Goal: Task Accomplishment & Management: Manage account settings

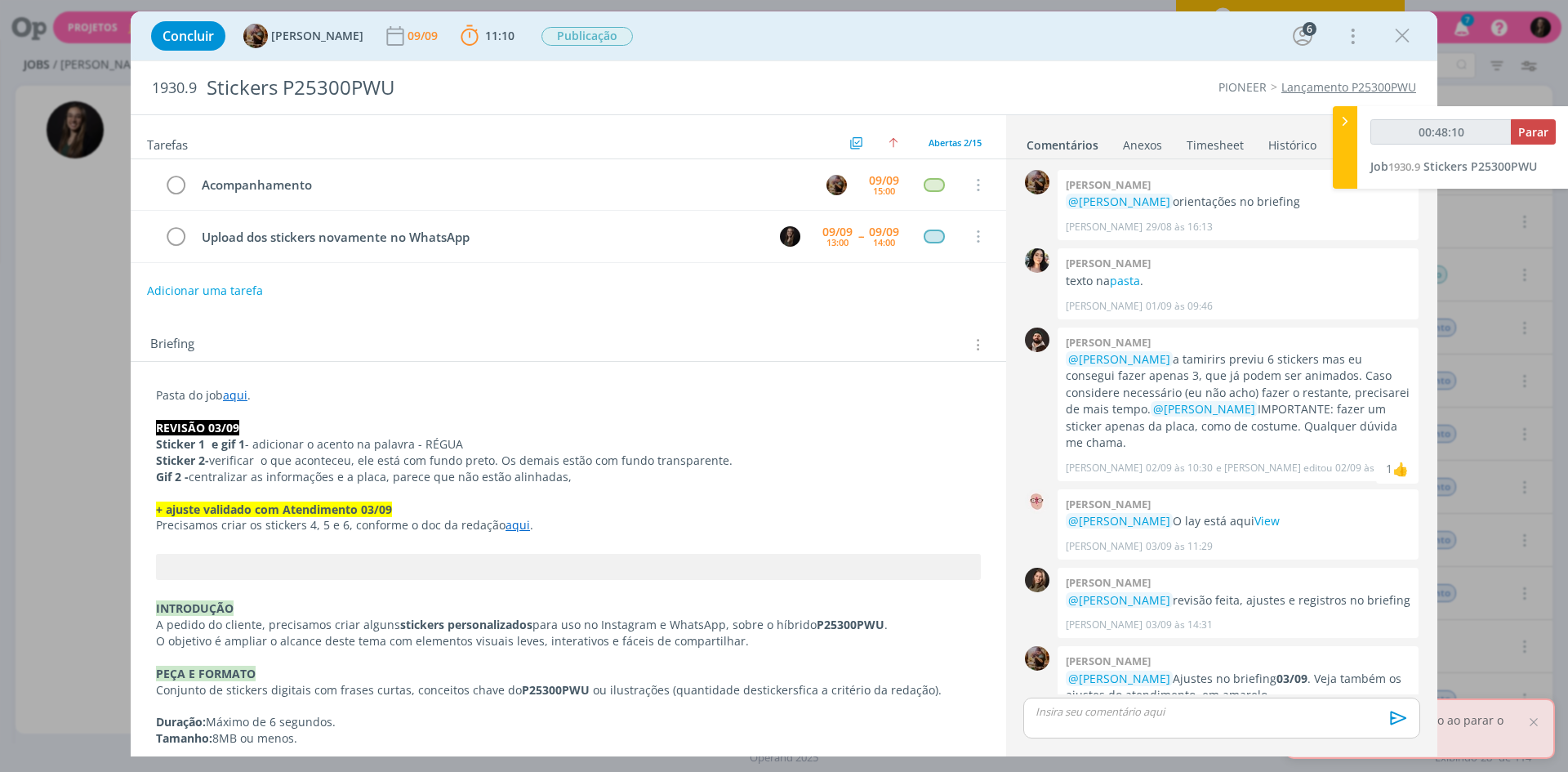
scroll to position [983, 0]
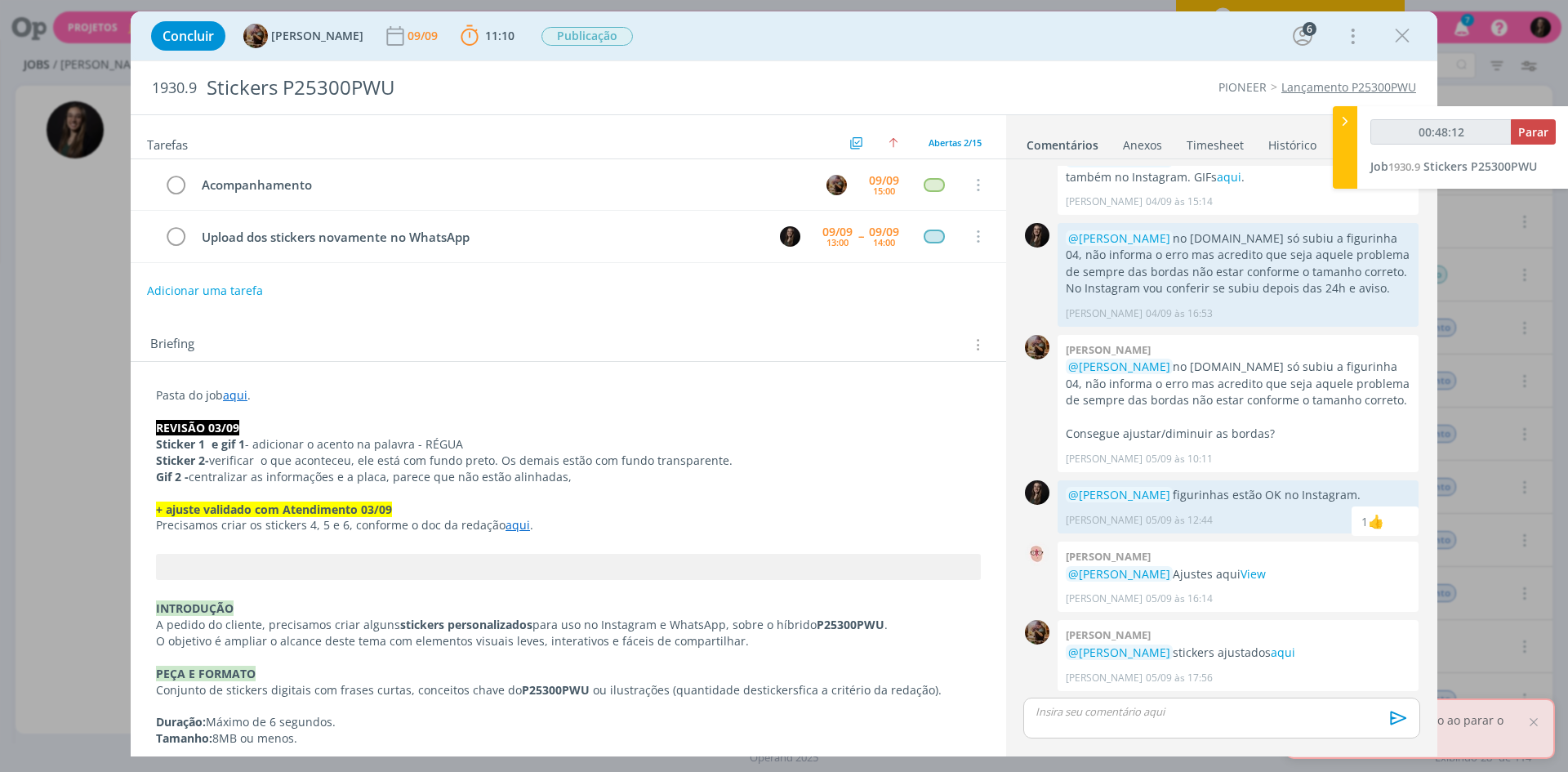
type input "00:48:13"
click at [1522, 131] on span "Parar" at bounding box center [1533, 132] width 30 height 16
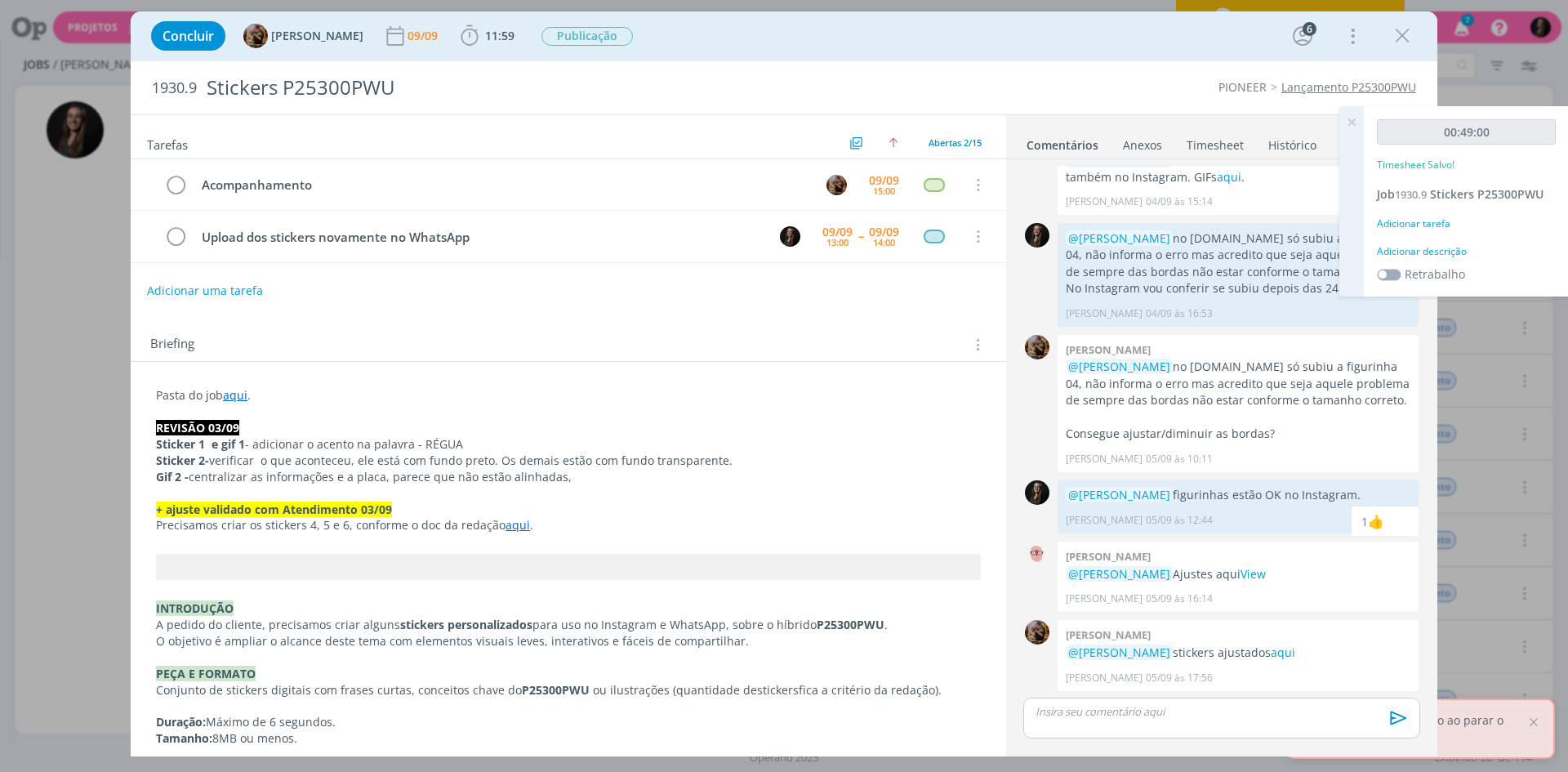
click at [1435, 252] on div "Adicionar descrição" at bounding box center [1467, 251] width 179 height 15
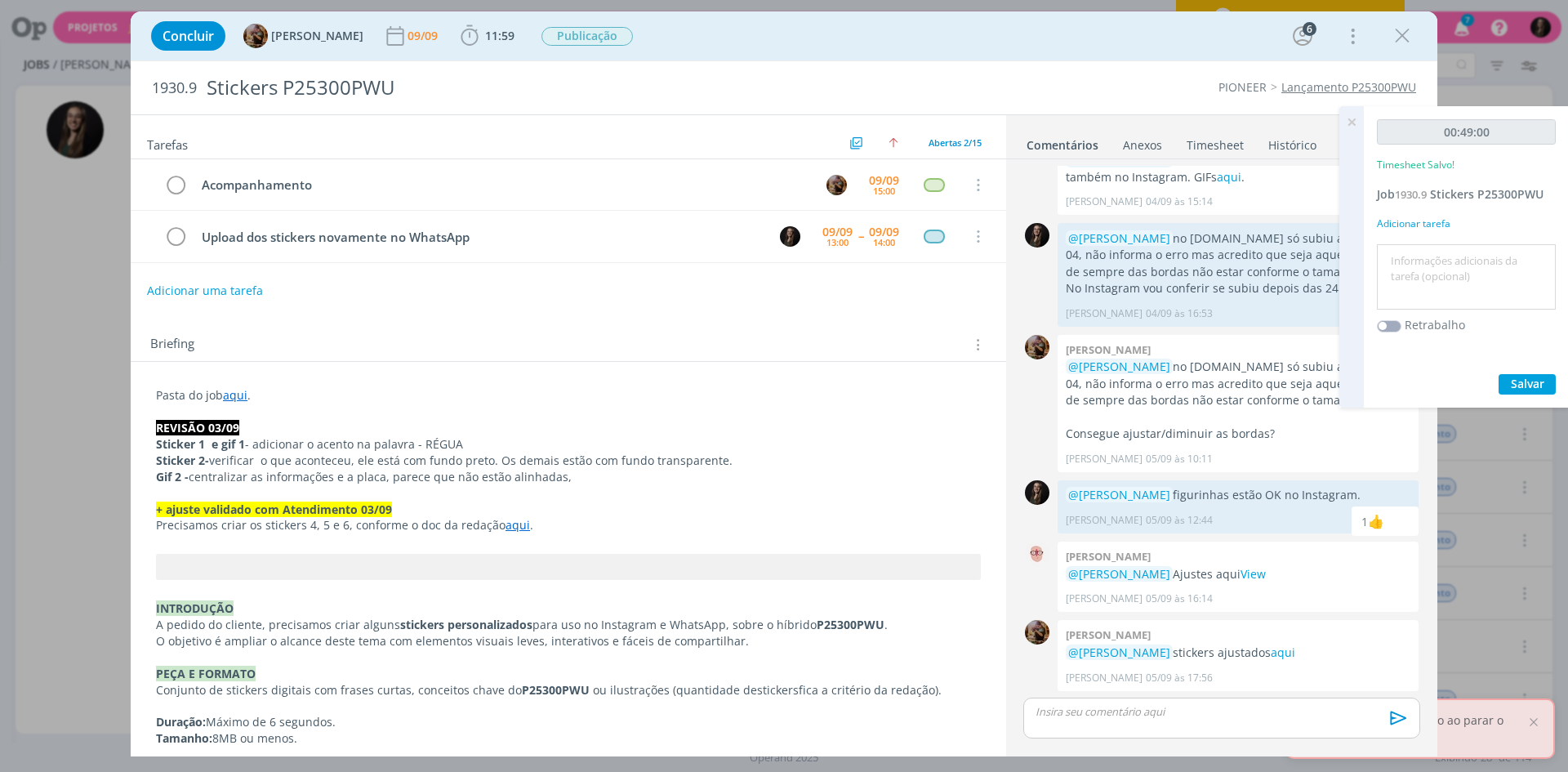
click at [1414, 271] on textarea at bounding box center [1467, 276] width 171 height 58
type textarea "figurinhas"
click at [1499, 374] on button "Salvar" at bounding box center [1527, 385] width 57 height 21
click at [1174, 722] on div "dialog" at bounding box center [1222, 717] width 397 height 41
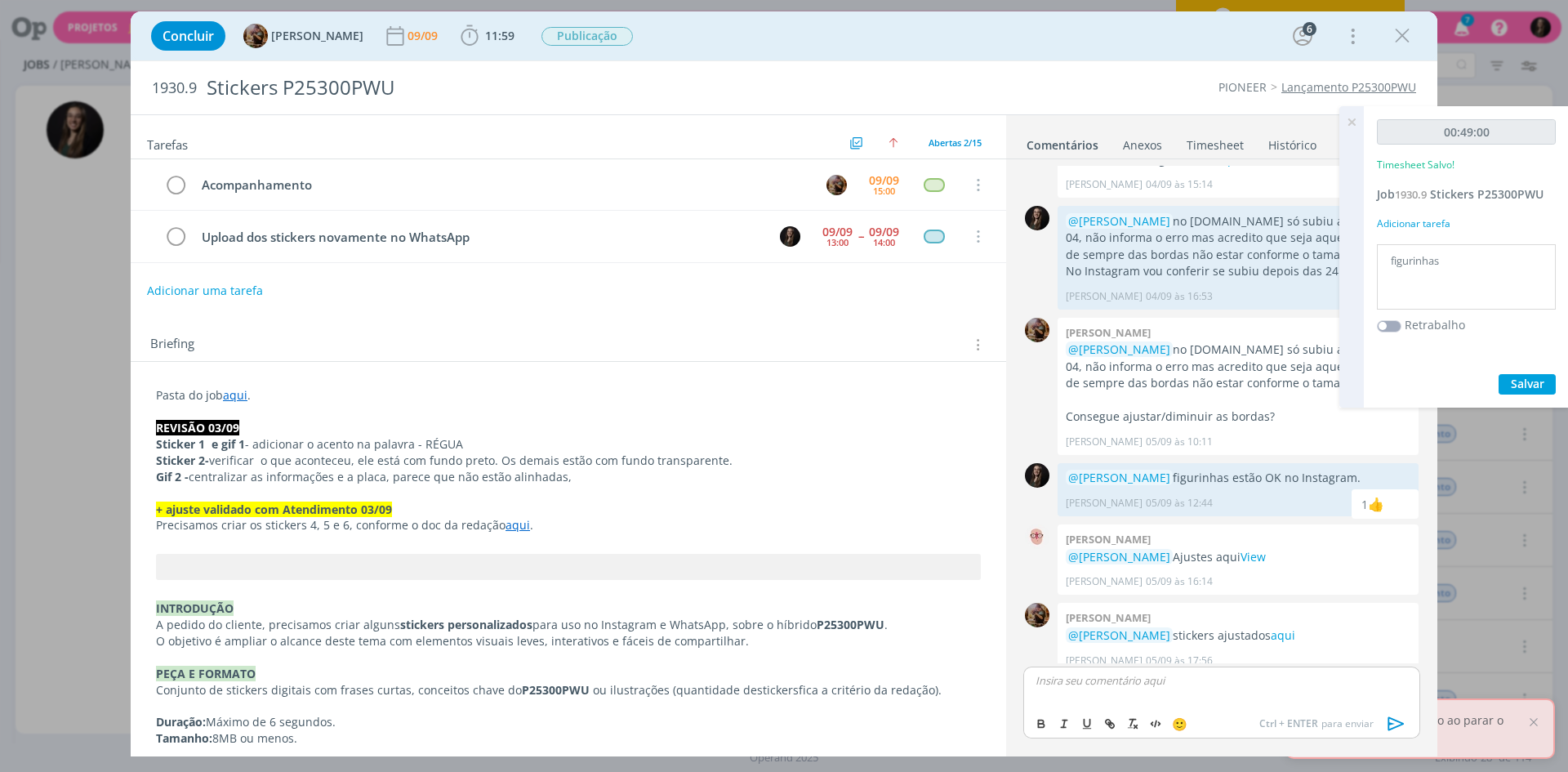
scroll to position [1014, 0]
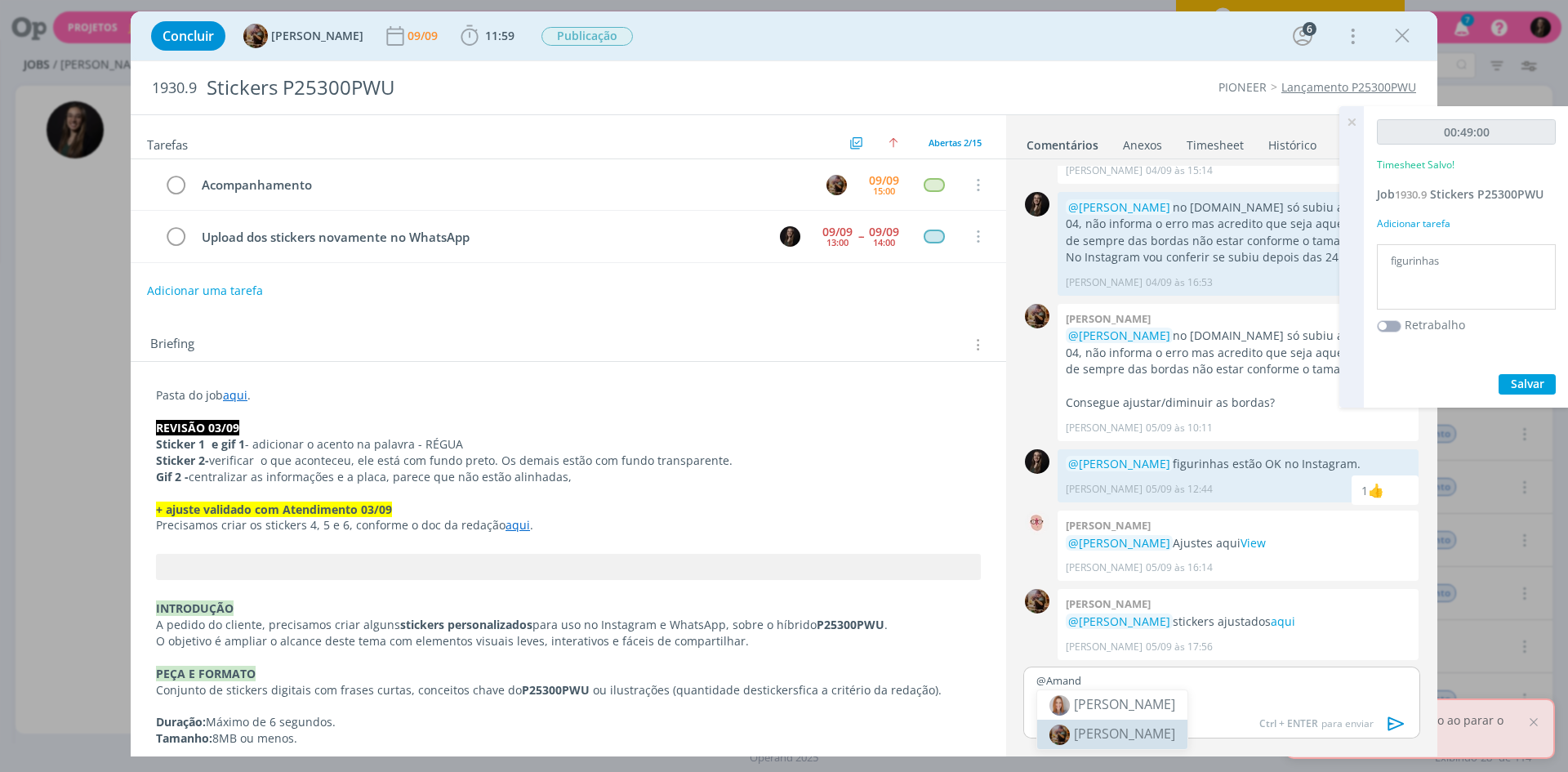
click at [1170, 730] on span "[PERSON_NAME]" at bounding box center [1124, 733] width 101 height 18
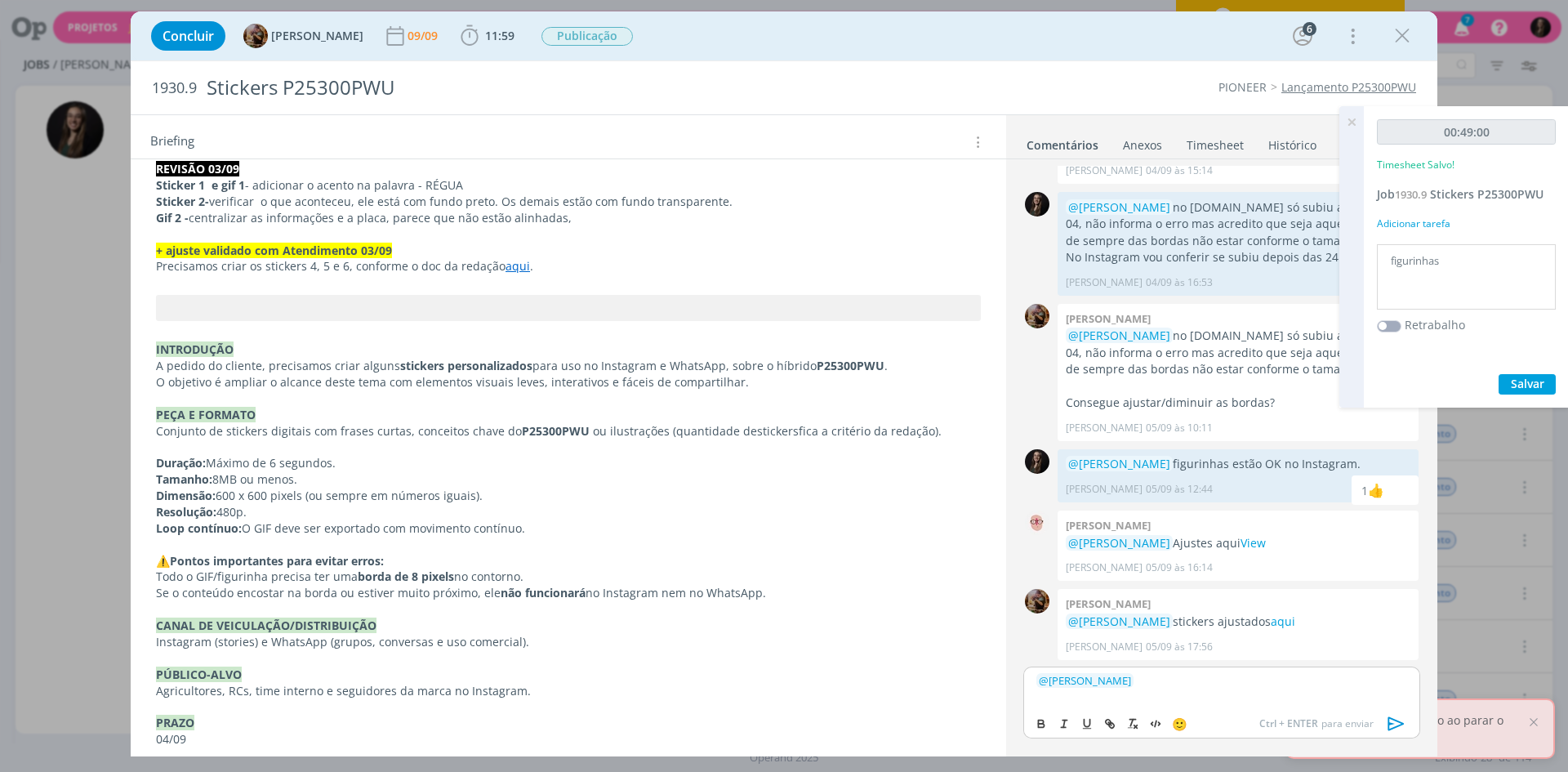
scroll to position [327, 0]
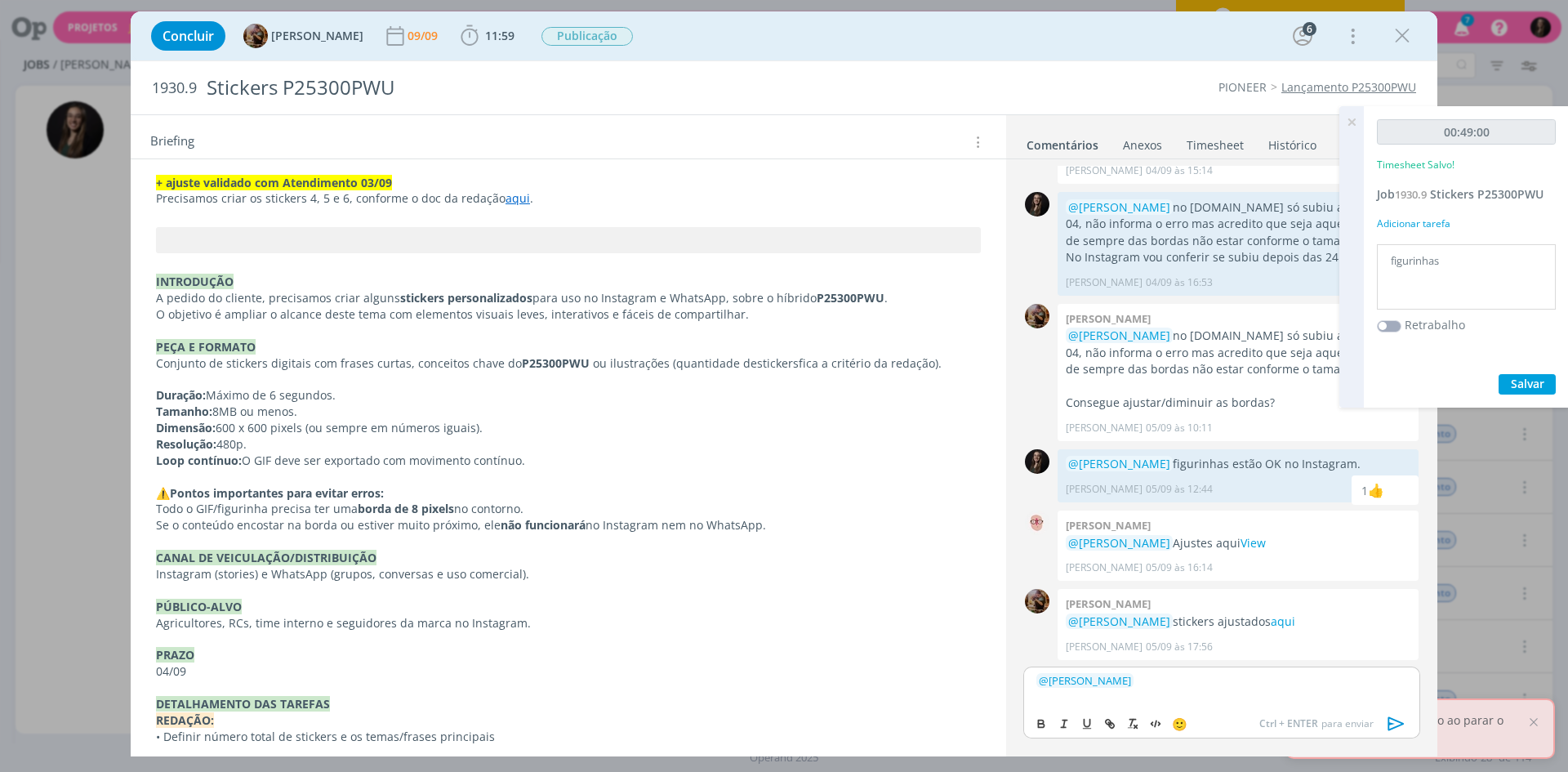
drag, startPoint x: 144, startPoint y: 394, endPoint x: 562, endPoint y: 464, distance: 423.8
click at [562, 464] on div "Pasta do job aqui . REVISÃO 03/09 Sticker 1 e gif 1 - adicionar o acento na pal…" at bounding box center [569, 443] width 849 height 776
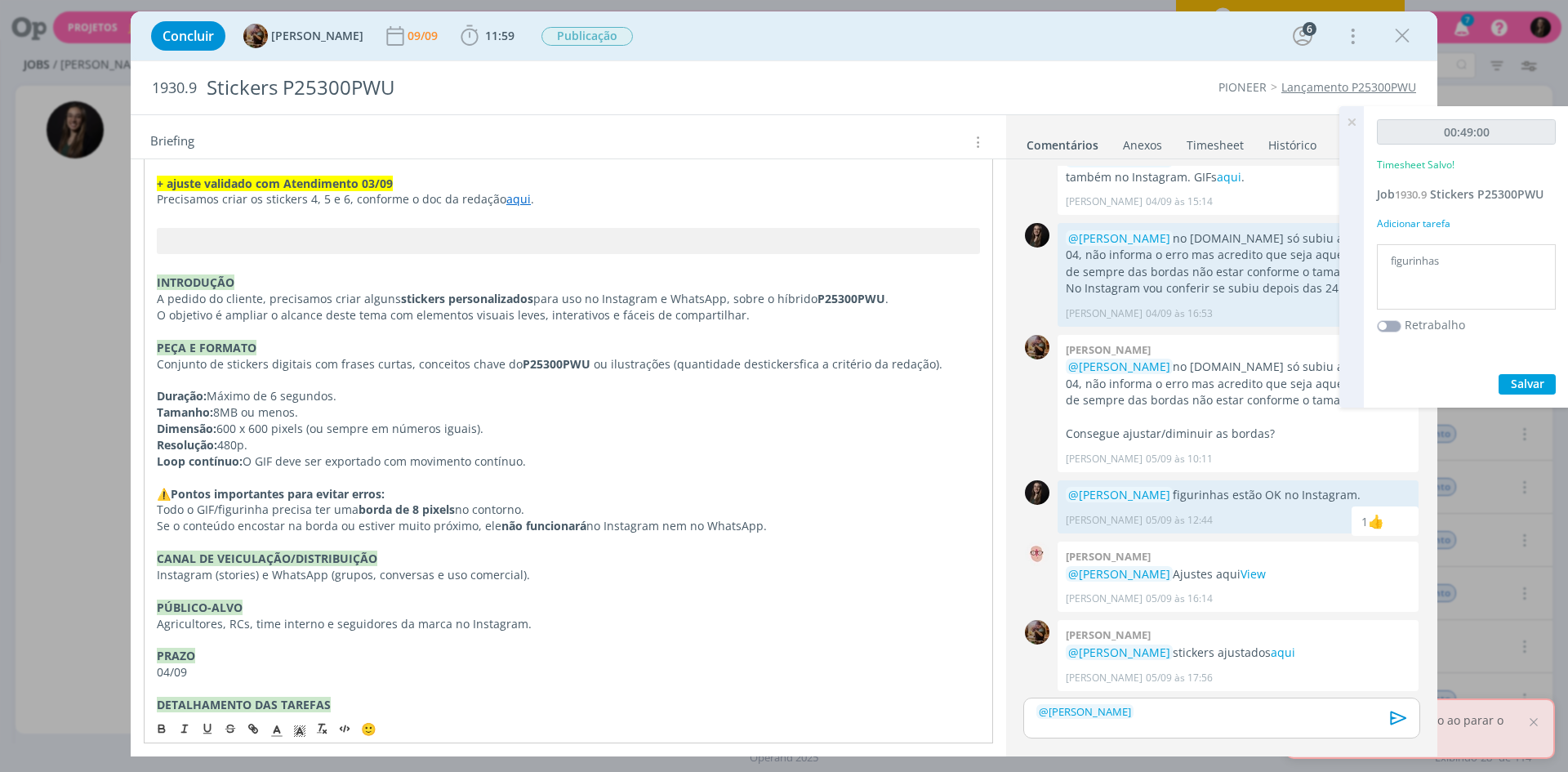
copy div "Duração: Máximo de 6 segundos. Tamanho: 8MB ou menos. Dimensão: 600 x 600 pixel…"
click at [1176, 717] on p "﻿ @ [PERSON_NAME] ﻿" at bounding box center [1222, 710] width 371 height 15
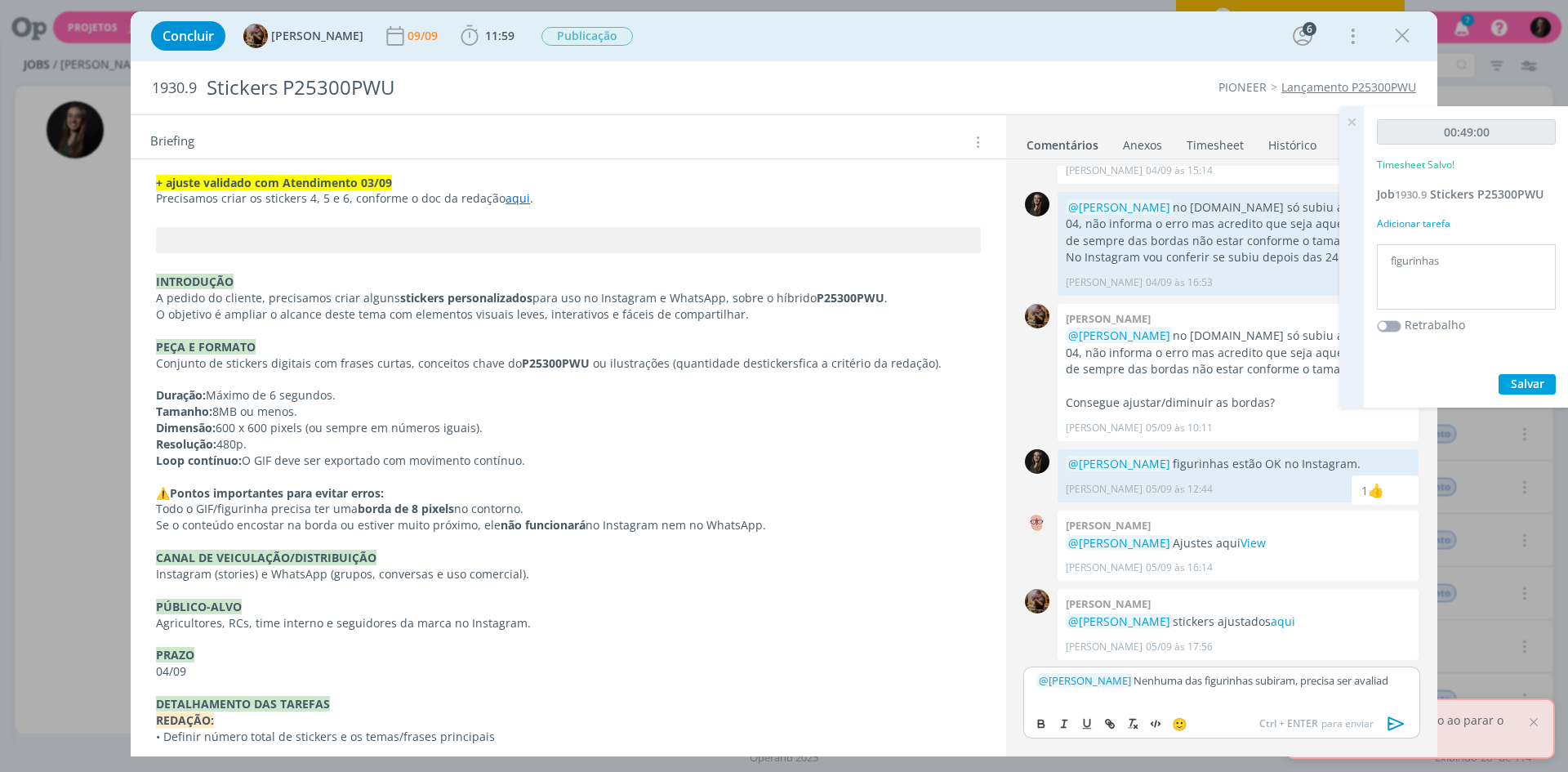
scroll to position [1015, 0]
drag, startPoint x: 1126, startPoint y: 684, endPoint x: 1126, endPoint y: 695, distance: 11.0
click at [1229, 693] on p "﻿ @ [PERSON_NAME] ﻿ Nenhuma das figurinhas subiram, precisa ser avaliado oque p…" at bounding box center [1222, 686] width 371 height 30
click at [1165, 696] on p "﻿ @ [PERSON_NAME] ﻿ Nenhuma das figurinhas subiram, precisa ser avaliado oque p…" at bounding box center [1222, 686] width 371 height 30
click at [1192, 696] on p "﻿ @ [PERSON_NAME] ﻿ Nenhuma das figurinhas subiram, precisa ser avaliado oque p…" at bounding box center [1222, 686] width 371 height 30
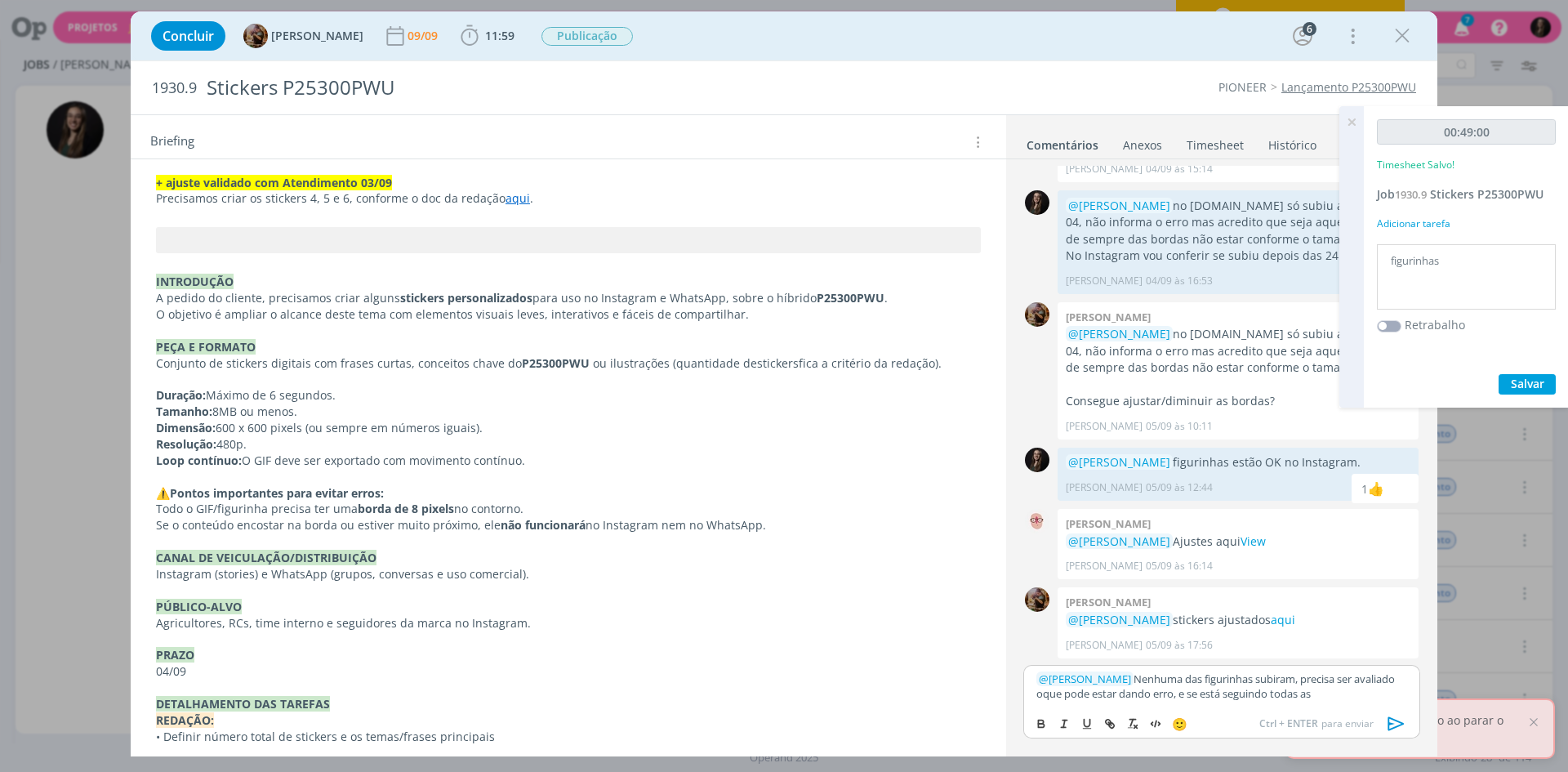
click at [1203, 695] on p "﻿ @ [PERSON_NAME] ﻿ Nenhuma das figurinhas subiram, precisa ser avaliado oque p…" at bounding box center [1222, 686] width 371 height 30
drag, startPoint x: 1209, startPoint y: 695, endPoint x: 1200, endPoint y: 697, distance: 9.2
click at [1200, 697] on p "﻿ @ [PERSON_NAME] ﻿ Nenhuma das figurinhas subiram, precisa ser avaliado oque p…" at bounding box center [1222, 686] width 371 height 30
click at [1382, 699] on p "﻿ @ [PERSON_NAME] ﻿ Nenhuma das figurinhas subiram, precisa ser avaliado oque p…" at bounding box center [1222, 686] width 371 height 30
click at [1376, 691] on p "﻿ @ [PERSON_NAME] ﻿ Nenhuma das figurinhas subiram, precisa ser avaliado oque p…" at bounding box center [1222, 686] width 371 height 30
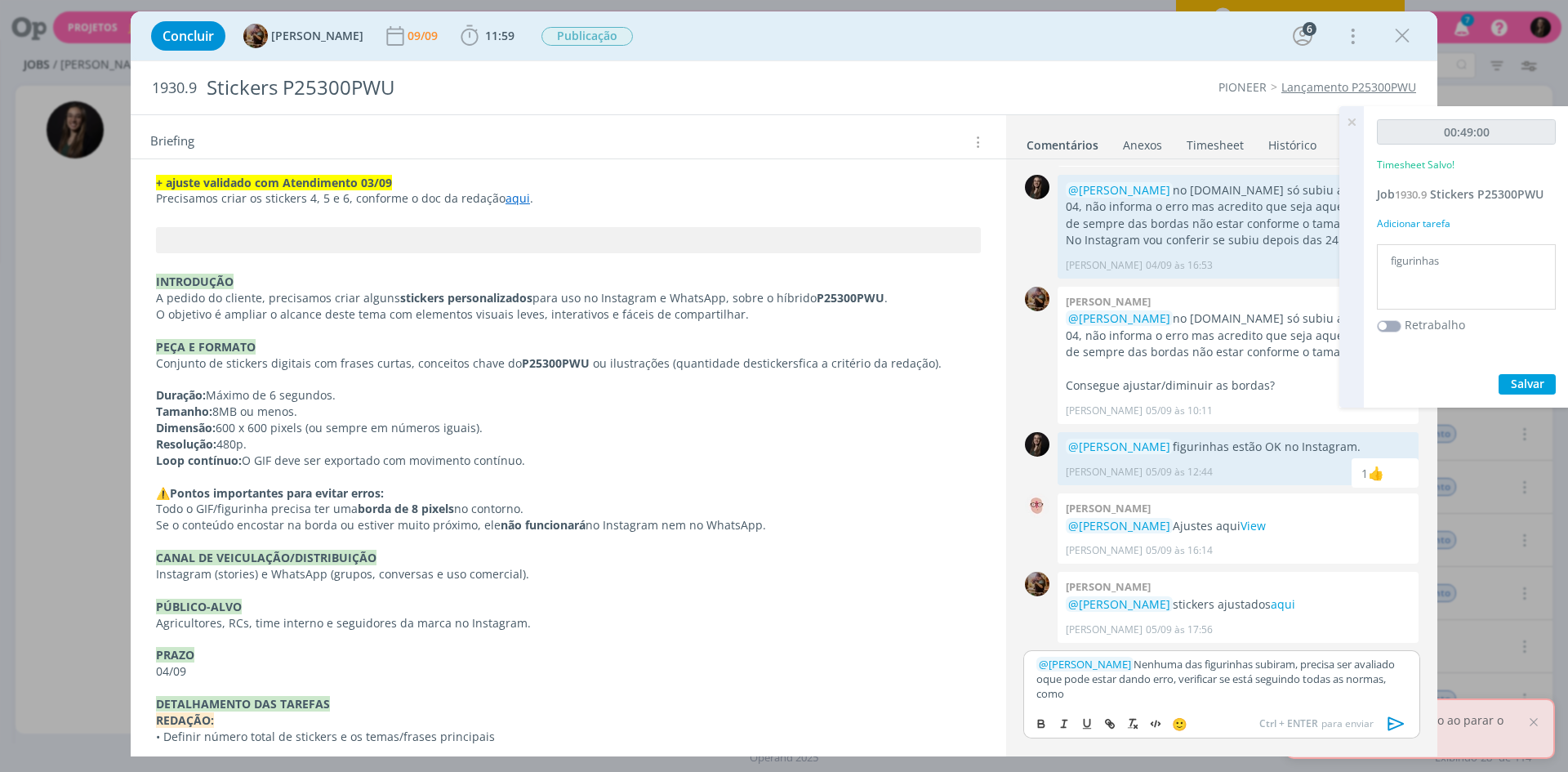
scroll to position [14, 0]
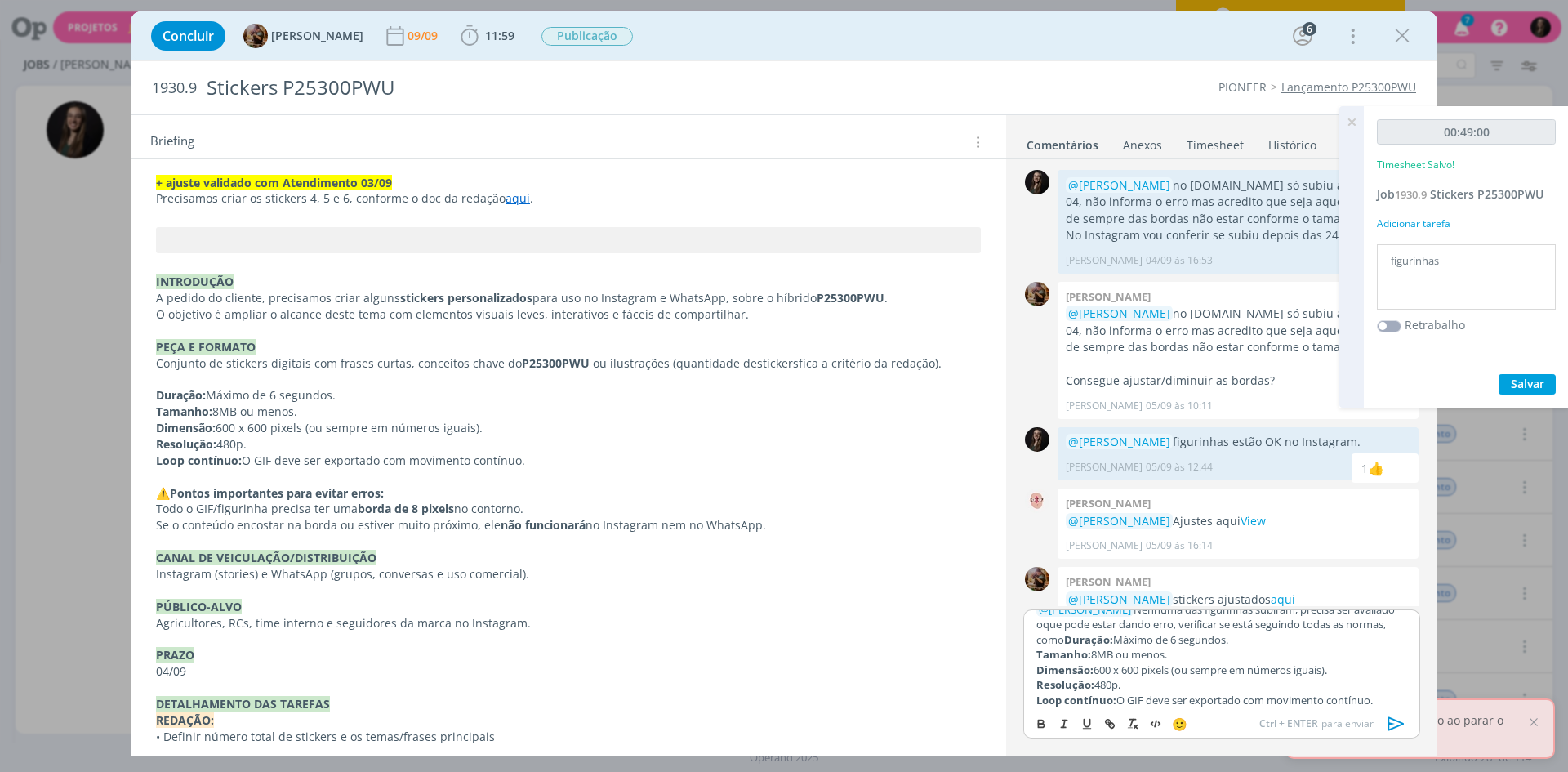
click at [1109, 642] on p "﻿ @ [PERSON_NAME] ﻿ Nenhuma das figurinhas subiram, precisa ser avaliado oque p…" at bounding box center [1222, 625] width 371 height 45
drag, startPoint x: 1145, startPoint y: 676, endPoint x: 1257, endPoint y: 688, distance: 112.6
click at [1287, 688] on div "﻿ @ [PERSON_NAME] ﻿ Nenhuma das figurinhas subiram, precisa ser avaliado oque p…" at bounding box center [1222, 658] width 397 height 98
click at [1236, 688] on p "Loop contínuo: O GIF deve ser exportado com movimento contínuo." at bounding box center [1222, 693] width 371 height 15
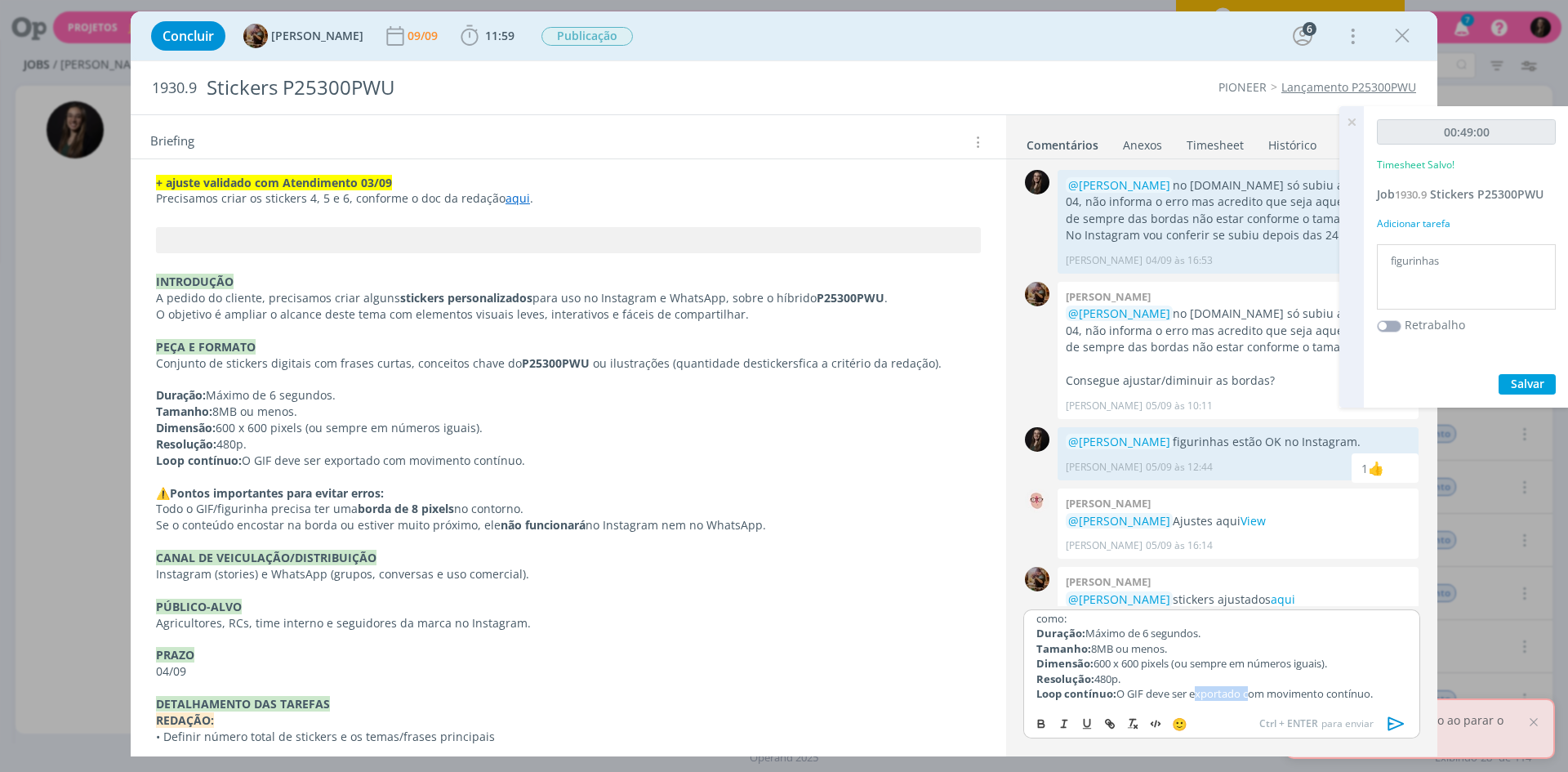
click at [1234, 688] on p "Loop contínuo: O GIF deve ser exportado com movimento contínuo." at bounding box center [1222, 693] width 371 height 15
click at [1206, 688] on p "Loop contínuo: O GIF deve ser exportado com movimento contínuo." at bounding box center [1222, 693] width 371 height 15
click at [1227, 689] on p "Loop contínuo: O GIF deve ser exportado com movimento contínuo." at bounding box center [1222, 693] width 371 height 15
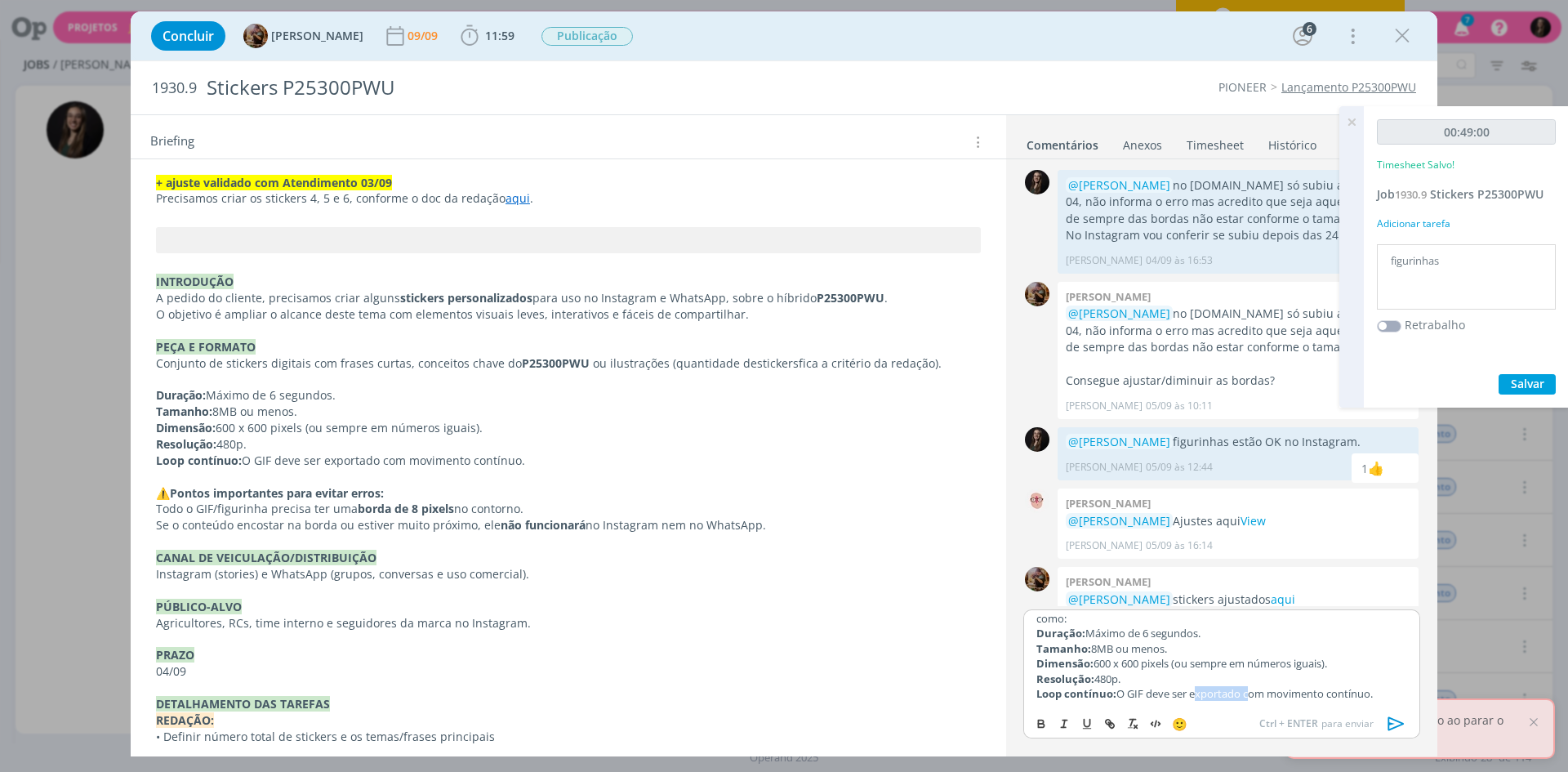
click at [1227, 689] on p "Loop contínuo: O GIF deve ser exportado com movimento contínuo." at bounding box center [1222, 693] width 371 height 15
click at [1213, 673] on p "Resolução: 480p." at bounding box center [1222, 678] width 371 height 15
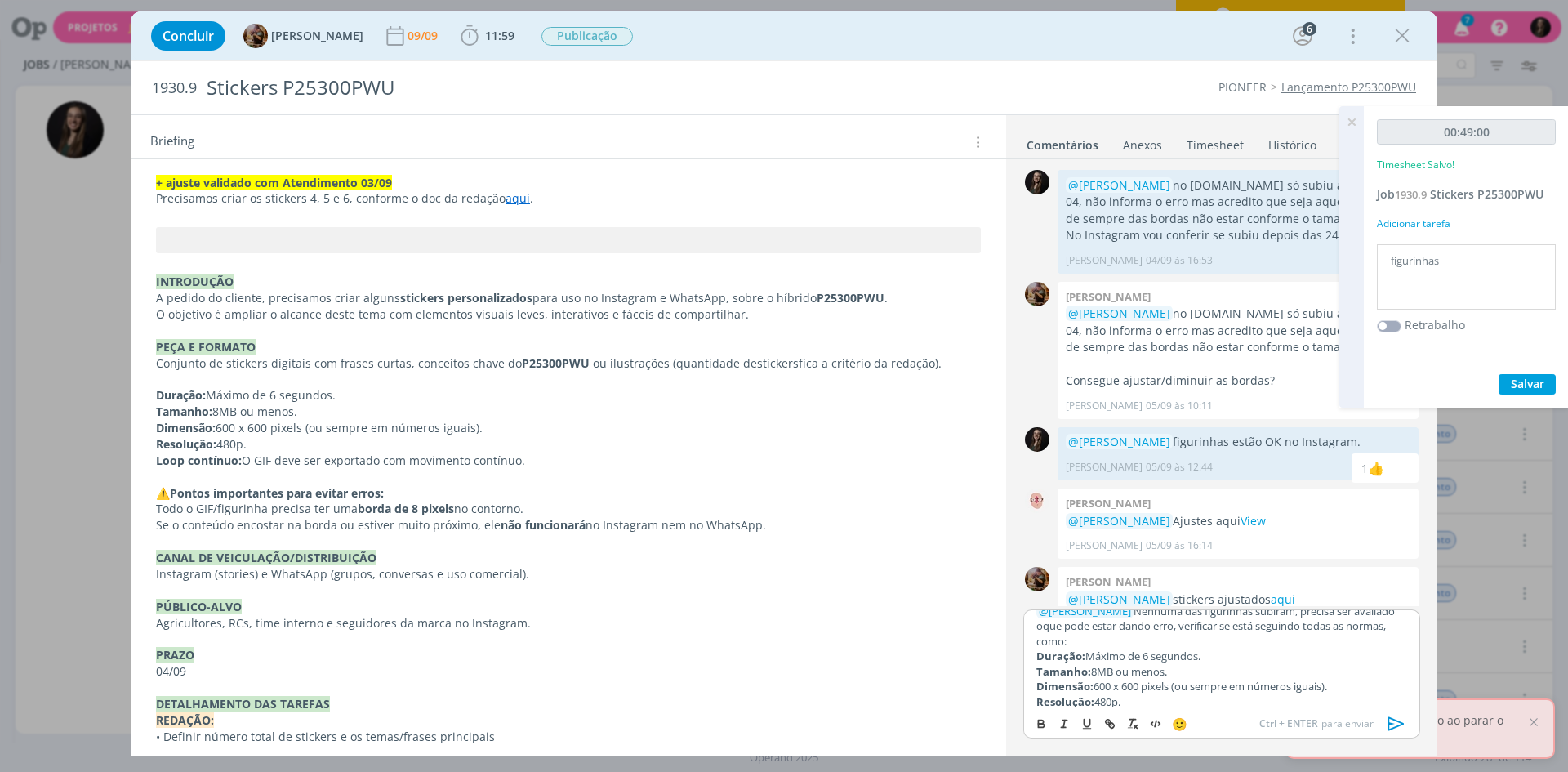
scroll to position [0, 0]
click at [1119, 657] on p "﻿ @ [PERSON_NAME] ﻿ Nenhuma das figurinhas subiram, precisa ser avaliado oque p…" at bounding box center [1222, 639] width 371 height 45
click at [1108, 654] on p "﻿ @ [PERSON_NAME] ﻿ Nenhuma das figurinhas subiram, precisa ser avaliado oque p…" at bounding box center [1222, 639] width 371 height 45
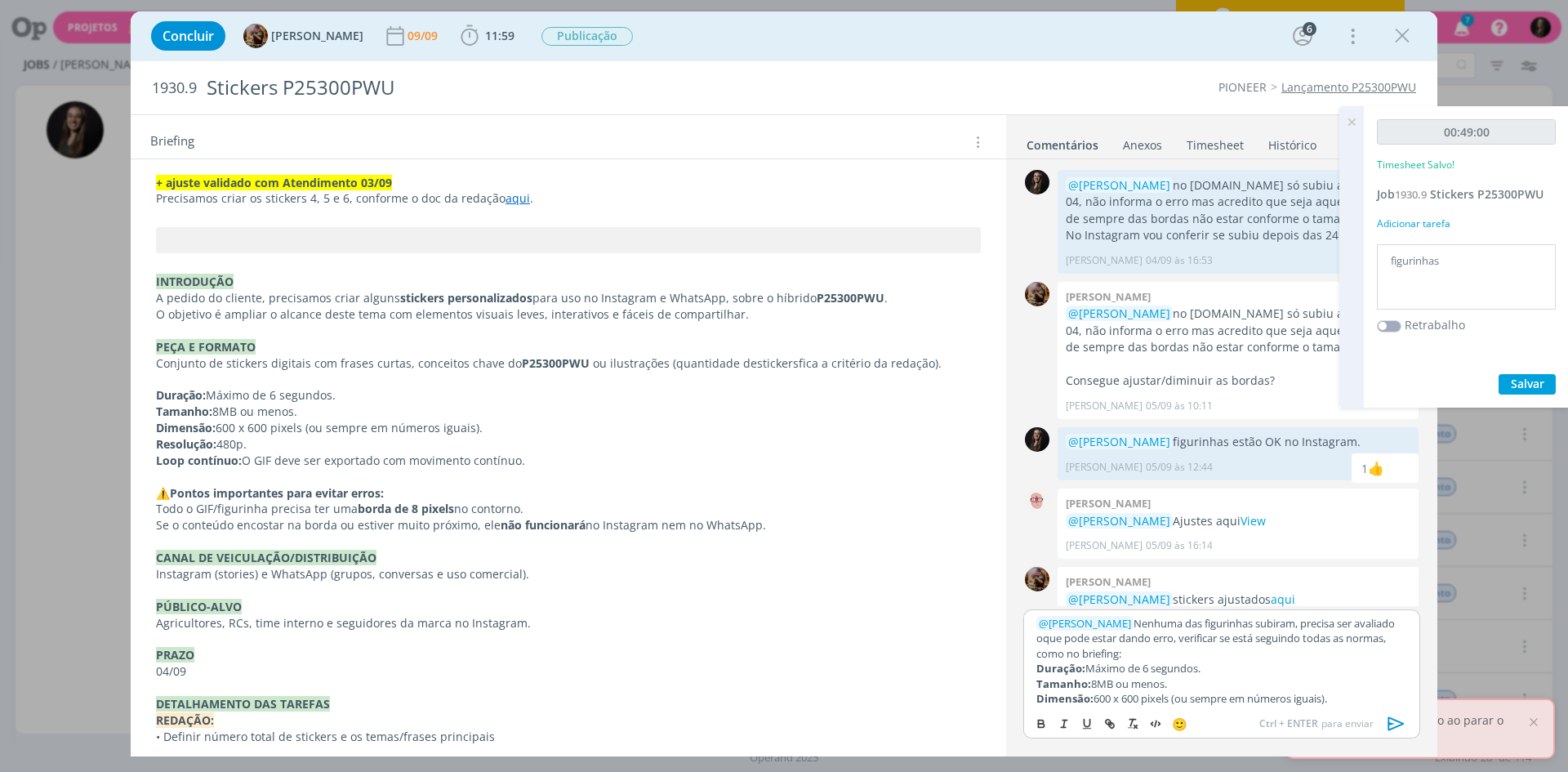
click at [1197, 659] on p "﻿ @ [PERSON_NAME] ﻿ Nenhuma das figurinhas subiram, precisa ser avaliado oque p…" at bounding box center [1222, 639] width 371 height 45
drag, startPoint x: 1224, startPoint y: 645, endPoint x: 1226, endPoint y: 657, distance: 12.2
click at [1226, 657] on p "﻿ @ [PERSON_NAME] ﻿ Nenhuma das figurinhas subiram, precisa ser avaliado oque p…" at bounding box center [1222, 639] width 371 height 45
click at [1197, 639] on p "﻿ @ [PERSON_NAME] ﻿ Nenhuma das figurinhas subiram, precisa ser avaliado oque p…" at bounding box center [1222, 639] width 371 height 45
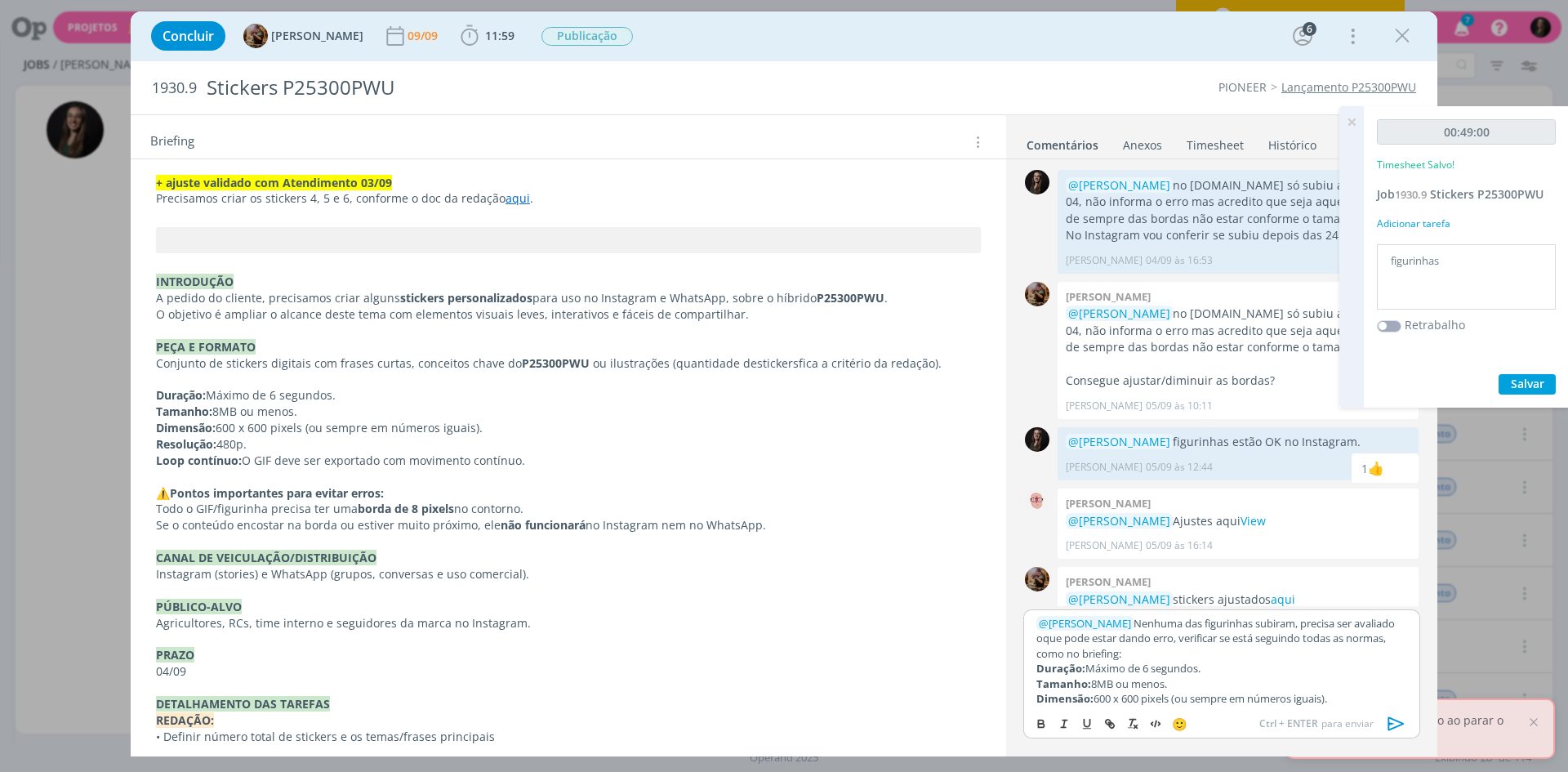
drag, startPoint x: 1199, startPoint y: 648, endPoint x: 1167, endPoint y: 623, distance: 40.6
click at [1167, 623] on p "﻿ @ [PERSON_NAME] ﻿ Nenhuma das figurinhas subiram, precisa ser avaliado oque p…" at bounding box center [1222, 639] width 371 height 45
click at [1168, 625] on p "﻿ @ [PERSON_NAME] ﻿ Nenhuma das figurinhas subiram, precisa ser avaliado oque p…" at bounding box center [1222, 639] width 371 height 45
drag, startPoint x: 1168, startPoint y: 650, endPoint x: 1149, endPoint y: 625, distance: 31.4
click at [1149, 625] on p "﻿ @ [PERSON_NAME] ﻿ Nenhuma das figurinhas subiram, precisa ser avaliado oque p…" at bounding box center [1222, 639] width 371 height 45
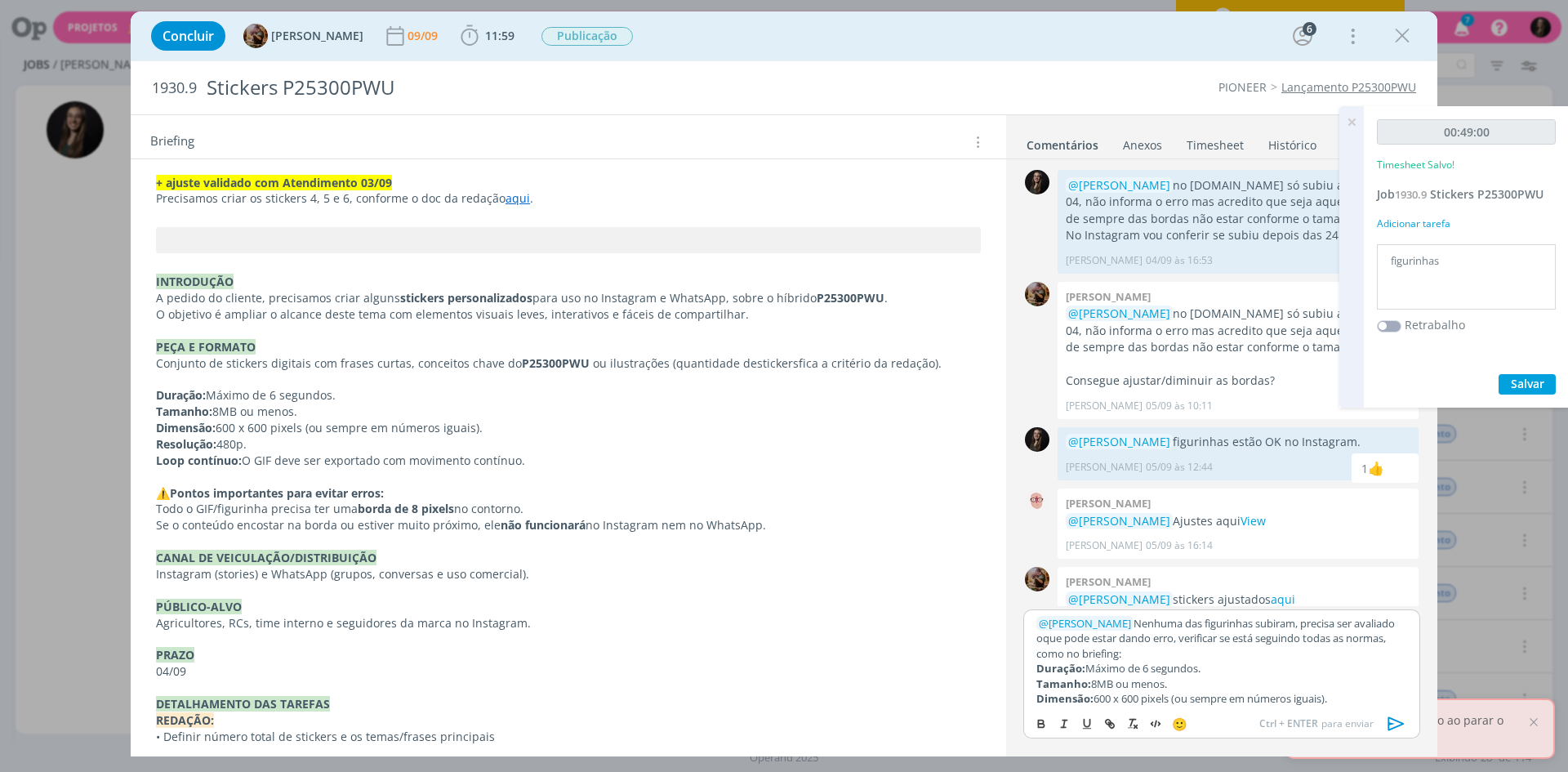
click at [1185, 641] on p "﻿ @ [PERSON_NAME] ﻿ Nenhuma das figurinhas subiram, precisa ser avaliado oque p…" at bounding box center [1222, 639] width 371 height 45
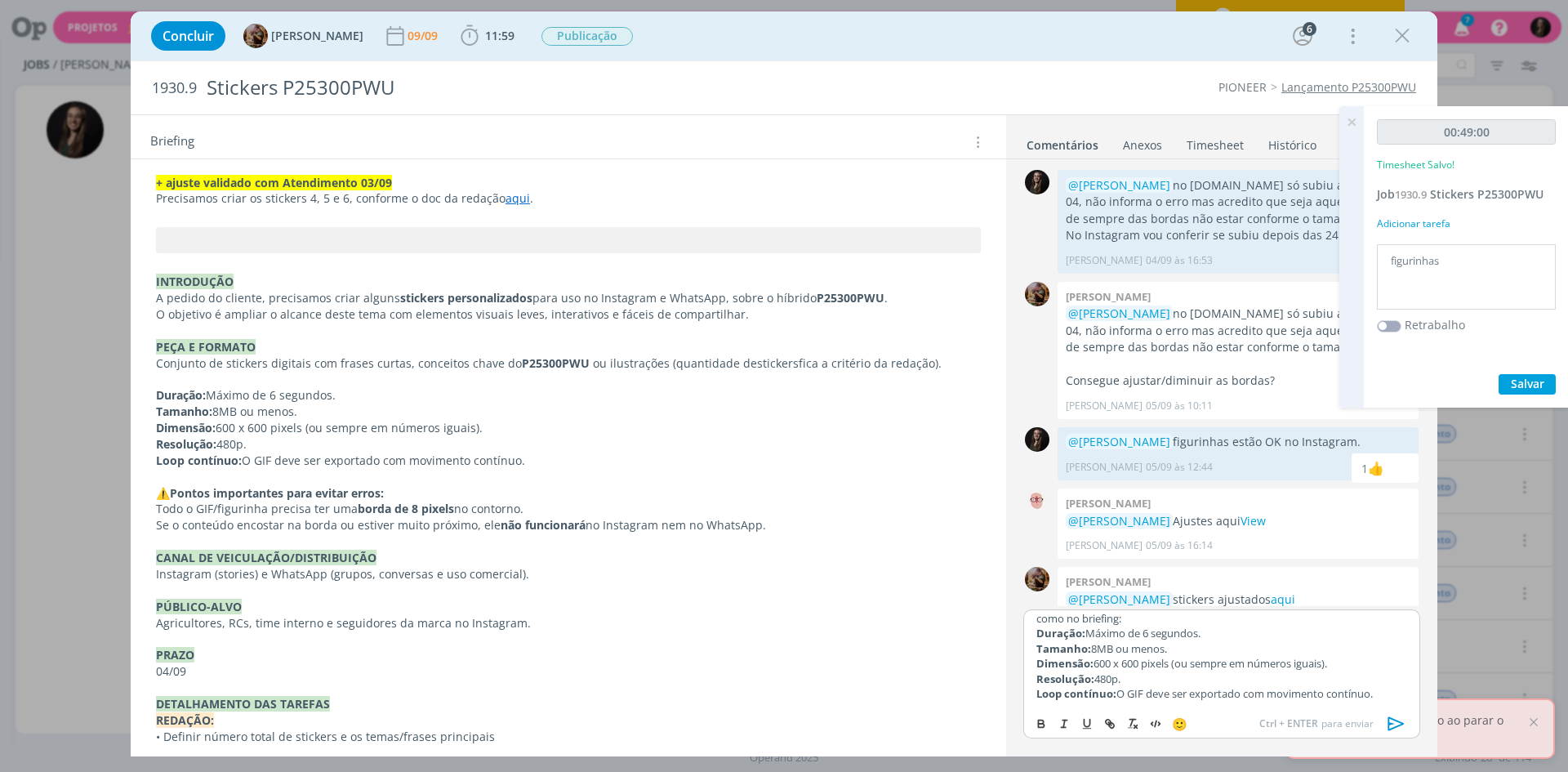
click at [1386, 720] on icon "dialog" at bounding box center [1396, 723] width 24 height 24
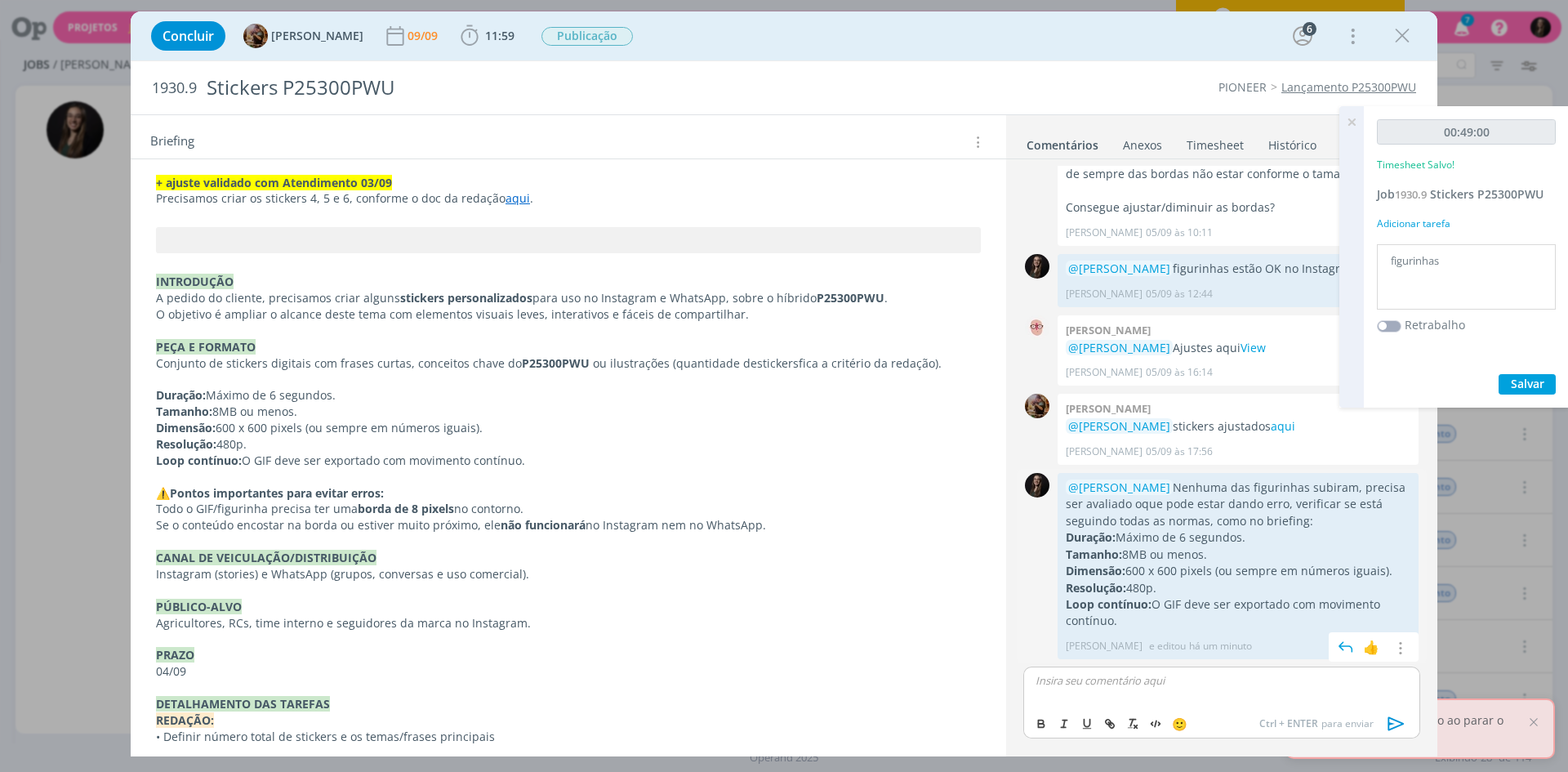
scroll to position [1210, 0]
click at [1532, 384] on span "Salvar" at bounding box center [1527, 383] width 34 height 16
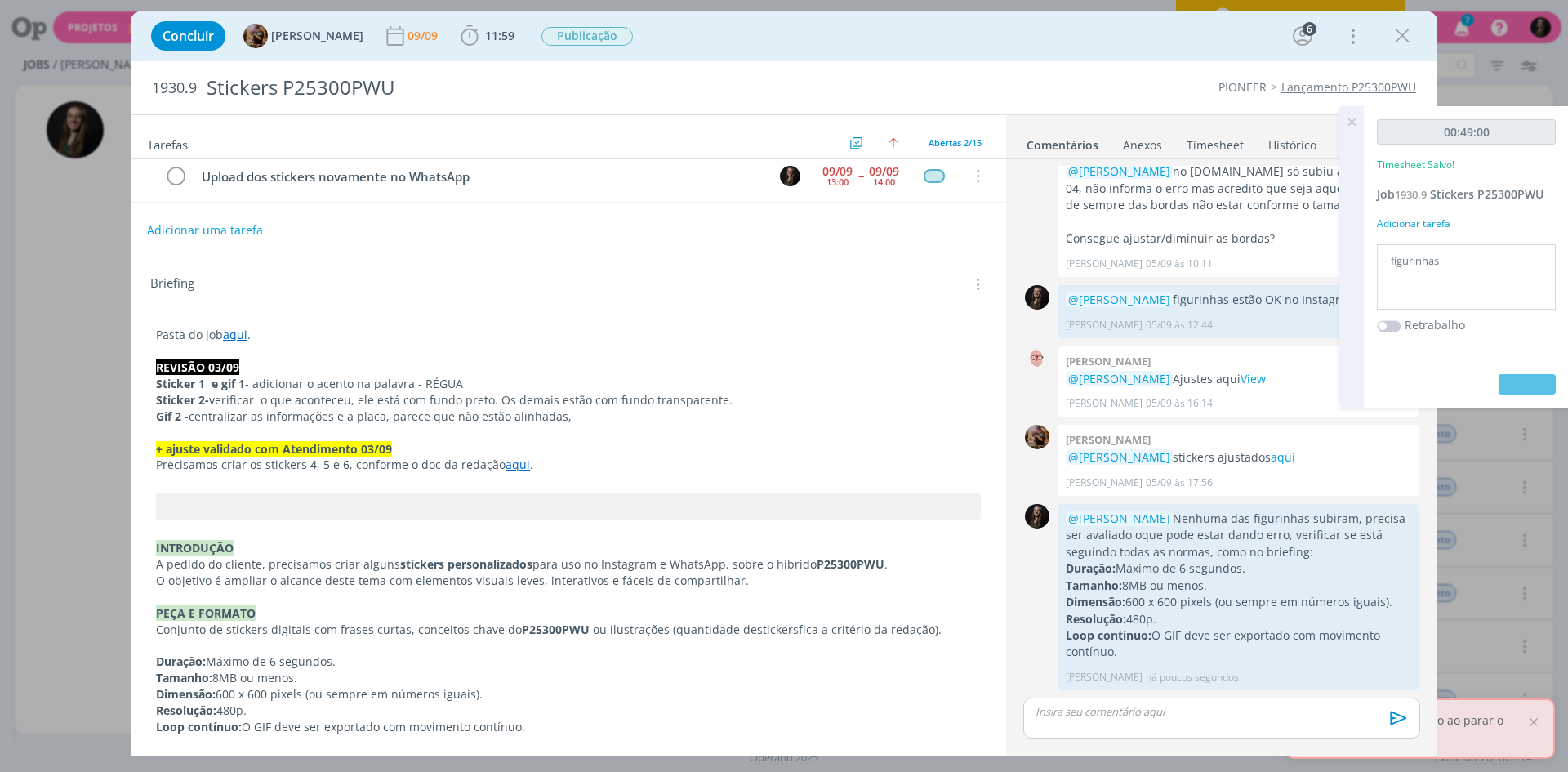
scroll to position [0, 0]
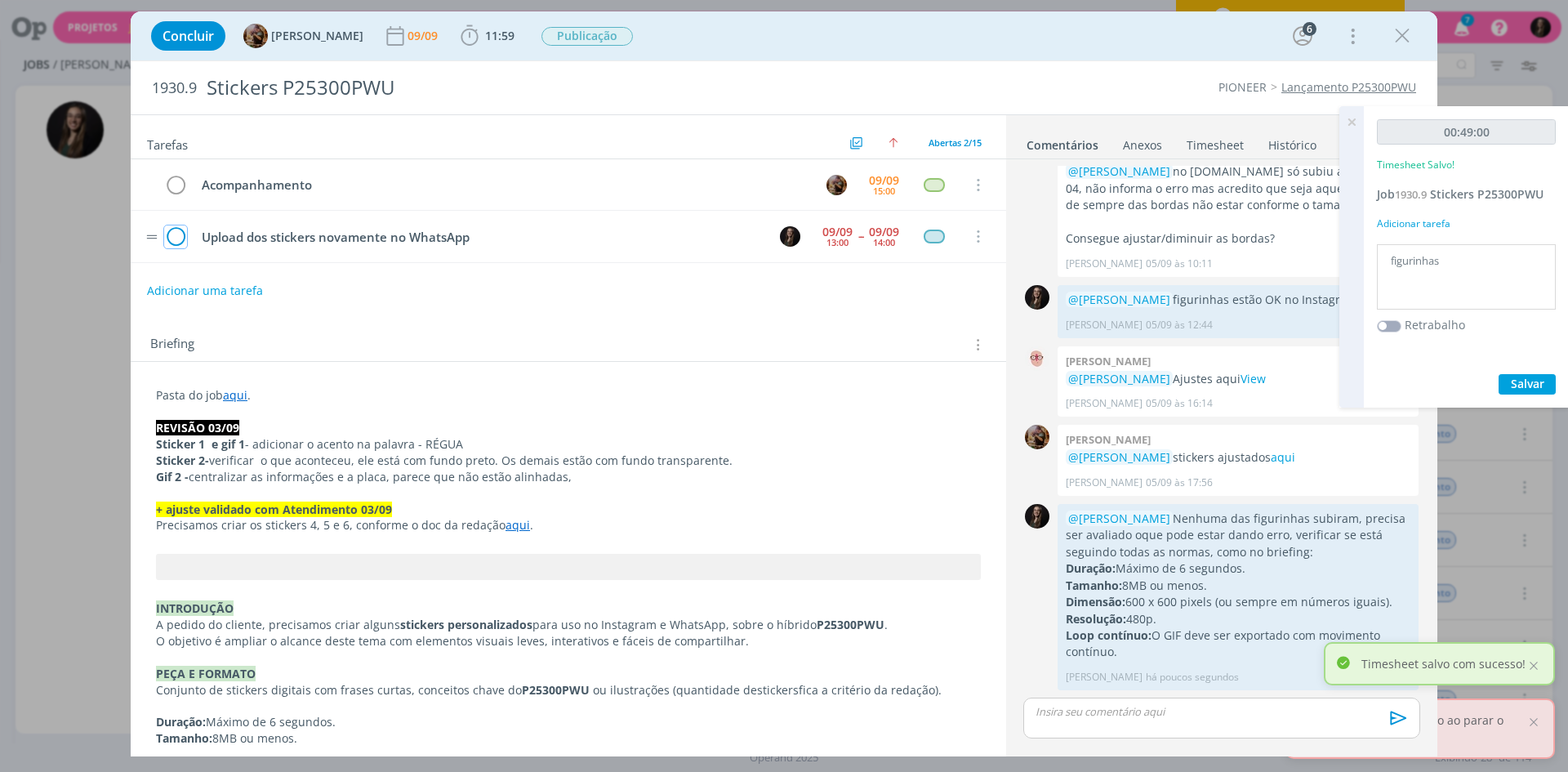
click at [177, 235] on icon "dialog" at bounding box center [175, 237] width 23 height 24
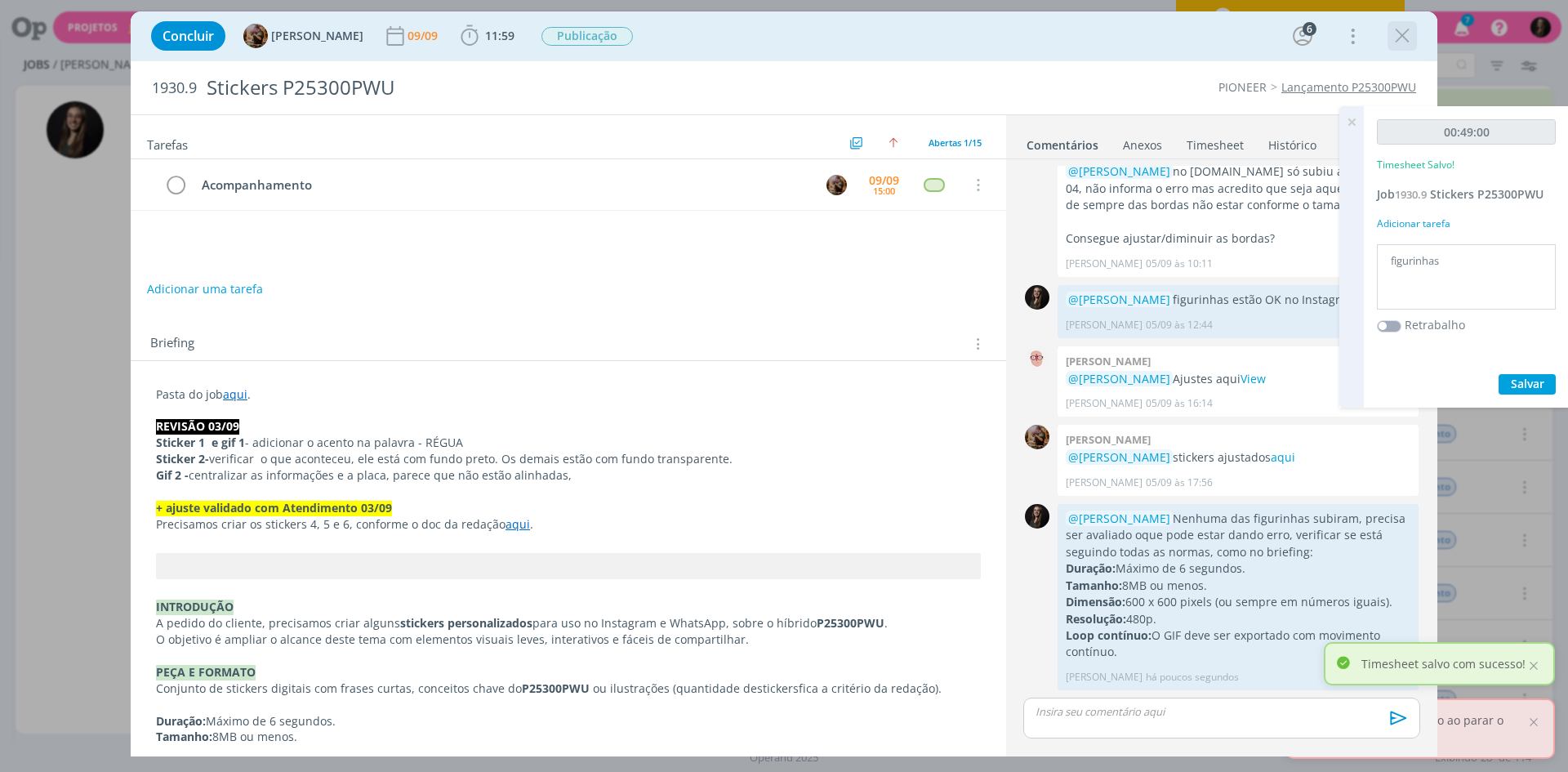
click at [1400, 32] on icon "dialog" at bounding box center [1402, 36] width 24 height 24
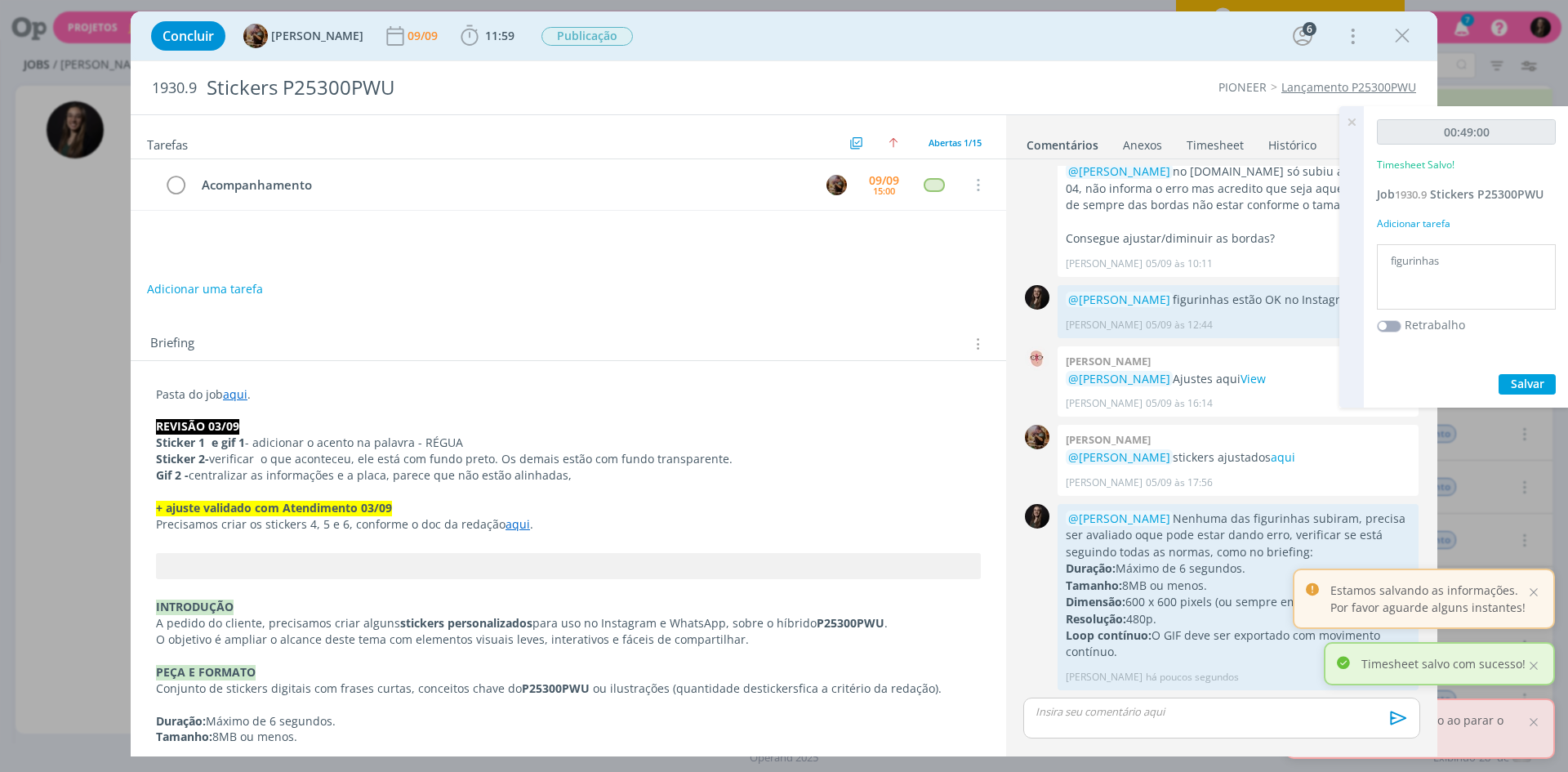
click at [1357, 117] on div at bounding box center [784, 386] width 1568 height 772
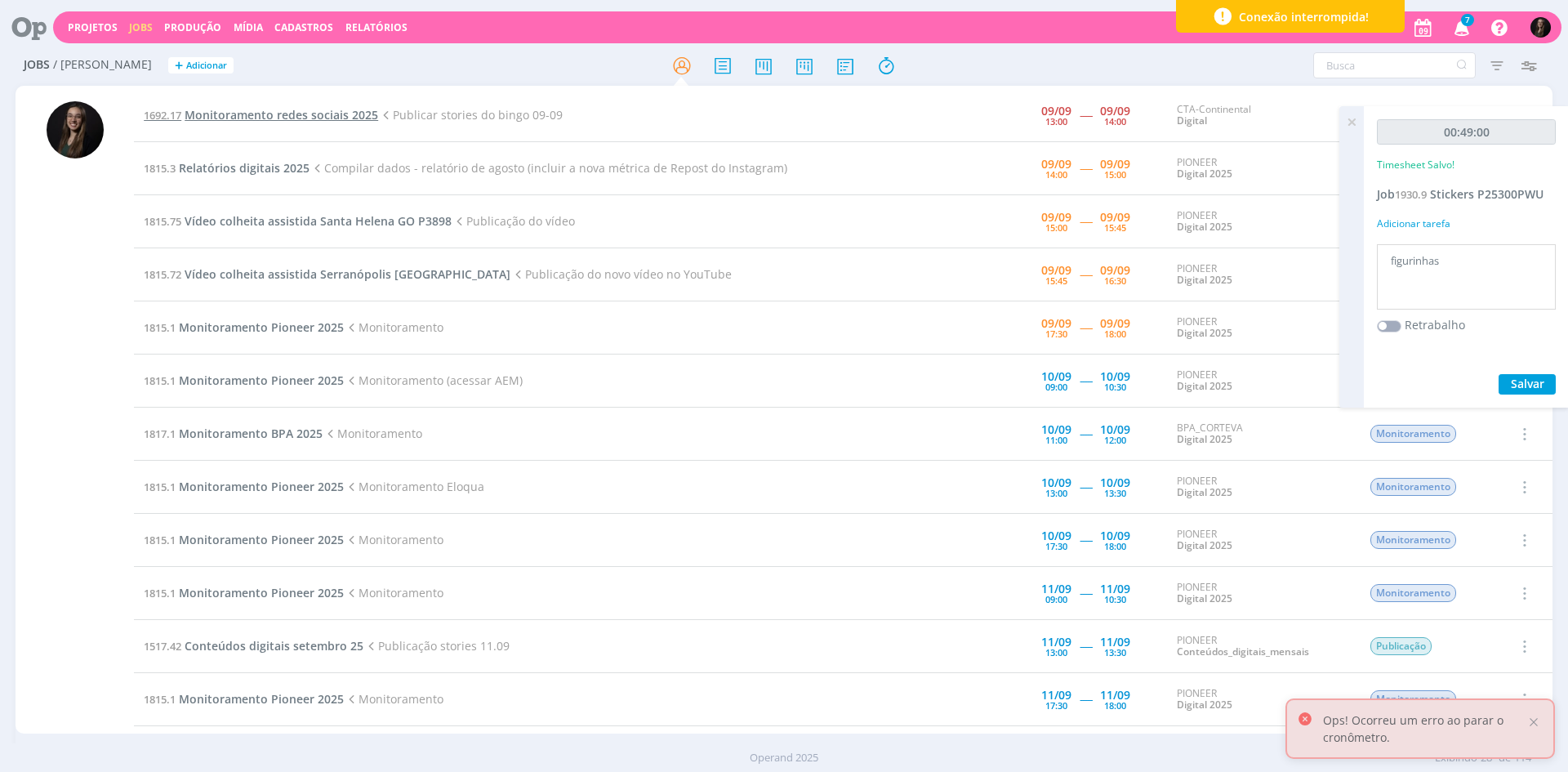
click at [337, 110] on span "Monitoramento redes sociais 2025" at bounding box center [281, 114] width 193 height 16
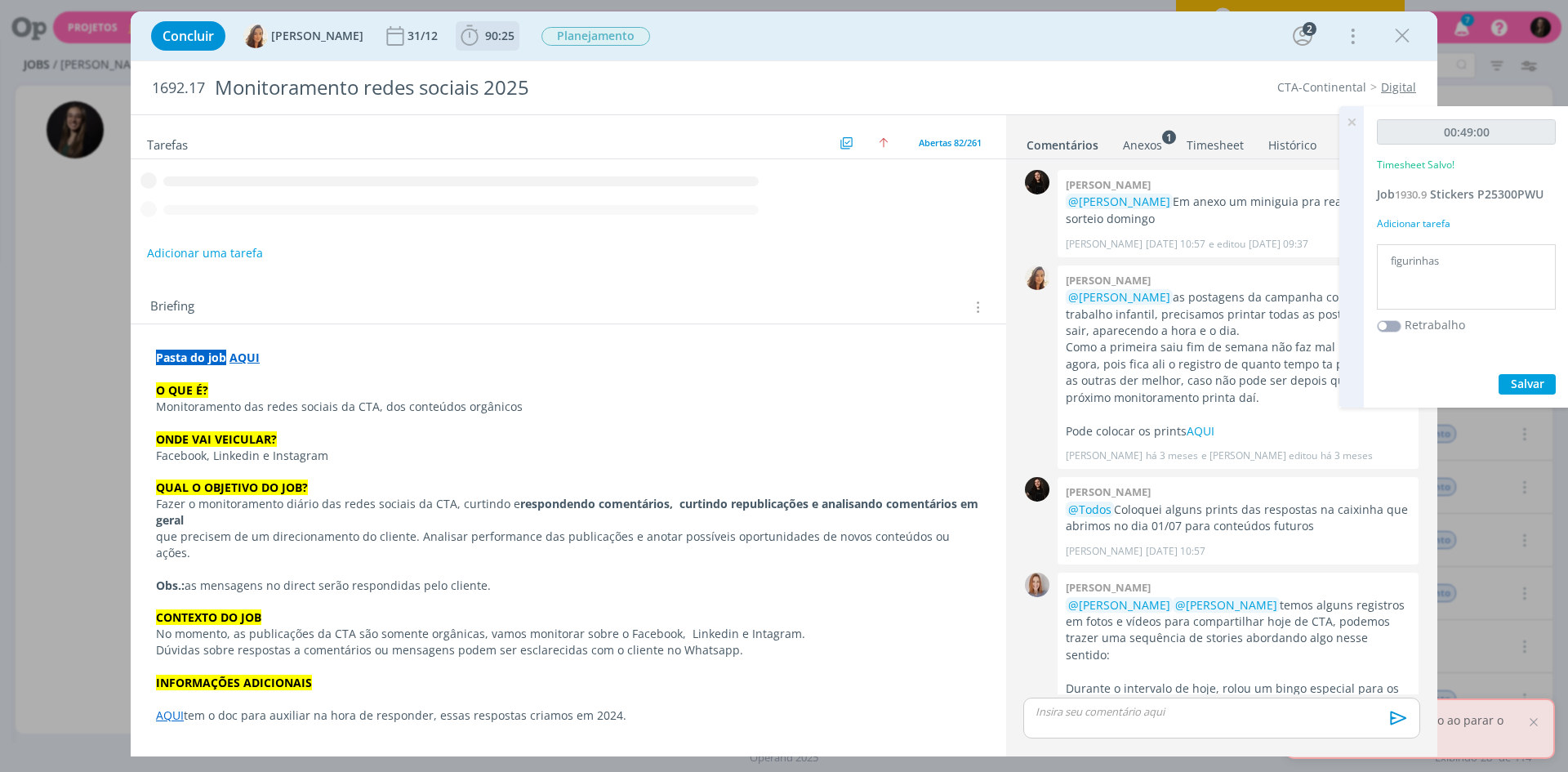
scroll to position [600, 0]
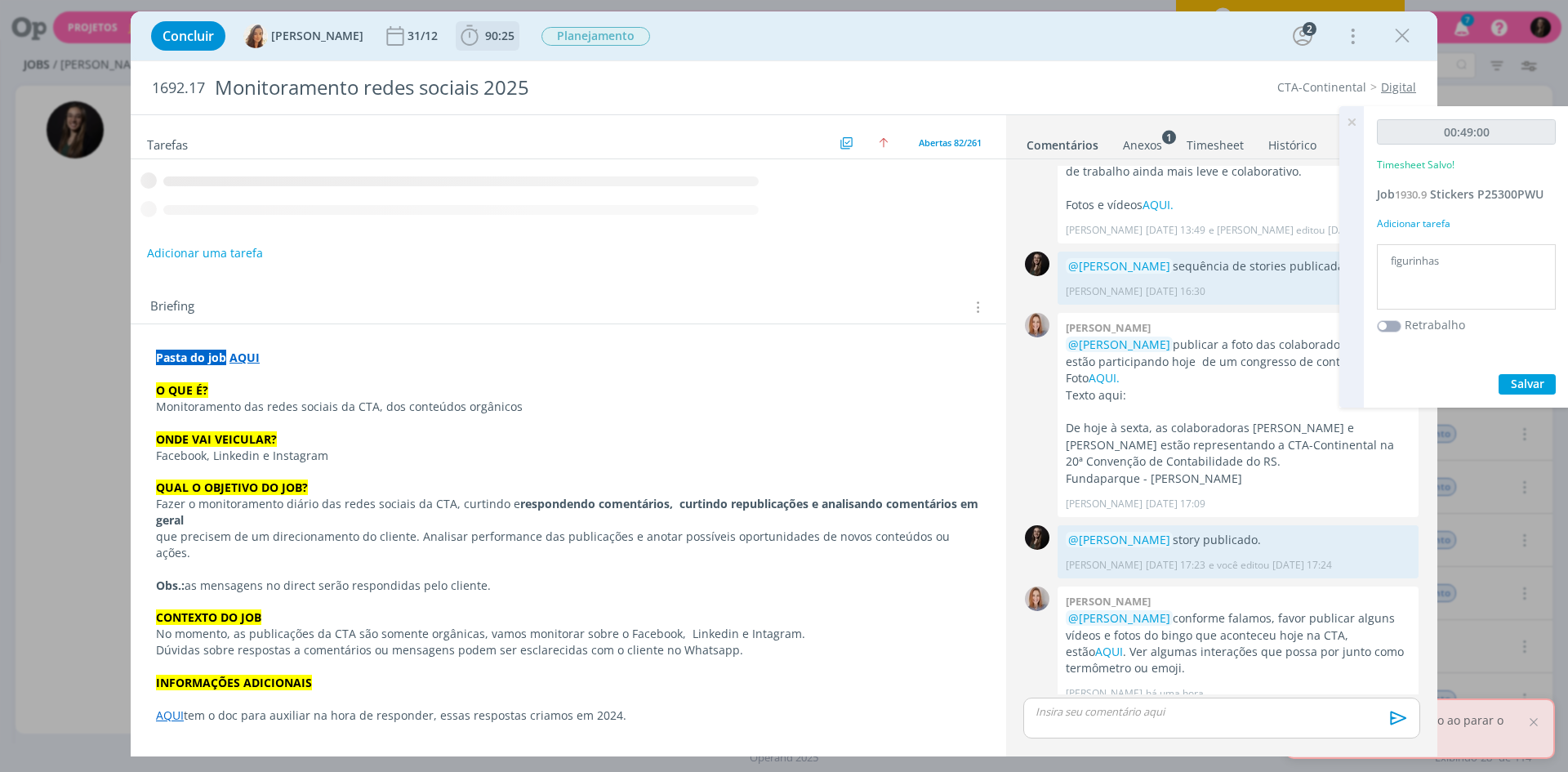
click at [482, 40] on b "90:25" at bounding box center [499, 36] width 36 height 11
click at [0, 0] on icon "dialog" at bounding box center [0, 0] width 0 height 0
click at [1547, 384] on button "Salvar" at bounding box center [1527, 385] width 57 height 21
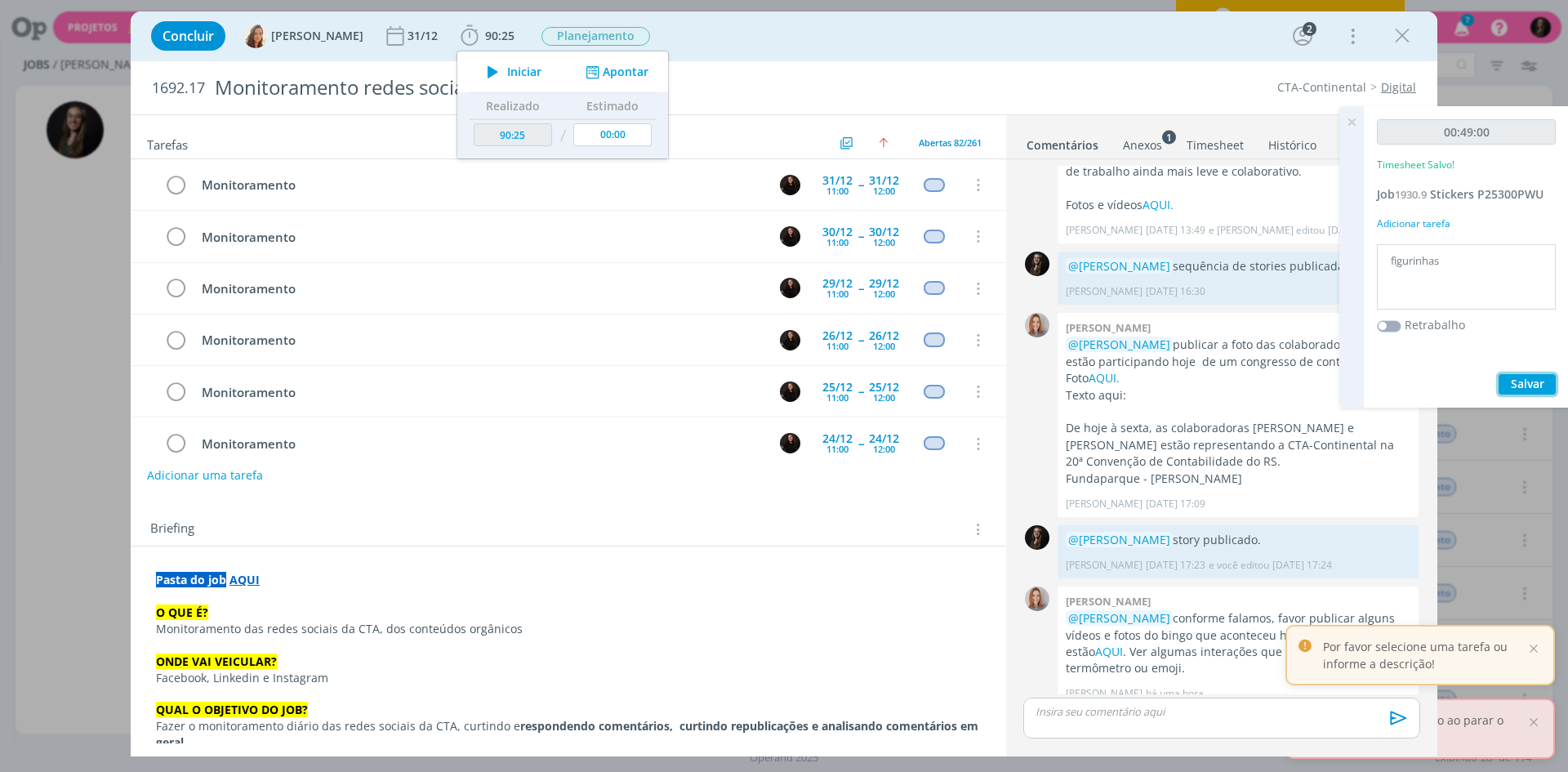
scroll to position [3948, 0]
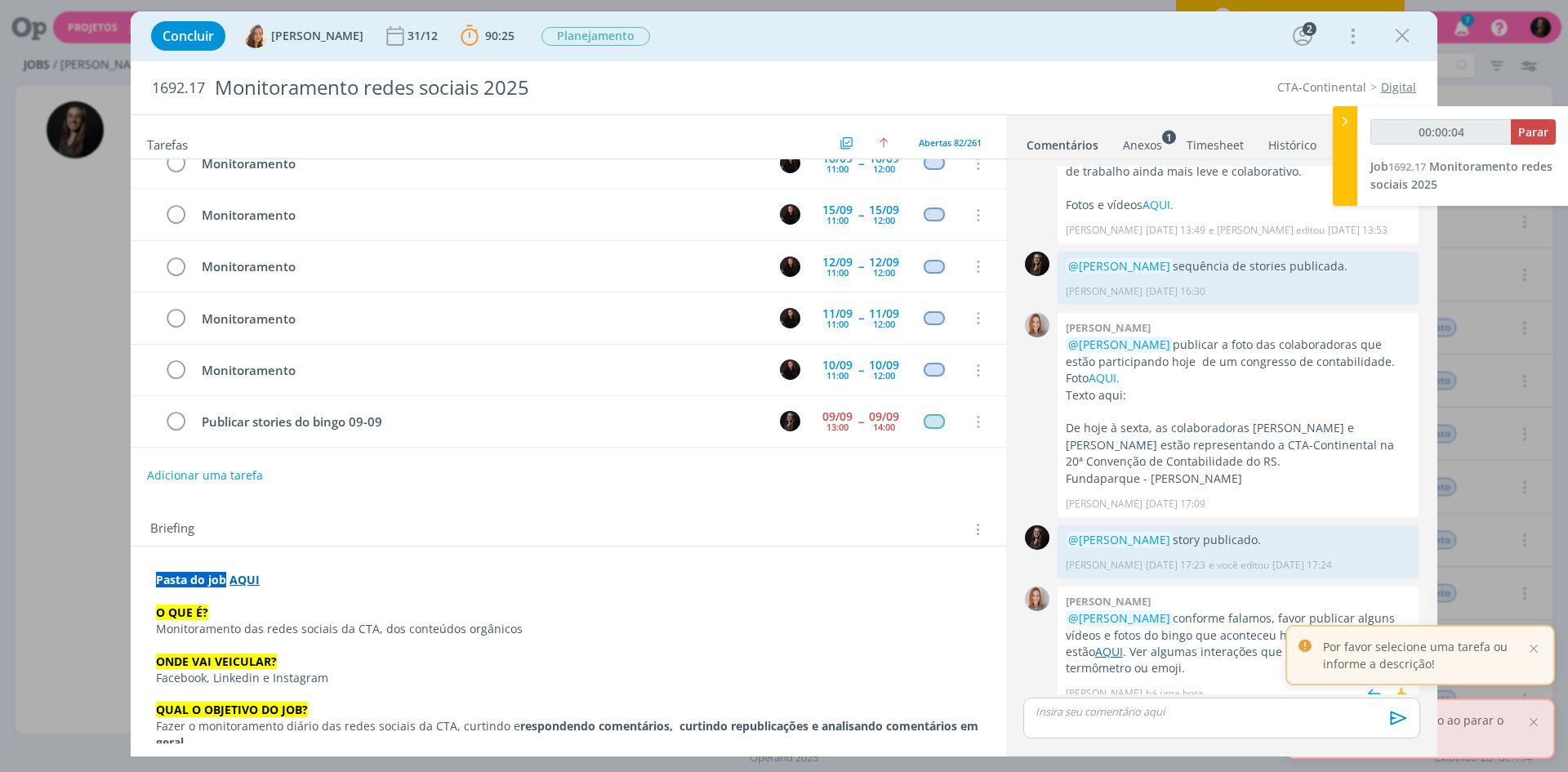
click at [1123, 644] on link "AQUI" at bounding box center [1109, 652] width 28 height 16
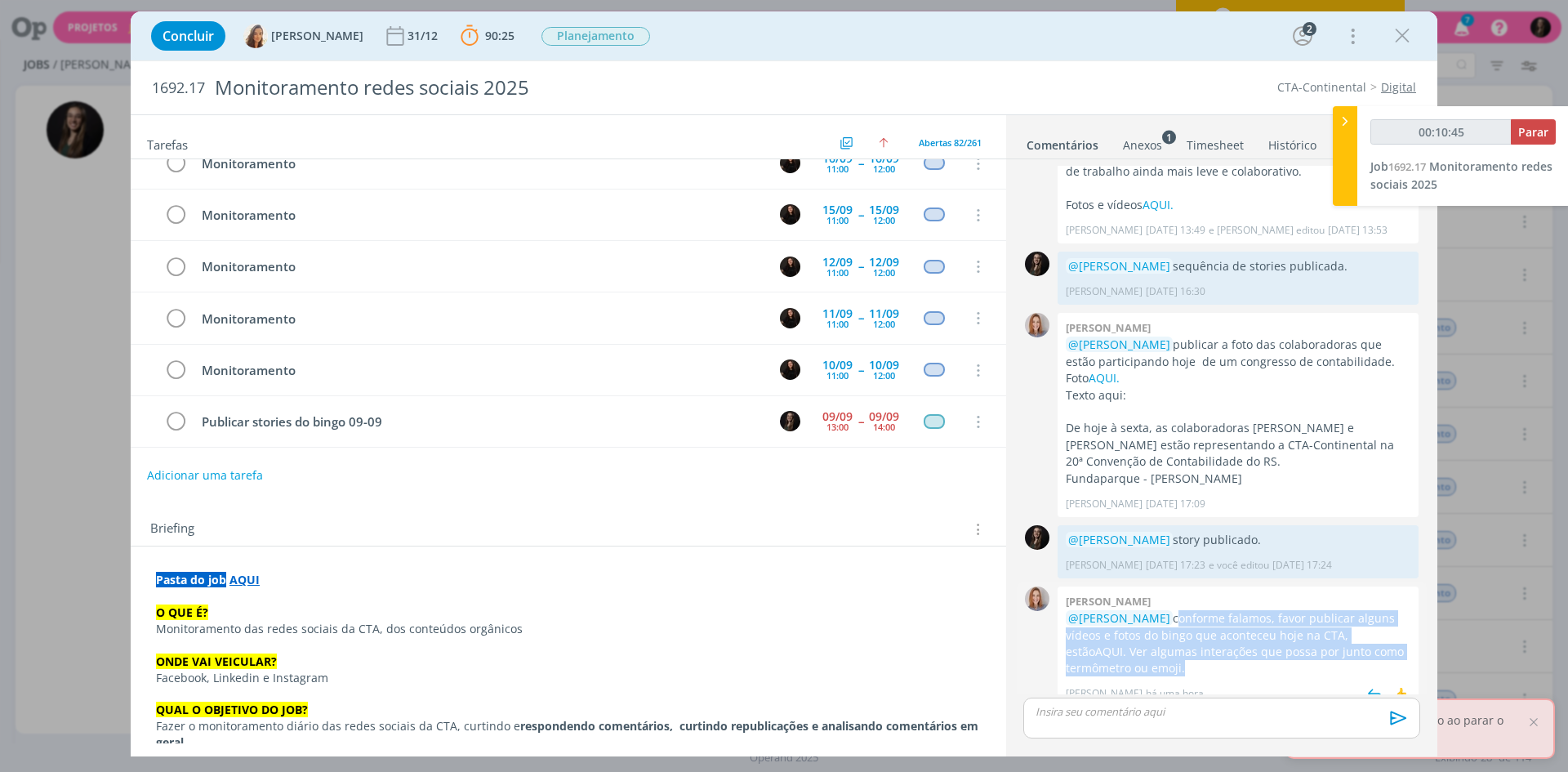
drag, startPoint x: 1288, startPoint y: 649, endPoint x: 1151, endPoint y: 607, distance: 143.3
click at [1151, 610] on p "@[PERSON_NAME] conforme falamos, favor publicar alguns vídeos e fotos do bingo …" at bounding box center [1239, 643] width 345 height 67
click at [1168, 630] on p "@[PERSON_NAME] conforme falamos, favor publicar alguns vídeos e fotos do bingo …" at bounding box center [1239, 643] width 345 height 67
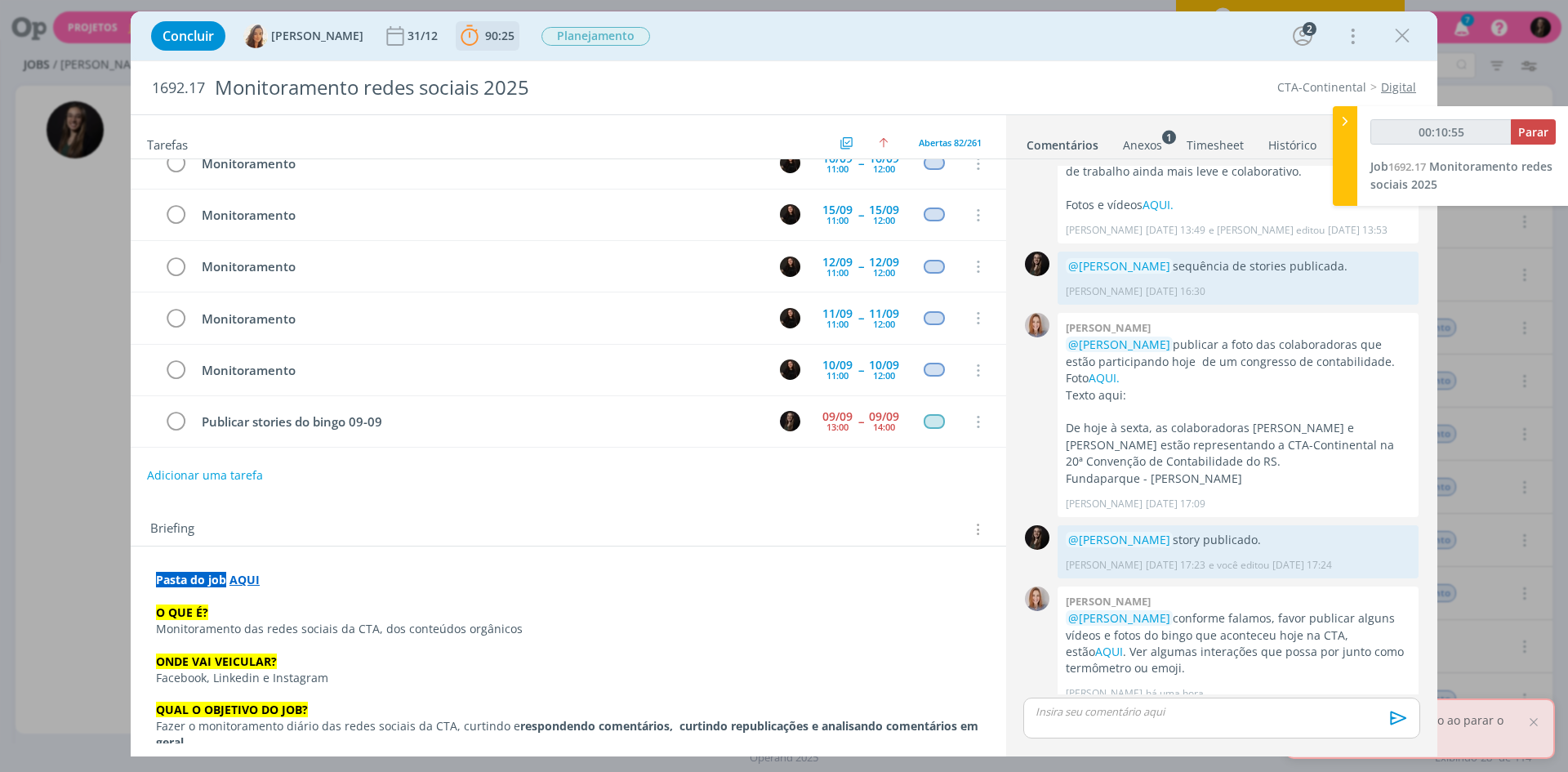
click at [469, 42] on icon "dialog" at bounding box center [470, 36] width 24 height 24
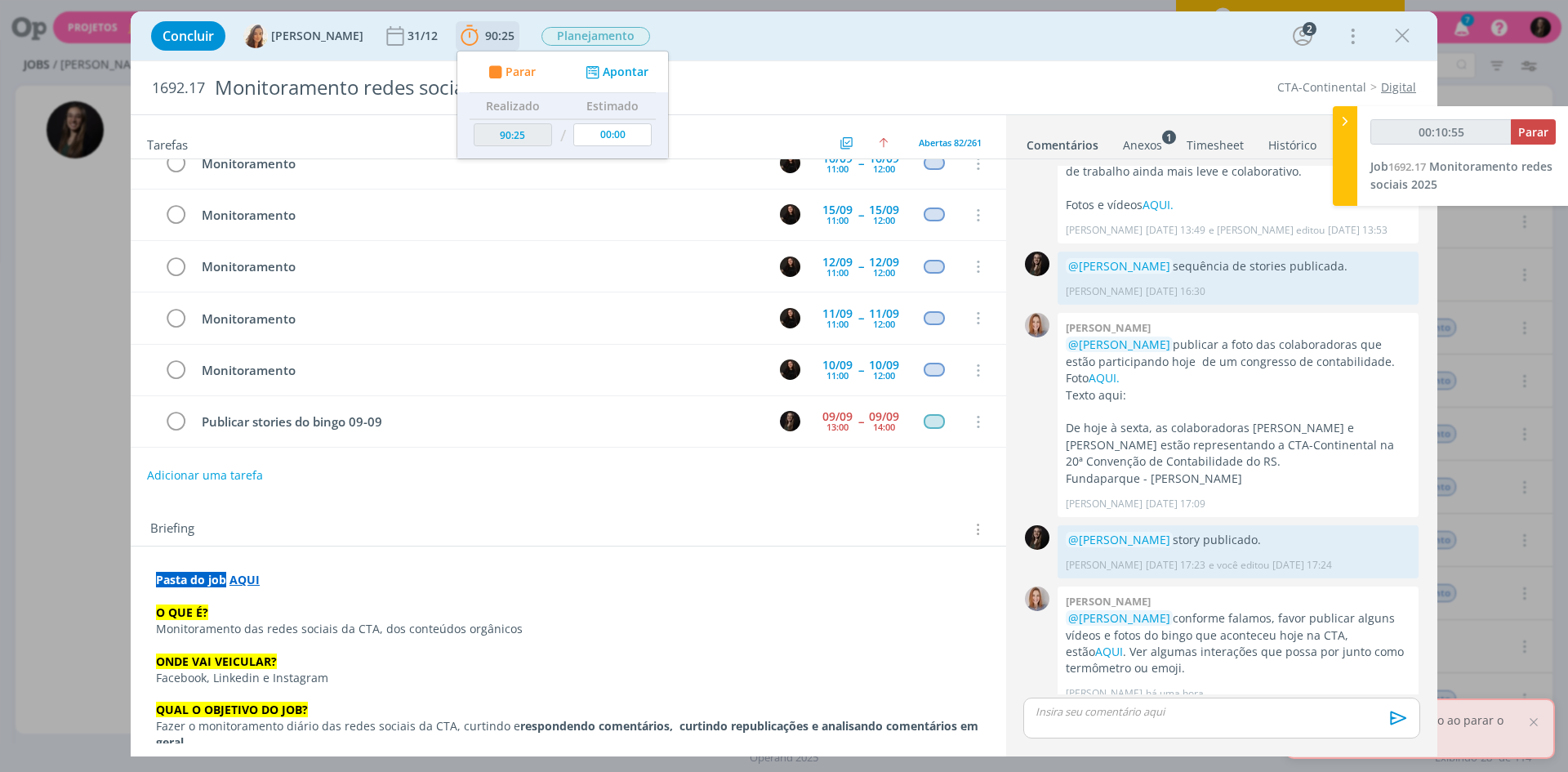
click at [583, 68] on icon "dialog" at bounding box center [593, 72] width 21 height 16
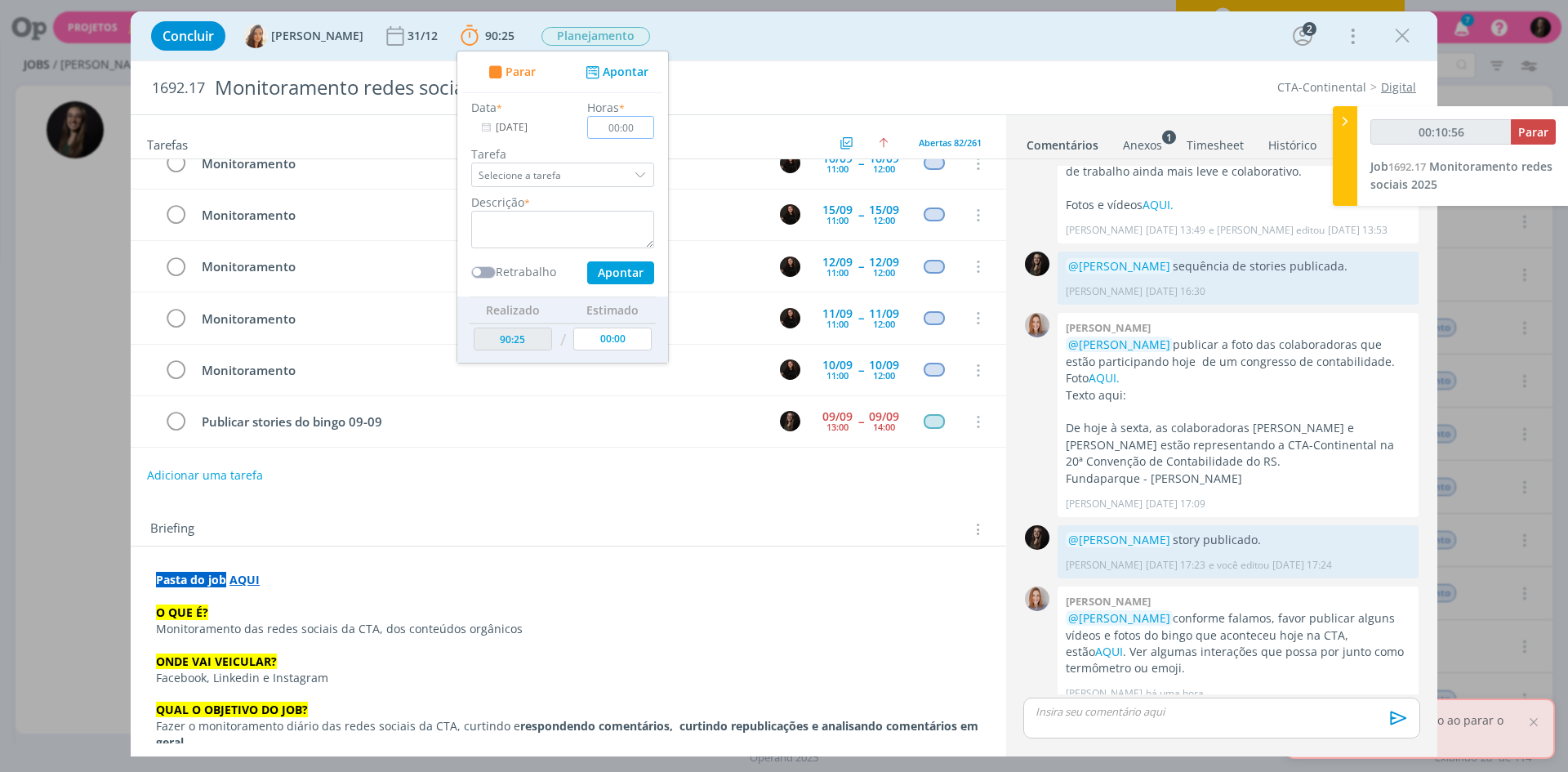
type input "00:10:57"
type input "00:10"
type input "00:10:58"
type input "00:10"
click at [498, 219] on textarea "dialog" at bounding box center [563, 229] width 183 height 37
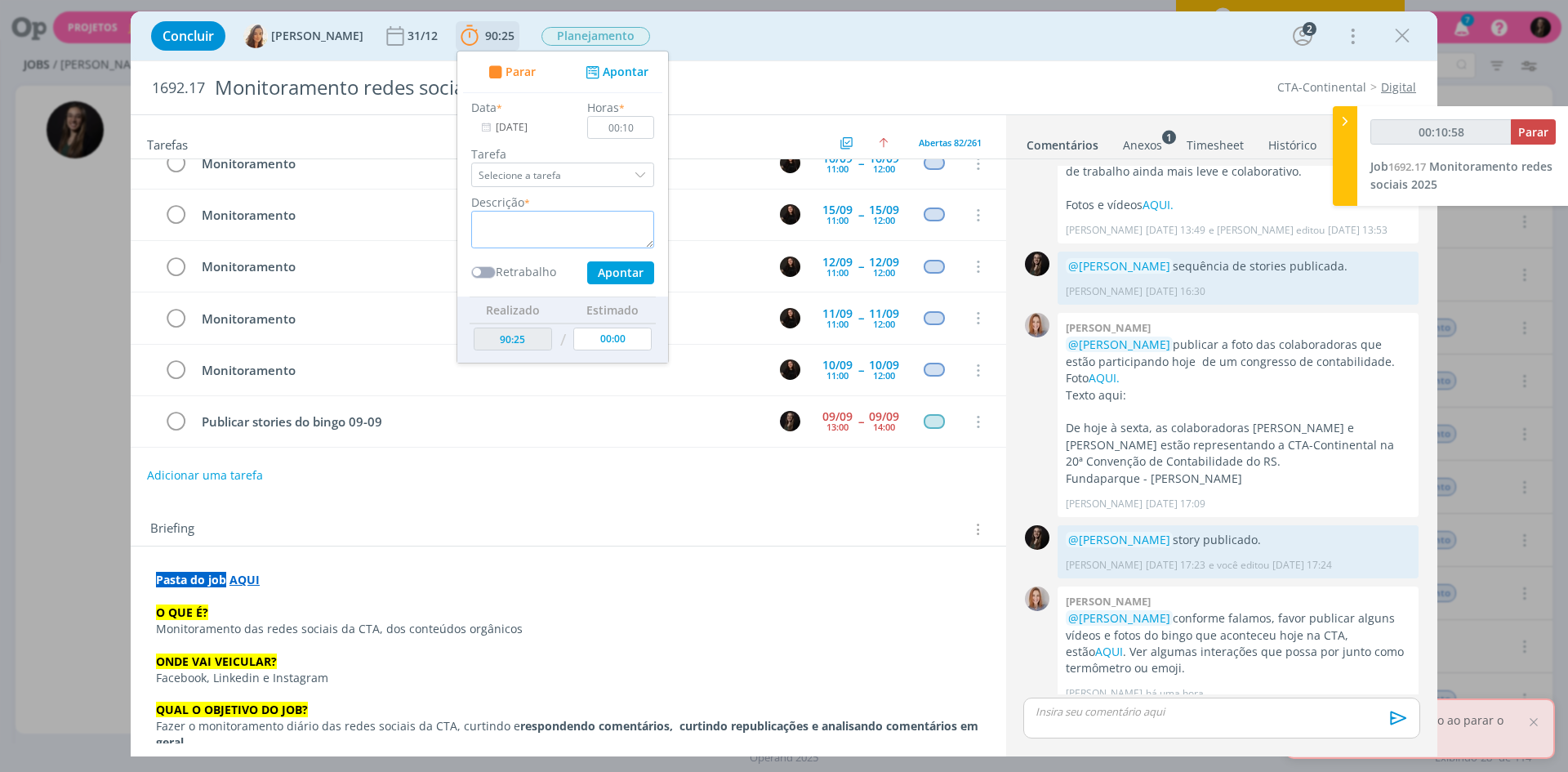
type input "00:10:59"
type textarea "publica"
type input "00:11:00"
type textarea "publicar stor"
type input "00:11:01"
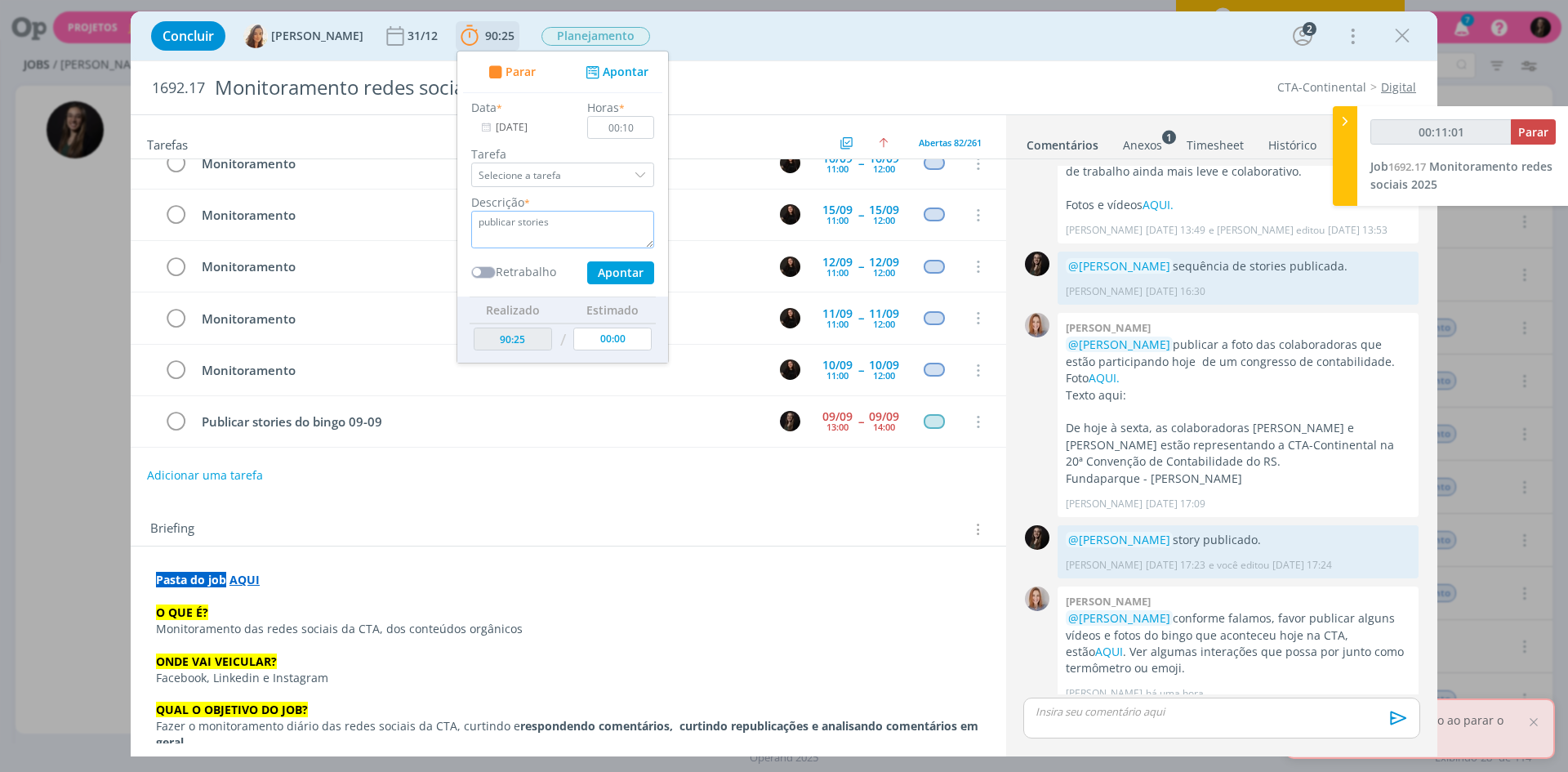
type textarea "publicar stories d"
type input "00:11:02"
type textarea "publicar stories do bingo"
type input "00:11:03"
type textarea "publicar stories d"
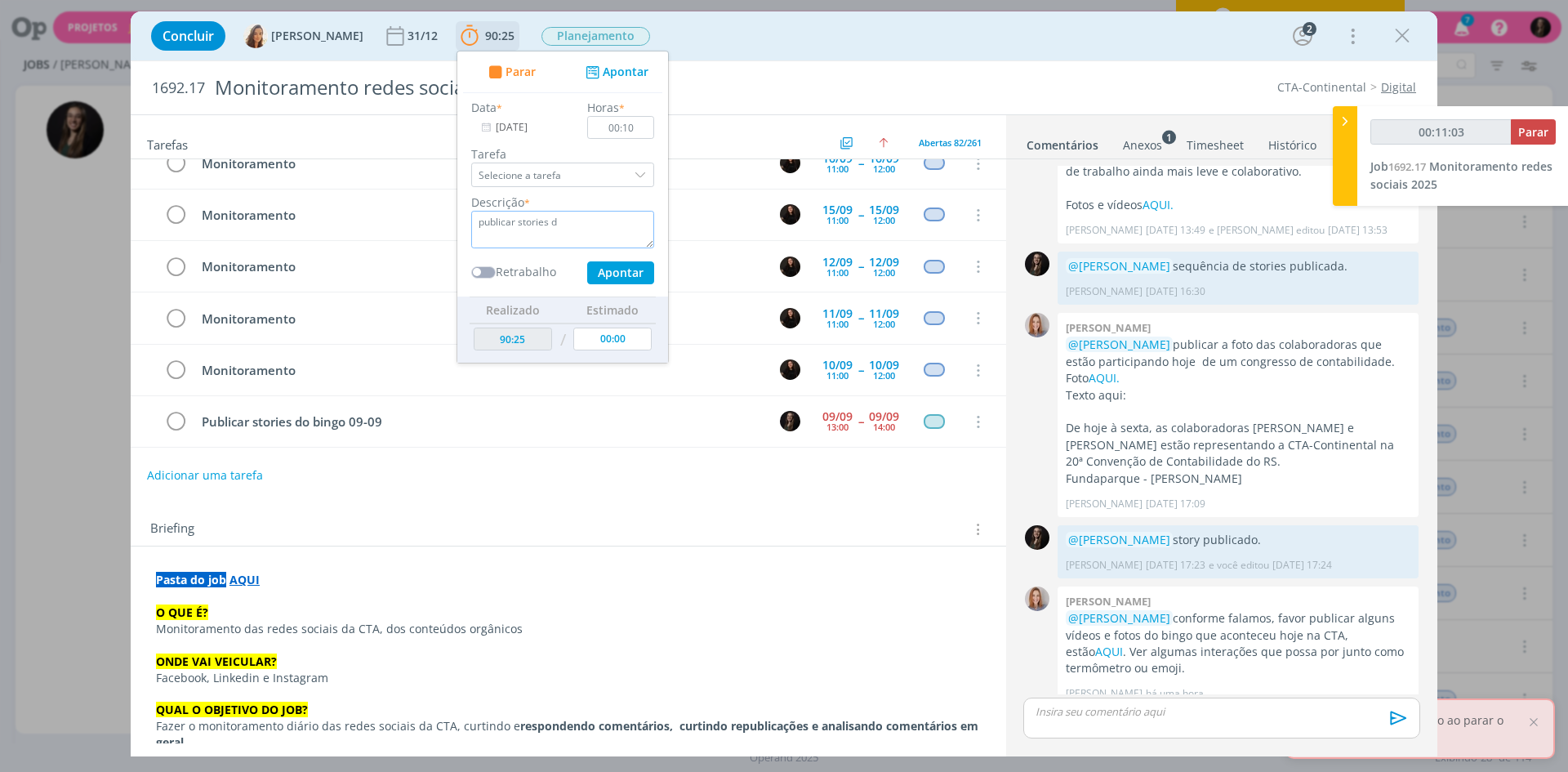
type input "00:11:04"
type textarea "publicar stories b"
type input "00:11:05"
type textarea "publicar stories bingo"
click at [588, 262] on button "Apontar" at bounding box center [621, 273] width 67 height 23
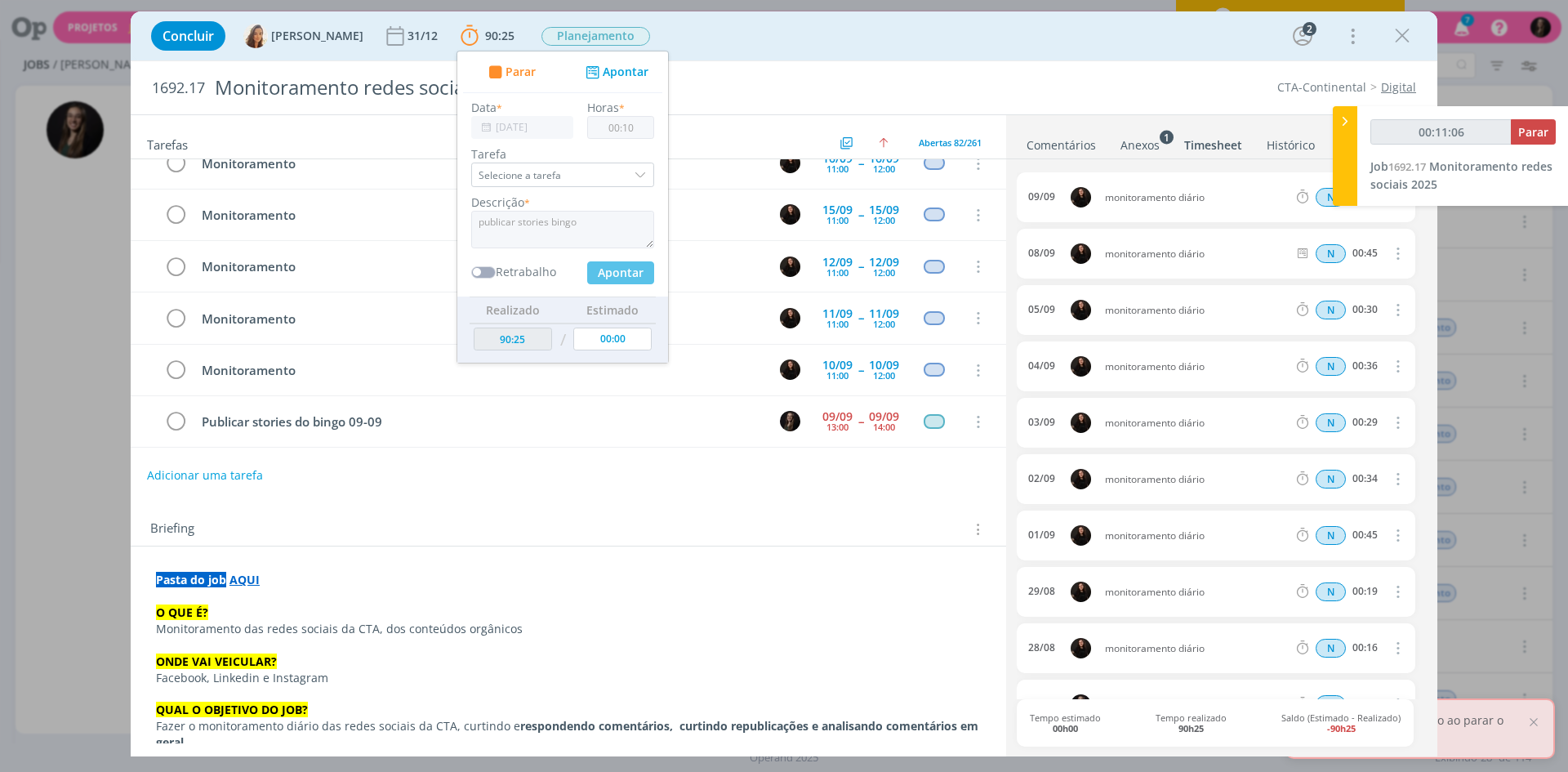
click at [1034, 149] on link "Comentários" at bounding box center [1062, 141] width 71 height 23
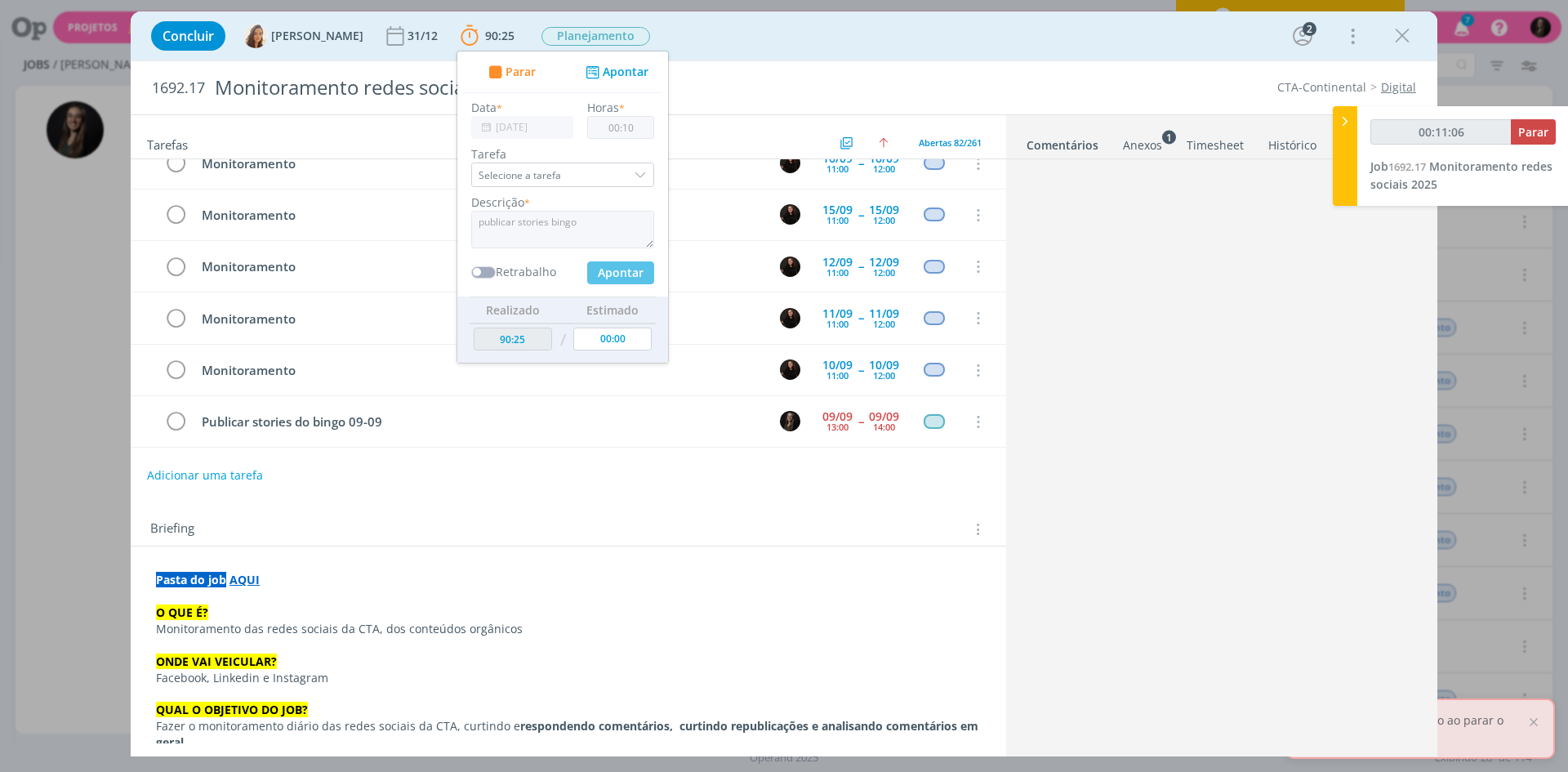
drag, startPoint x: 1044, startPoint y: 144, endPoint x: 992, endPoint y: 136, distance: 52.6
click at [1044, 144] on link "Comentários" at bounding box center [1063, 141] width 74 height 23
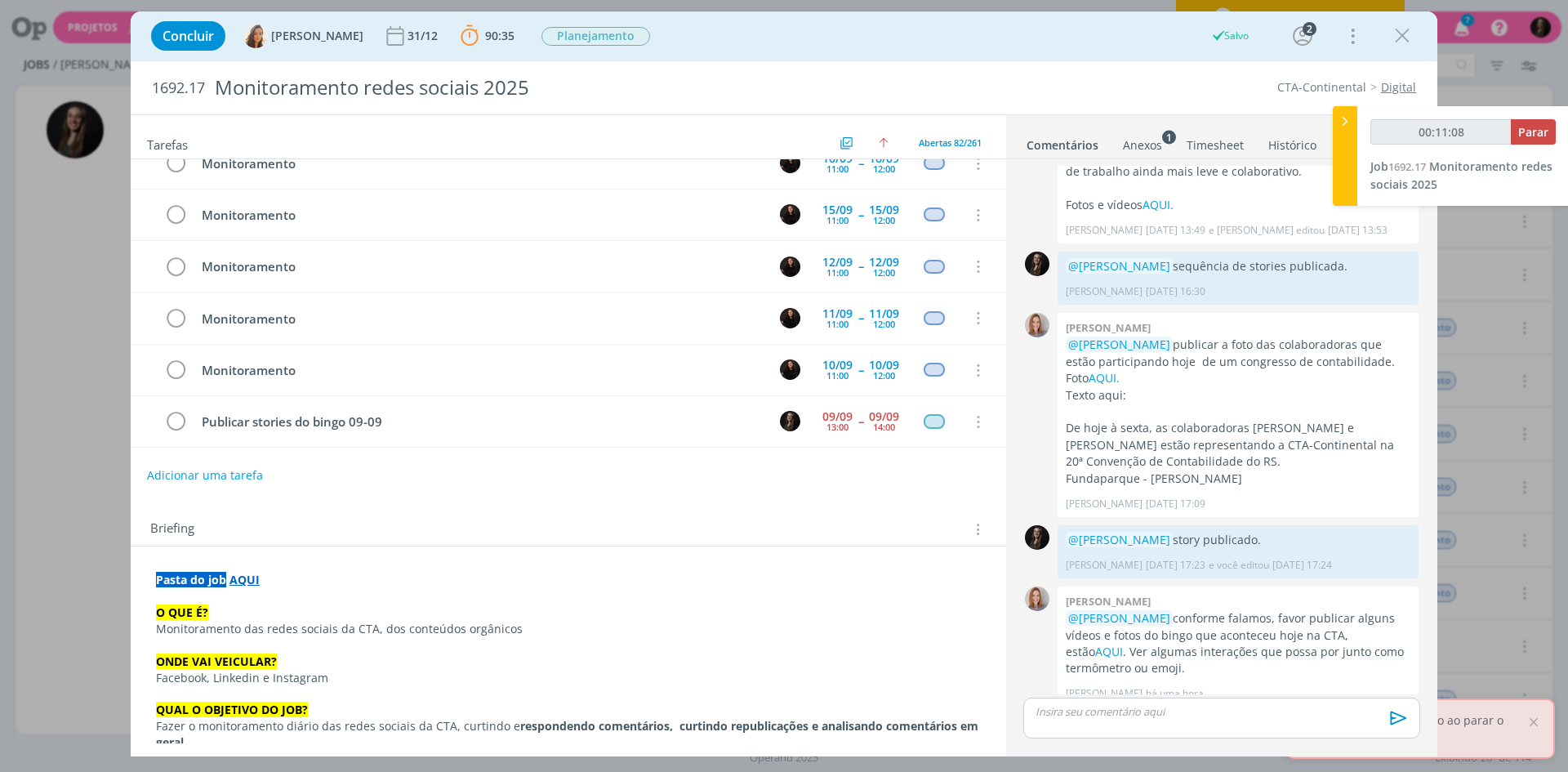
click at [1026, 78] on div "1692.17 Monitoramento redes sociais 2025 CTA-Continental Digital" at bounding box center [784, 88] width 1307 height 53
click at [1524, 123] on button "Parar" at bounding box center [1533, 132] width 45 height 25
click at [1100, 709] on p "dialog" at bounding box center [1222, 710] width 371 height 15
type input "00:41:01"
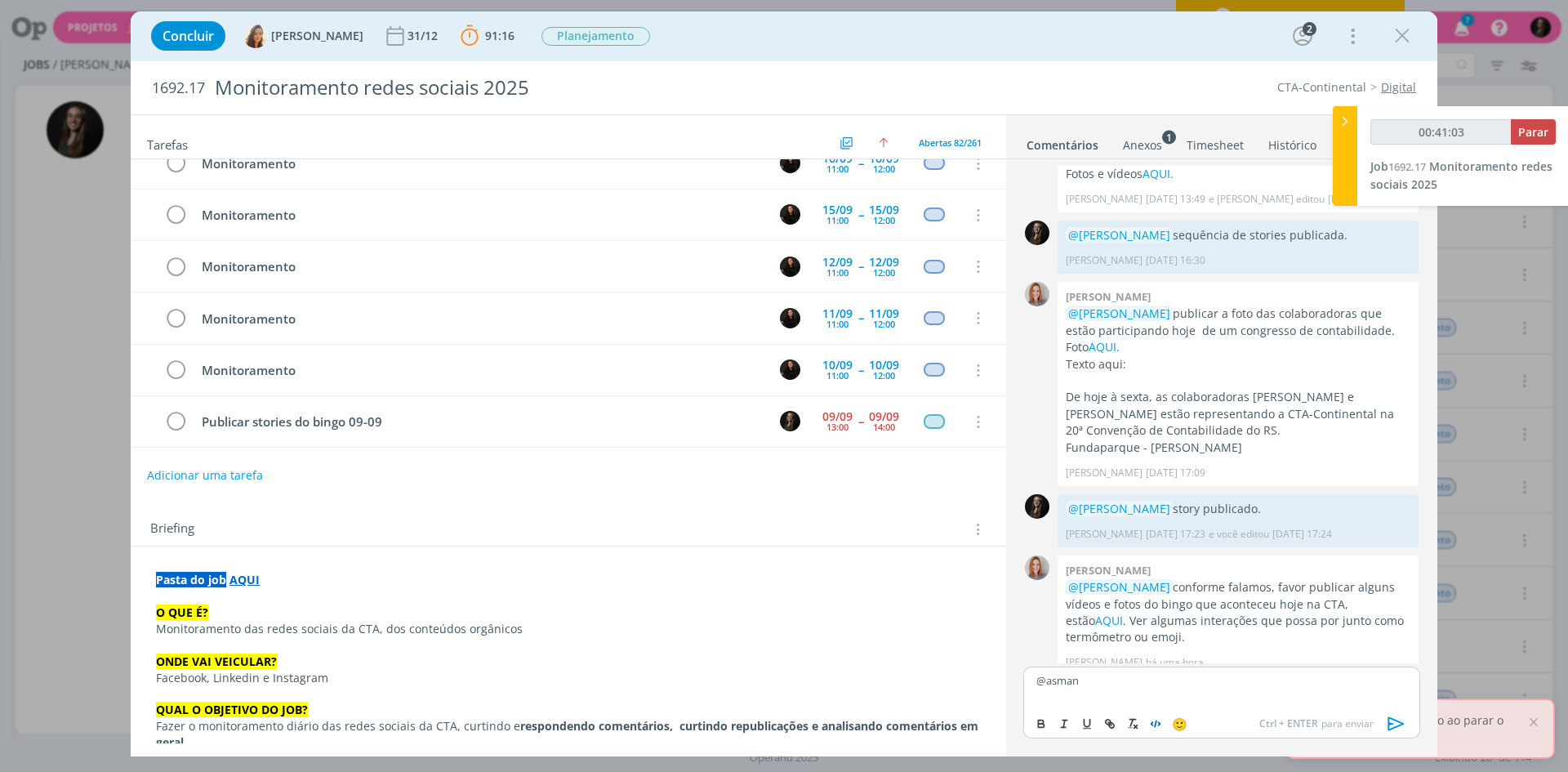
type input "00:41:00"
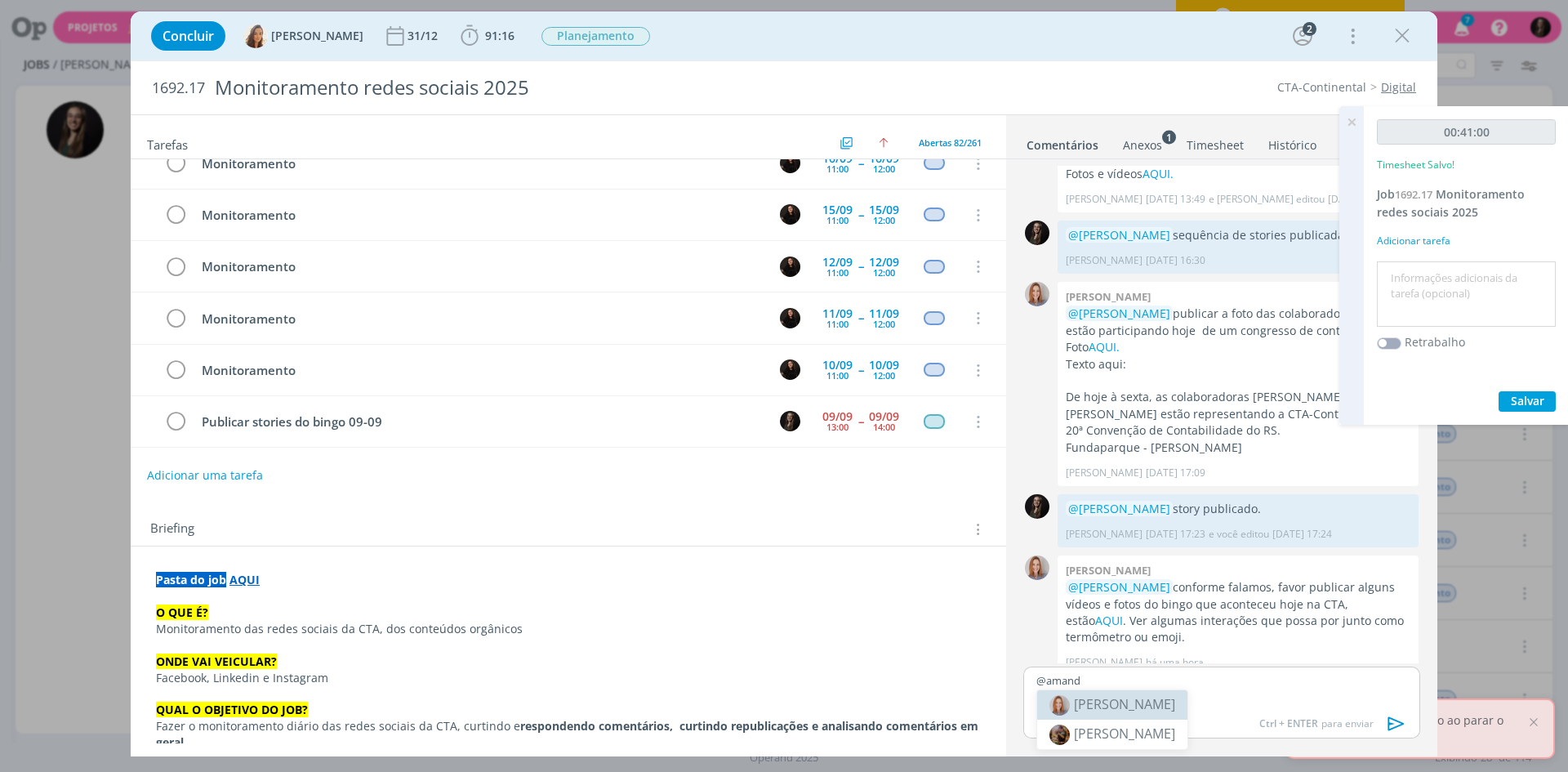
click at [1145, 709] on span "[PERSON_NAME]" at bounding box center [1124, 704] width 101 height 18
click at [1135, 683] on p "﻿ @ [PERSON_NAME] ﻿ publicado" at bounding box center [1222, 679] width 371 height 15
click at [1211, 683] on p "﻿ @ [PERSON_NAME] ﻿ stories publicado" at bounding box center [1222, 679] width 371 height 15
click at [1218, 682] on p "﻿ @ [PERSON_NAME] ﻿ stories publicado" at bounding box center [1222, 679] width 371 height 15
click at [1393, 719] on icon "dialog" at bounding box center [1396, 723] width 16 height 14
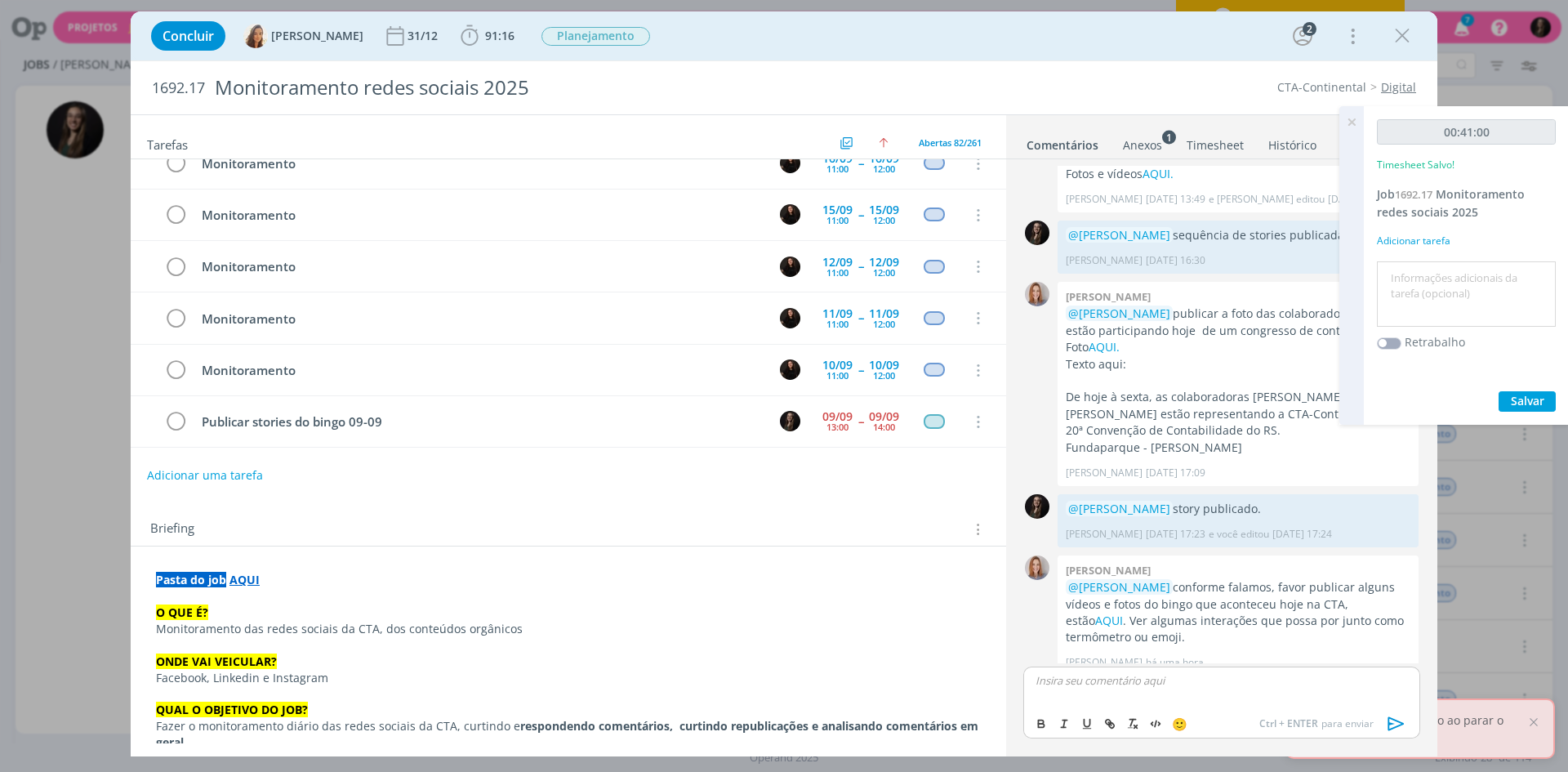
scroll to position [692, 0]
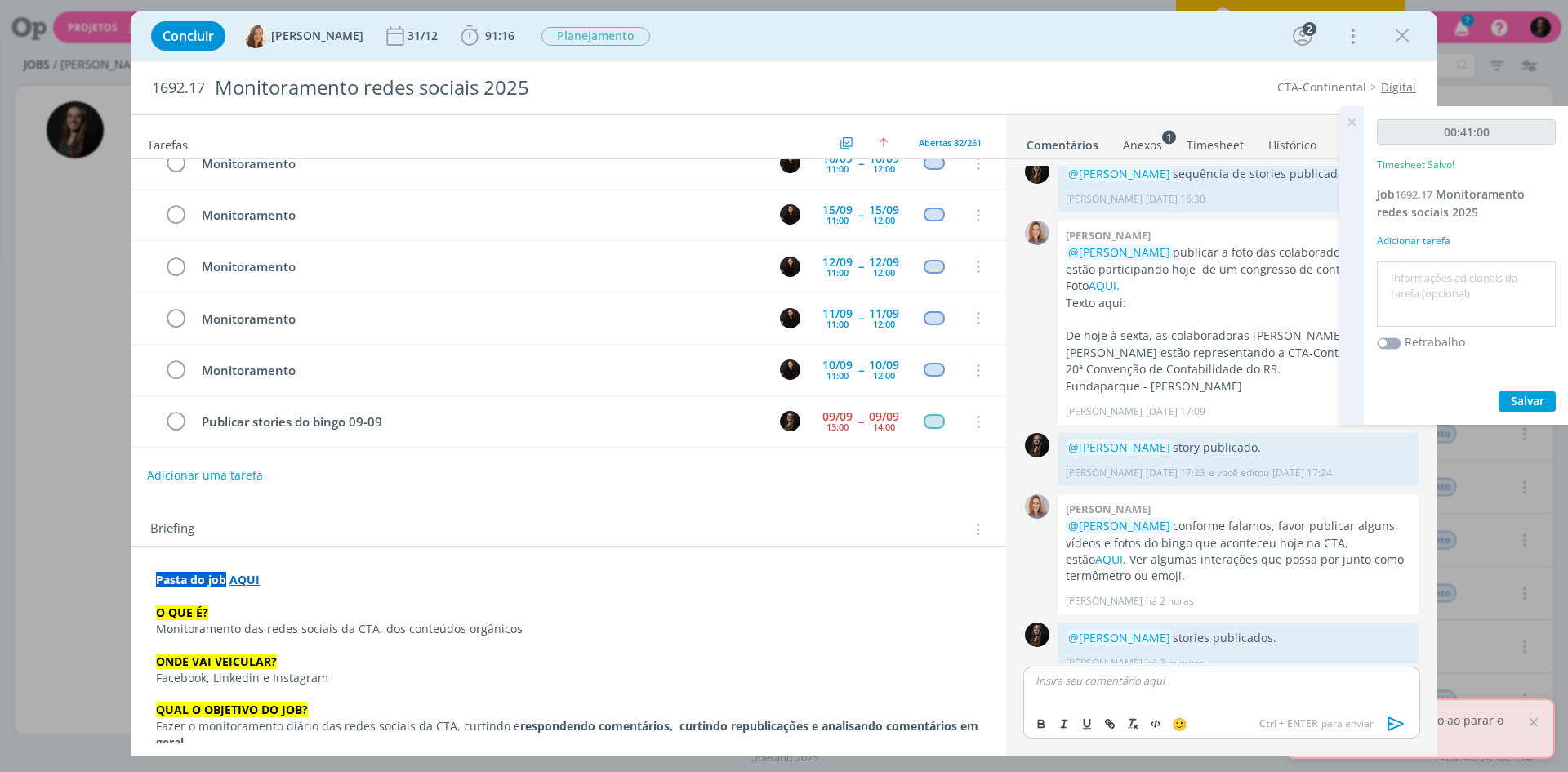
click at [1537, 275] on textarea at bounding box center [1467, 294] width 171 height 58
click at [1497, 282] on textarea at bounding box center [1467, 294] width 171 height 58
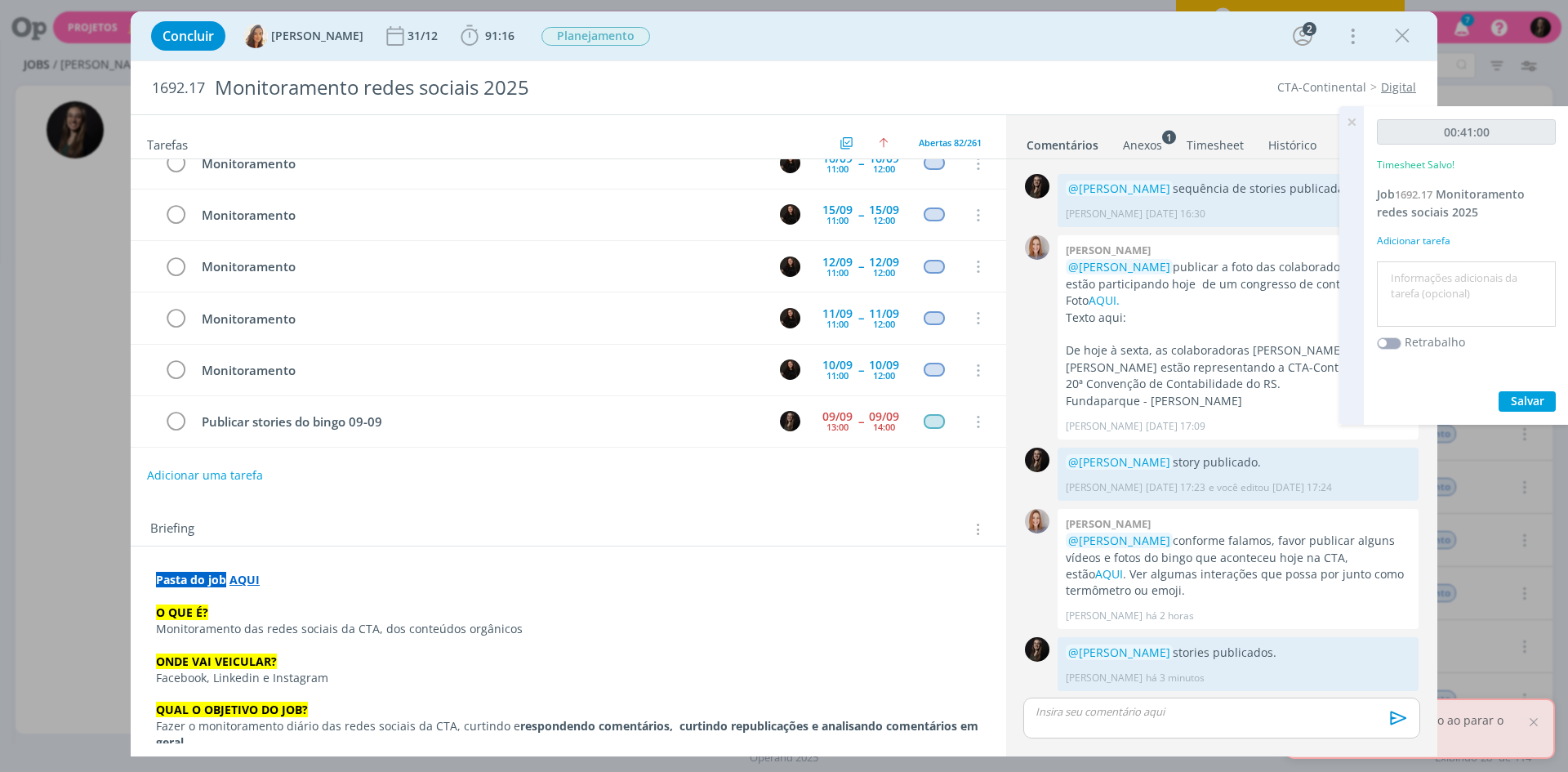
scroll to position [661, 0]
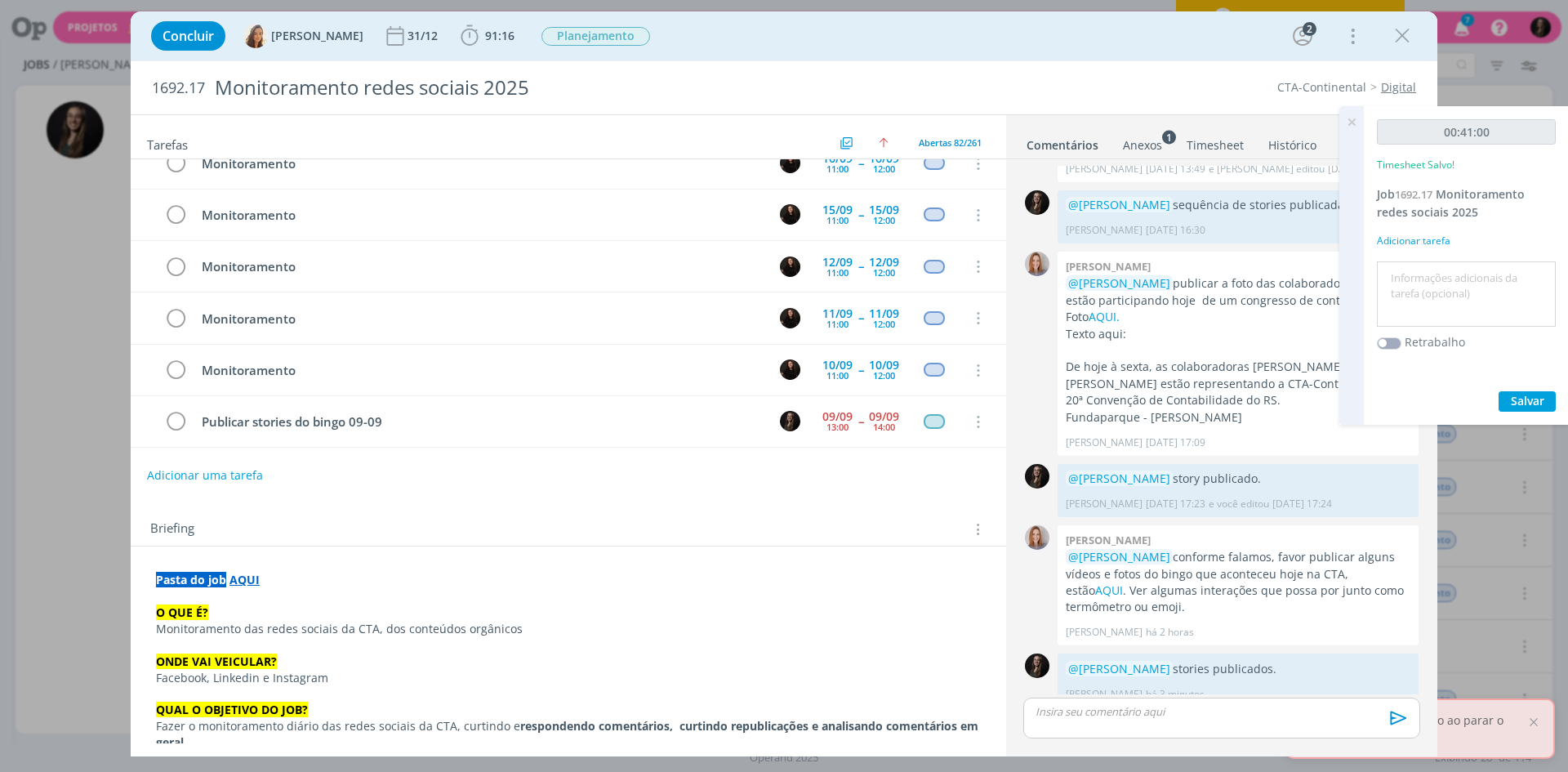
click at [1448, 284] on textarea at bounding box center [1467, 294] width 171 height 58
type textarea "publicar stories"
click at [1499, 391] on button "Salvar" at bounding box center [1527, 401] width 57 height 21
click at [1350, 121] on icon at bounding box center [1352, 122] width 29 height 32
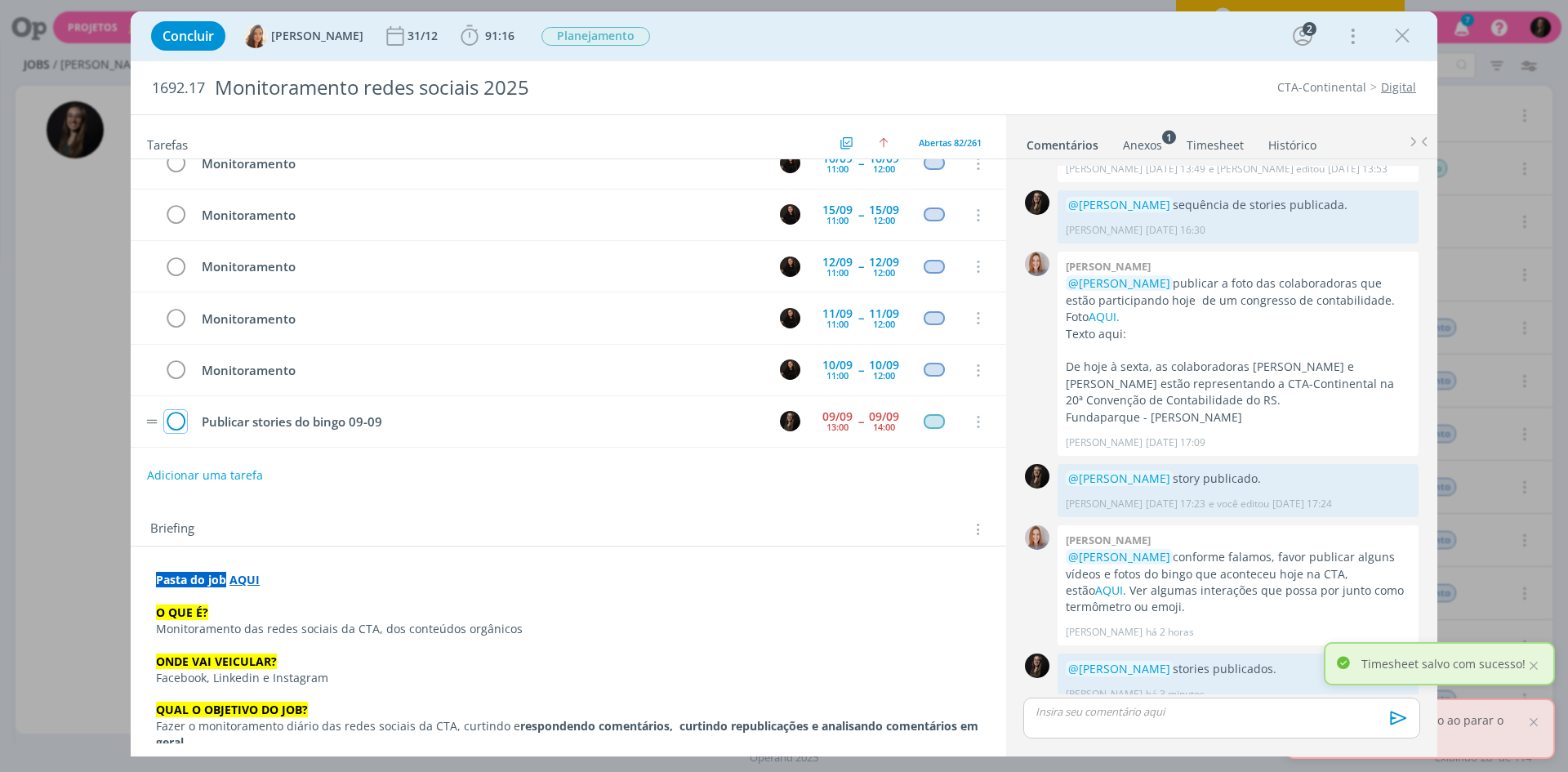
click at [184, 423] on icon "dialog" at bounding box center [175, 422] width 23 height 24
click at [1403, 37] on icon "dialog" at bounding box center [1402, 36] width 24 height 24
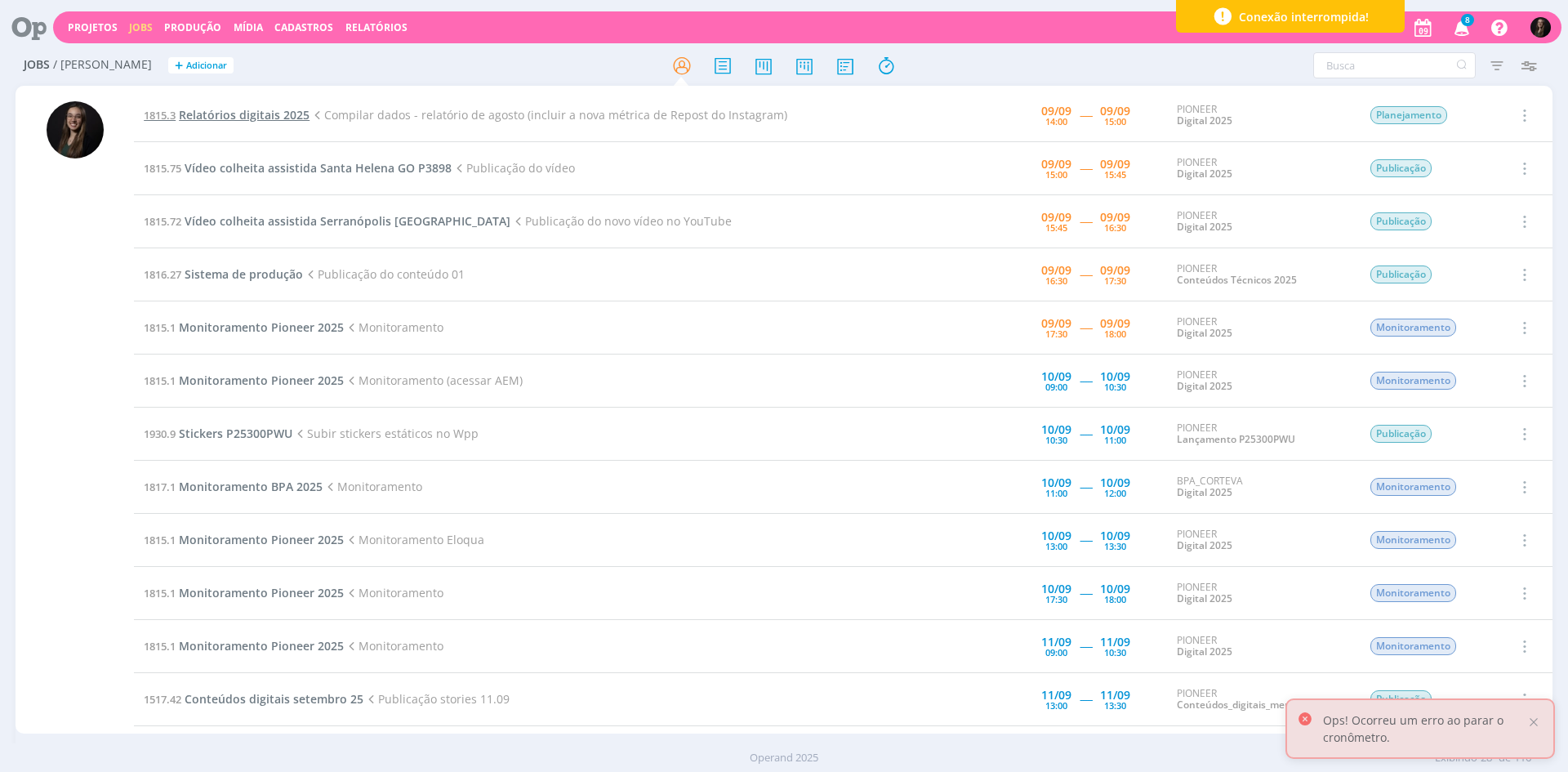
click at [239, 110] on span "Relatórios digitais 2025" at bounding box center [244, 114] width 131 height 16
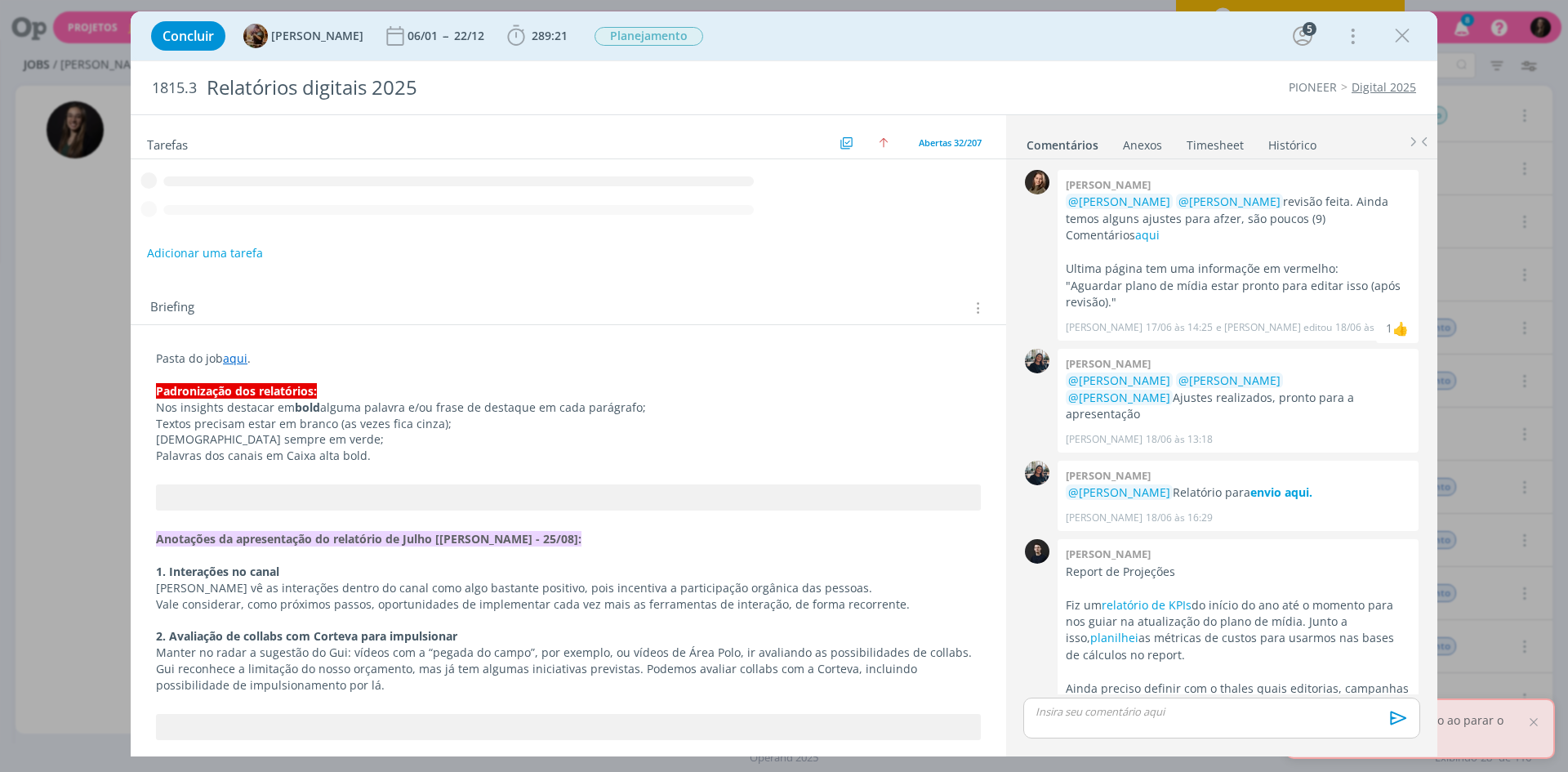
scroll to position [1679, 0]
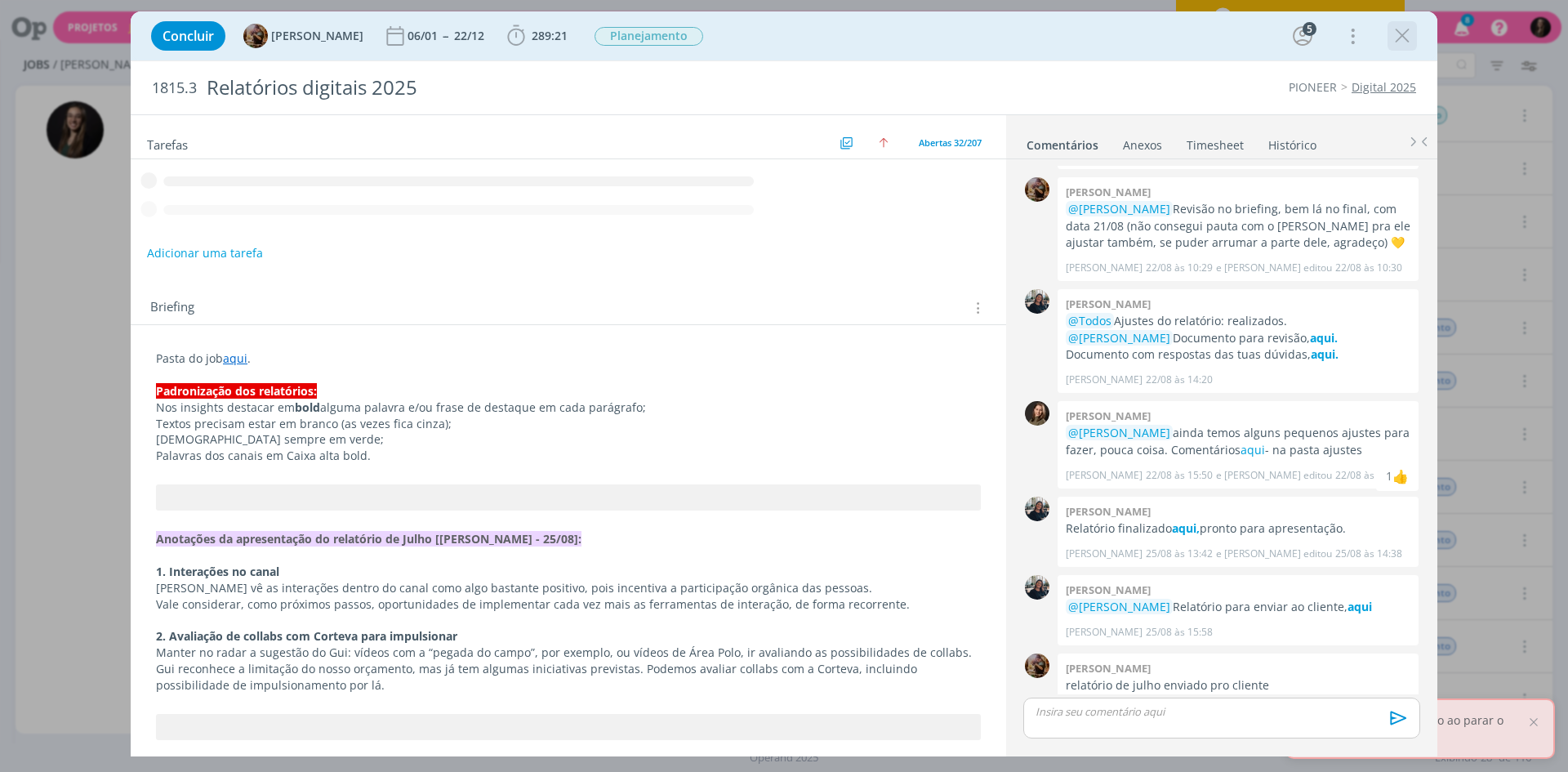
drag, startPoint x: 1417, startPoint y: 37, endPoint x: 1409, endPoint y: 38, distance: 8.1
click at [1416, 37] on div "Concluir [PERSON_NAME] 06/01 -- 22/12 289:21 Iniciar Apontar Data * [DATE] Hora…" at bounding box center [784, 36] width 1282 height 39
click at [1409, 38] on icon "dialog" at bounding box center [1402, 36] width 24 height 24
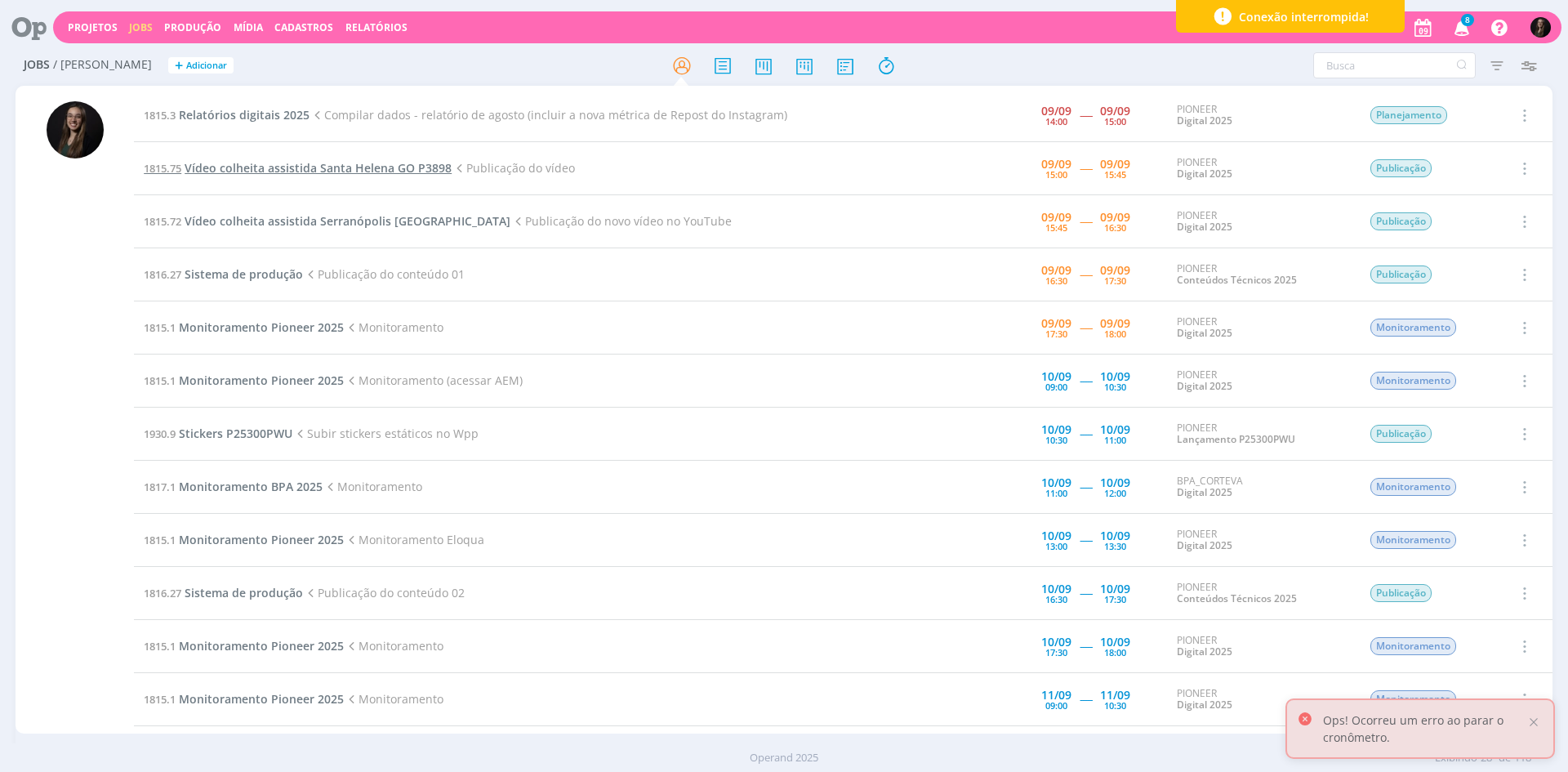
click at [312, 165] on span "Vídeo colheita assistida Santa Helena GO P3898" at bounding box center [318, 168] width 267 height 16
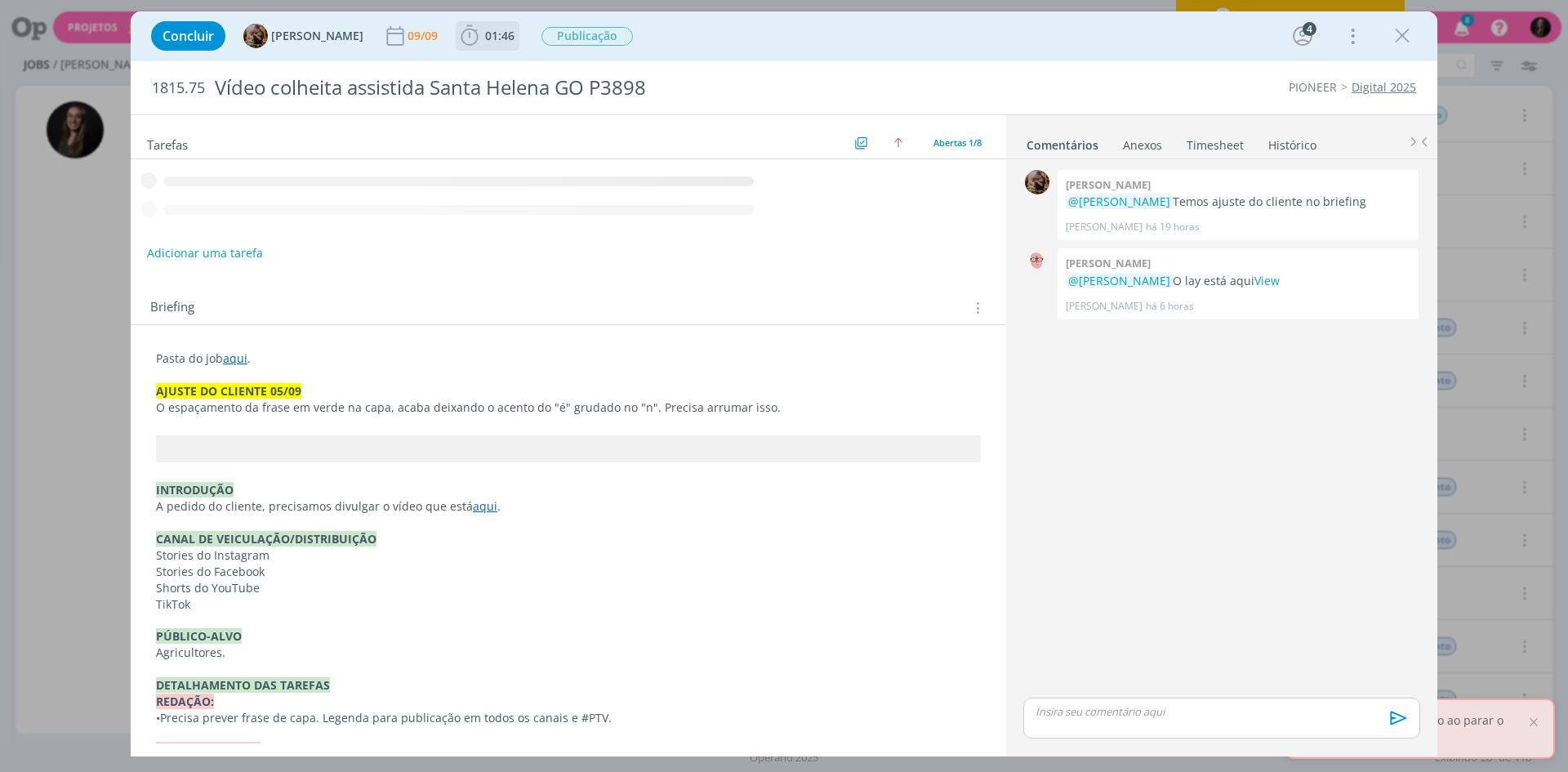
click at [507, 42] on span "01:46" at bounding box center [500, 36] width 29 height 16
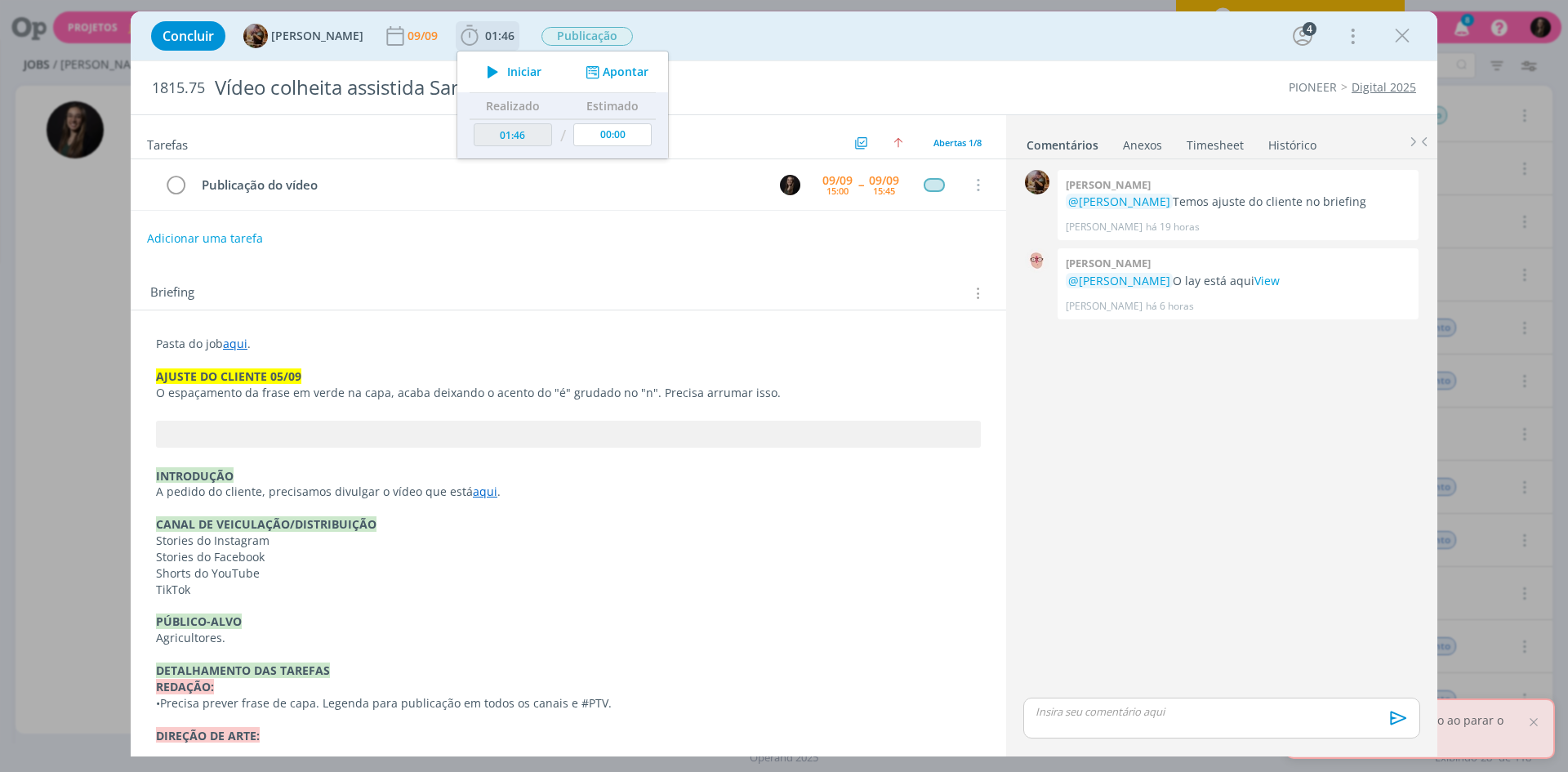
click at [507, 72] on icon "dialog" at bounding box center [492, 72] width 29 height 22
click at [727, 57] on div "Concluir [PERSON_NAME] [DATE] 01:46 Iniciar Apontar Data * [DATE] Horas * 00:00…" at bounding box center [784, 36] width 1307 height 49
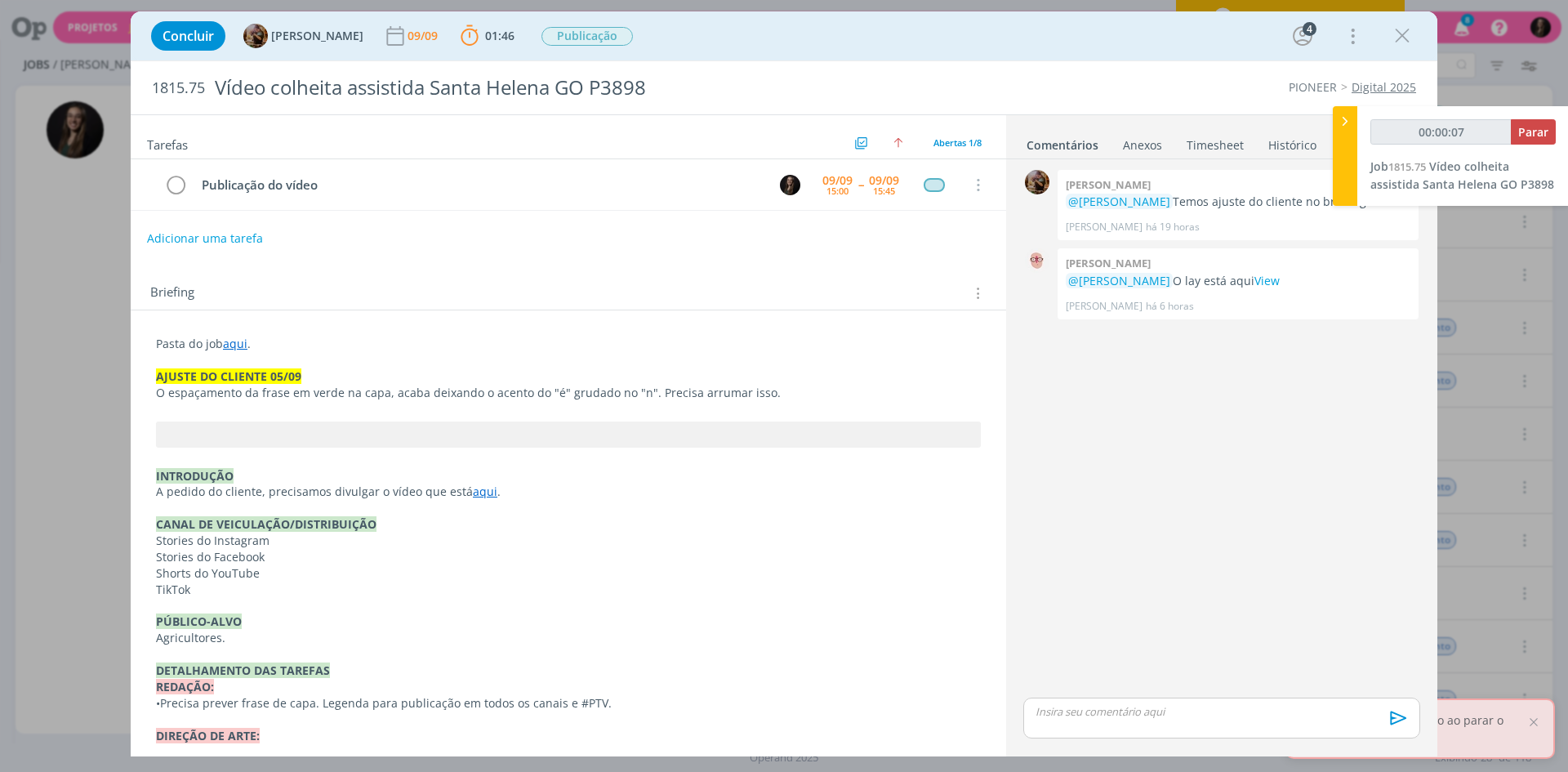
type input "00:00:08"
click at [1346, 120] on icon at bounding box center [1345, 121] width 16 height 17
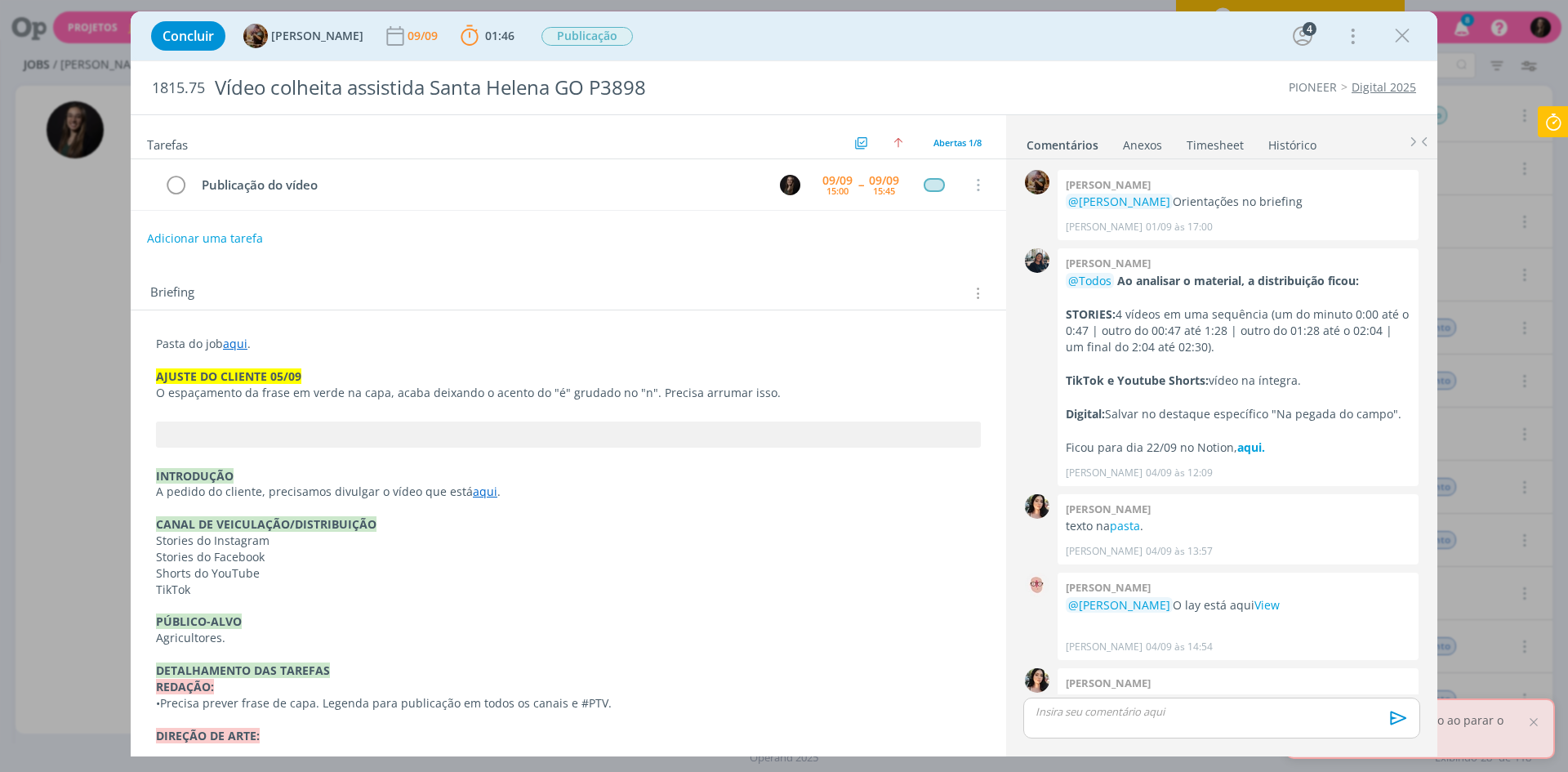
scroll to position [479, 0]
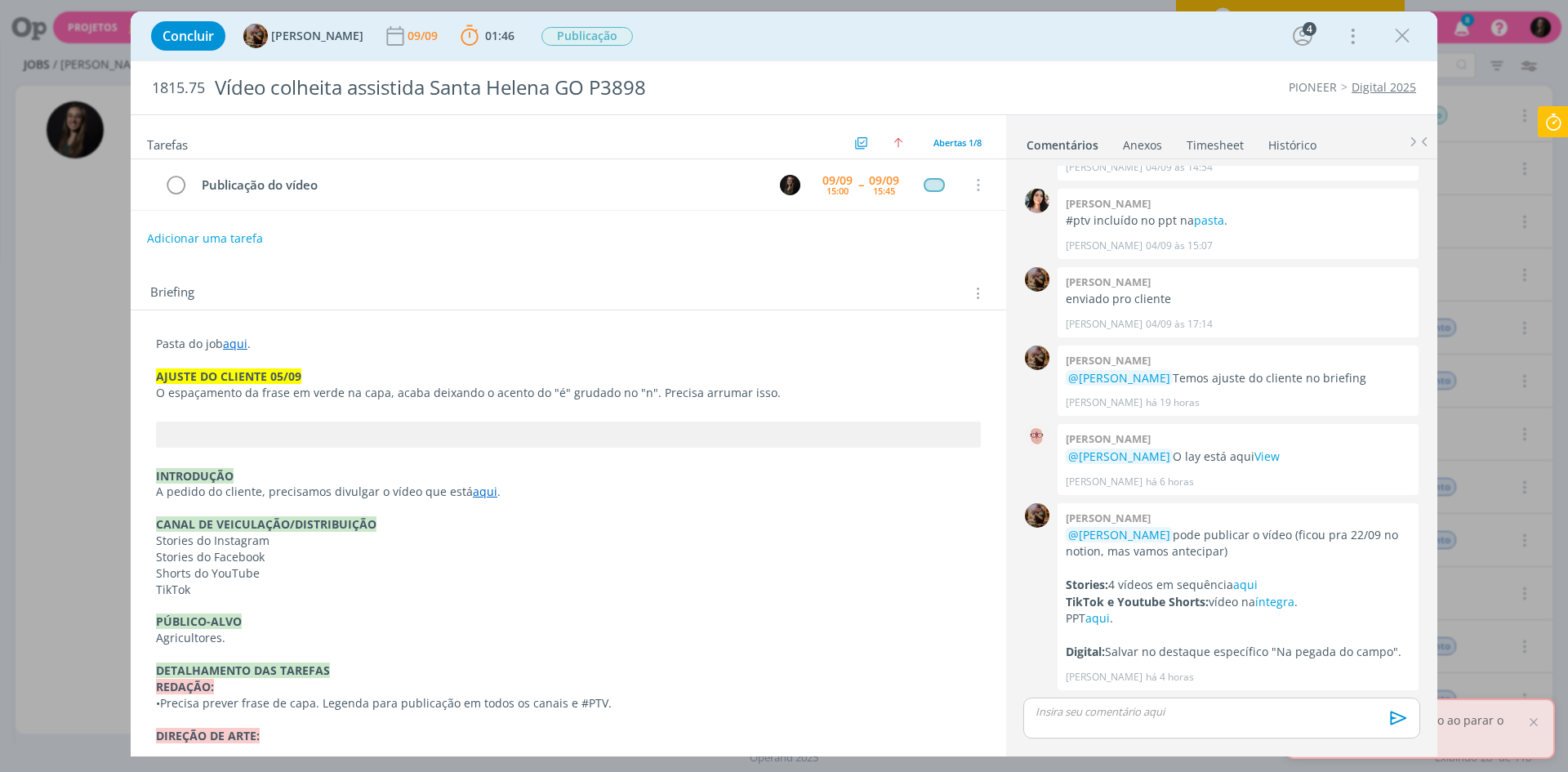
click at [1397, 35] on icon "dialog" at bounding box center [1402, 36] width 24 height 24
click at [1407, 37] on div at bounding box center [784, 386] width 1568 height 772
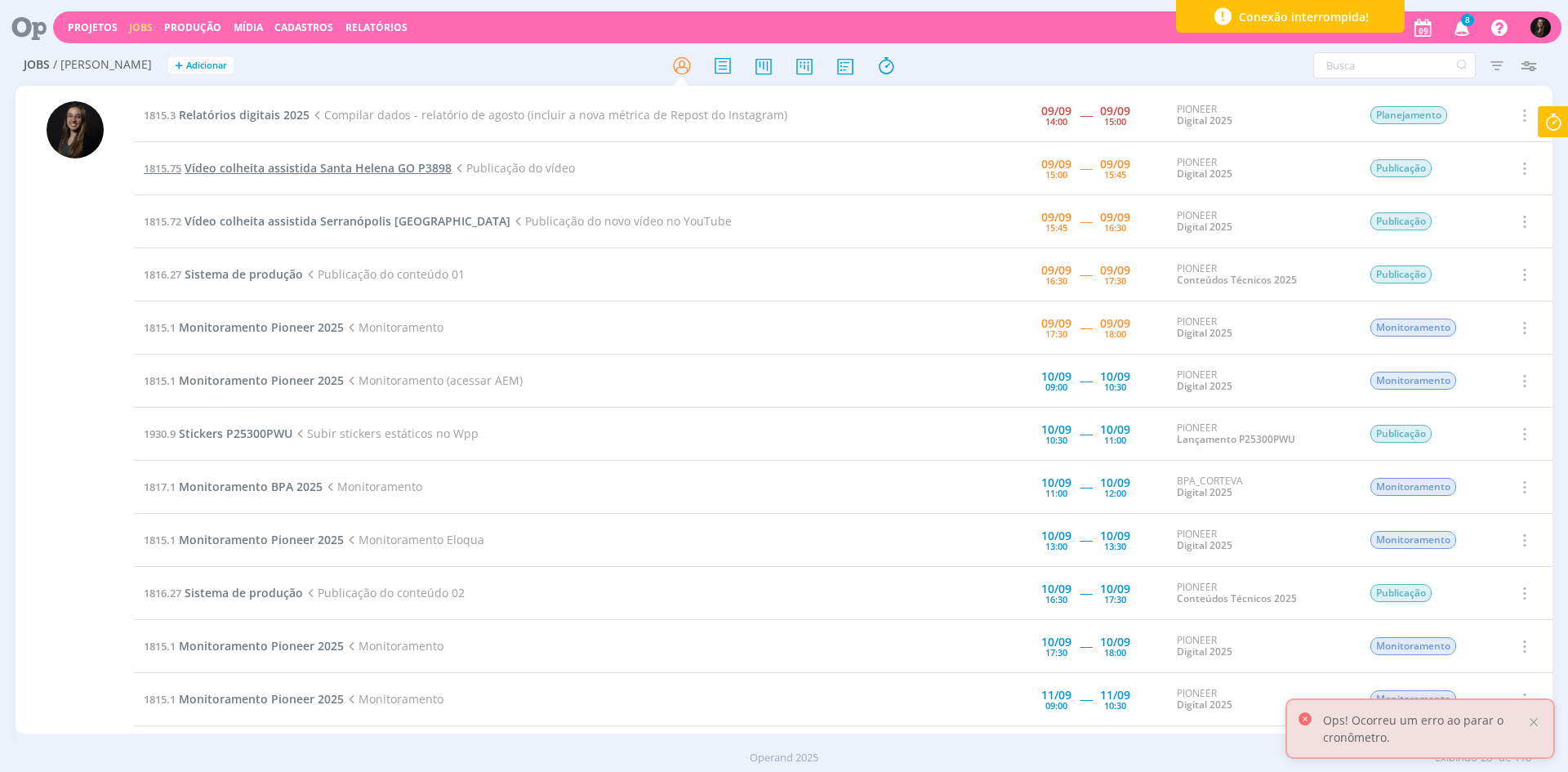
click at [385, 167] on span "Vídeo colheita assistida Santa Helena GO P3898" at bounding box center [318, 168] width 267 height 16
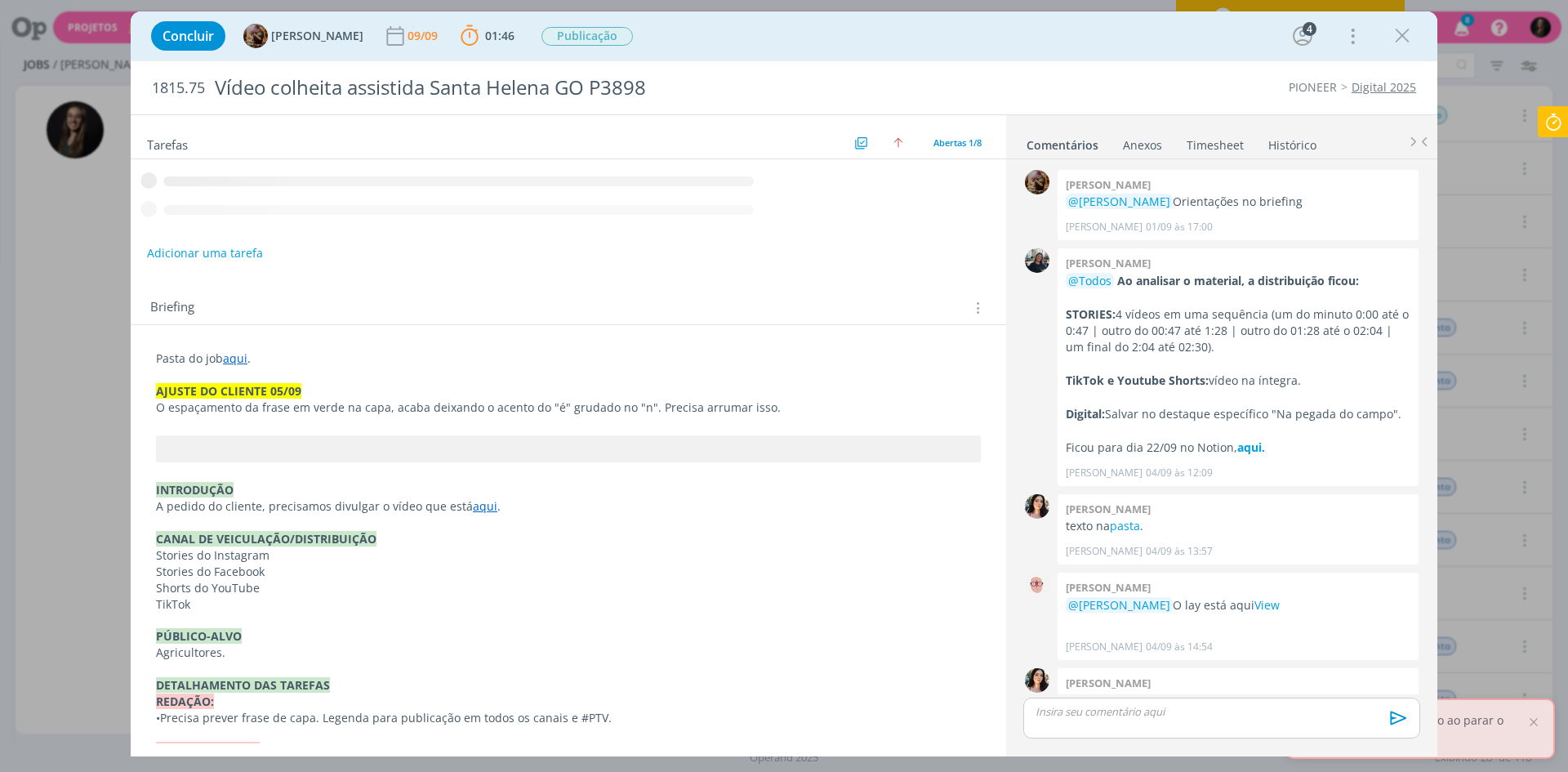
scroll to position [479, 0]
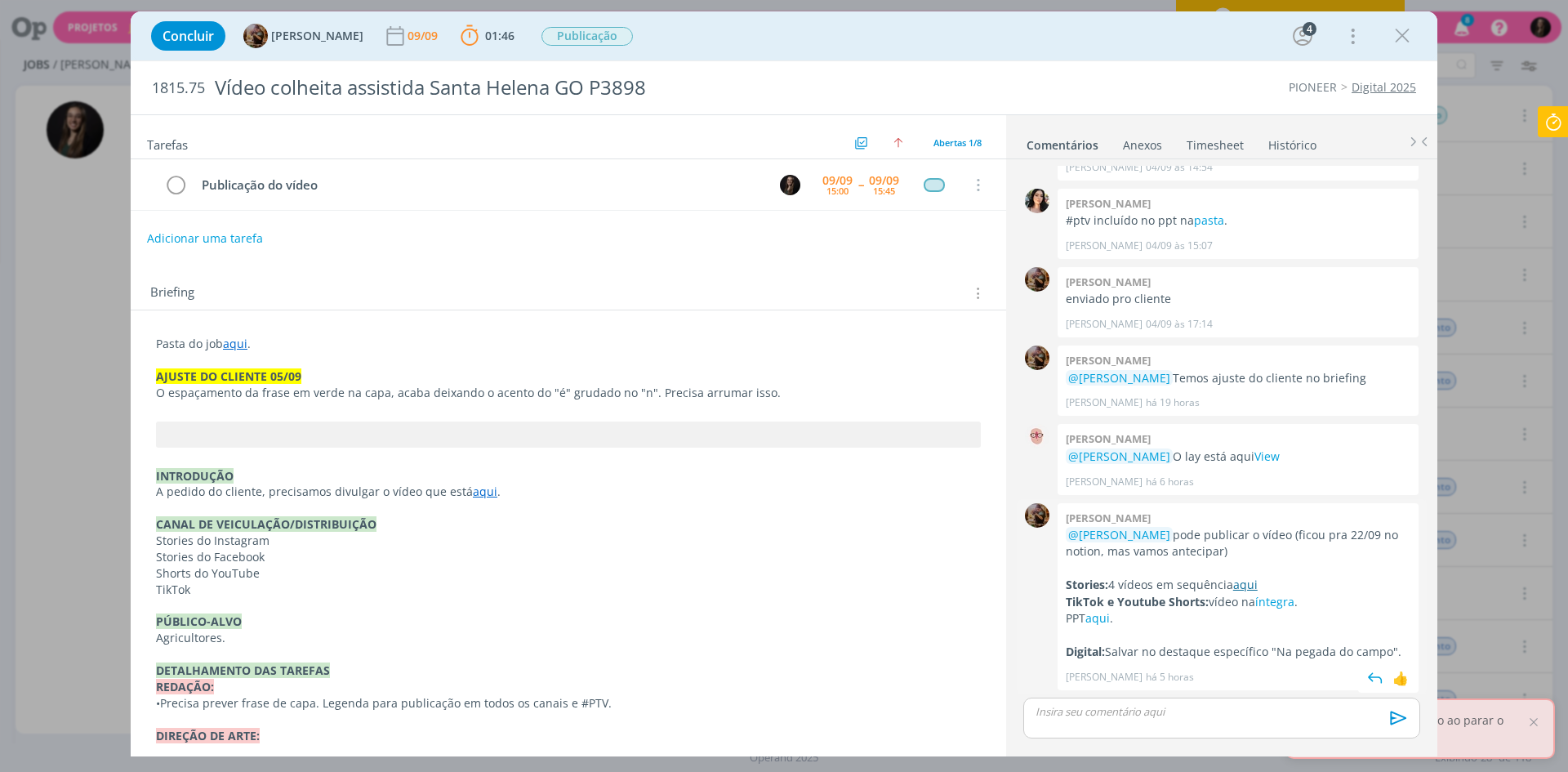
click at [1244, 578] on link "aqui" at bounding box center [1246, 584] width 24 height 16
click at [1282, 605] on link "íntegra" at bounding box center [1274, 601] width 39 height 16
click at [1103, 618] on link "aqui" at bounding box center [1097, 618] width 24 height 16
click at [1562, 108] on icon at bounding box center [1553, 122] width 29 height 32
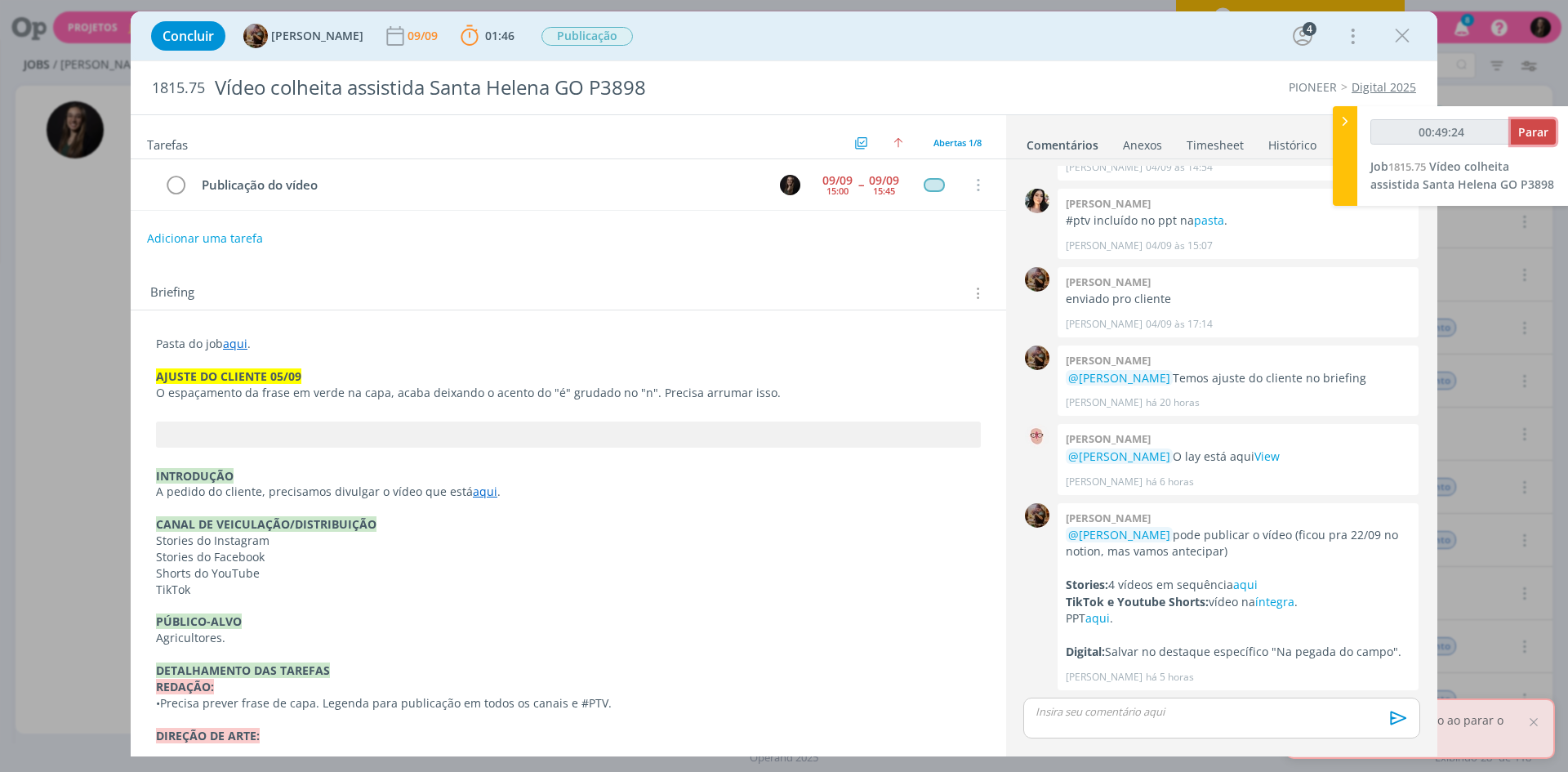
click at [1538, 134] on span "Parar" at bounding box center [1533, 132] width 30 height 16
click at [177, 186] on icon "dialog" at bounding box center [175, 185] width 23 height 24
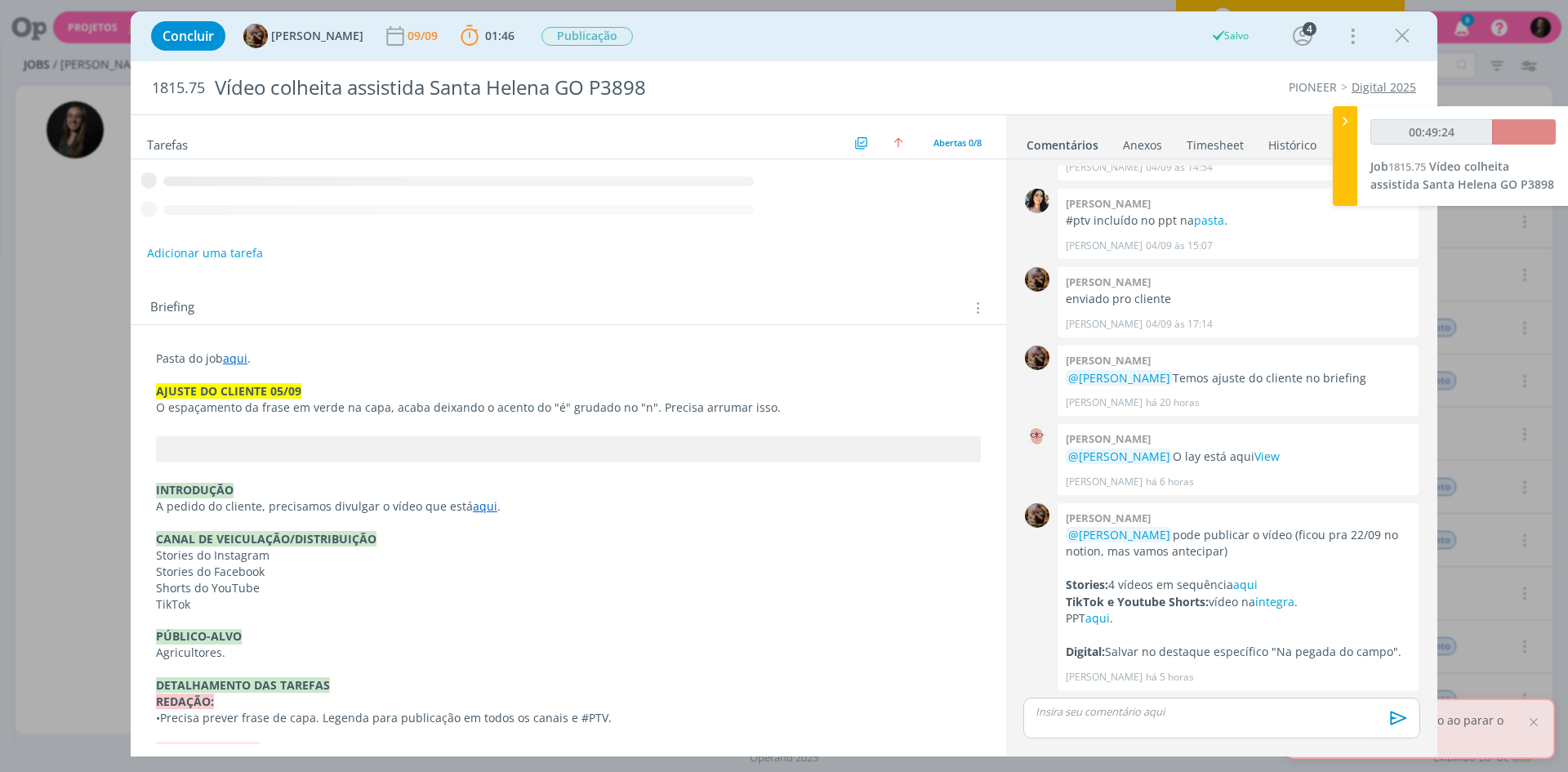
click at [1114, 715] on p "dialog" at bounding box center [1222, 710] width 371 height 15
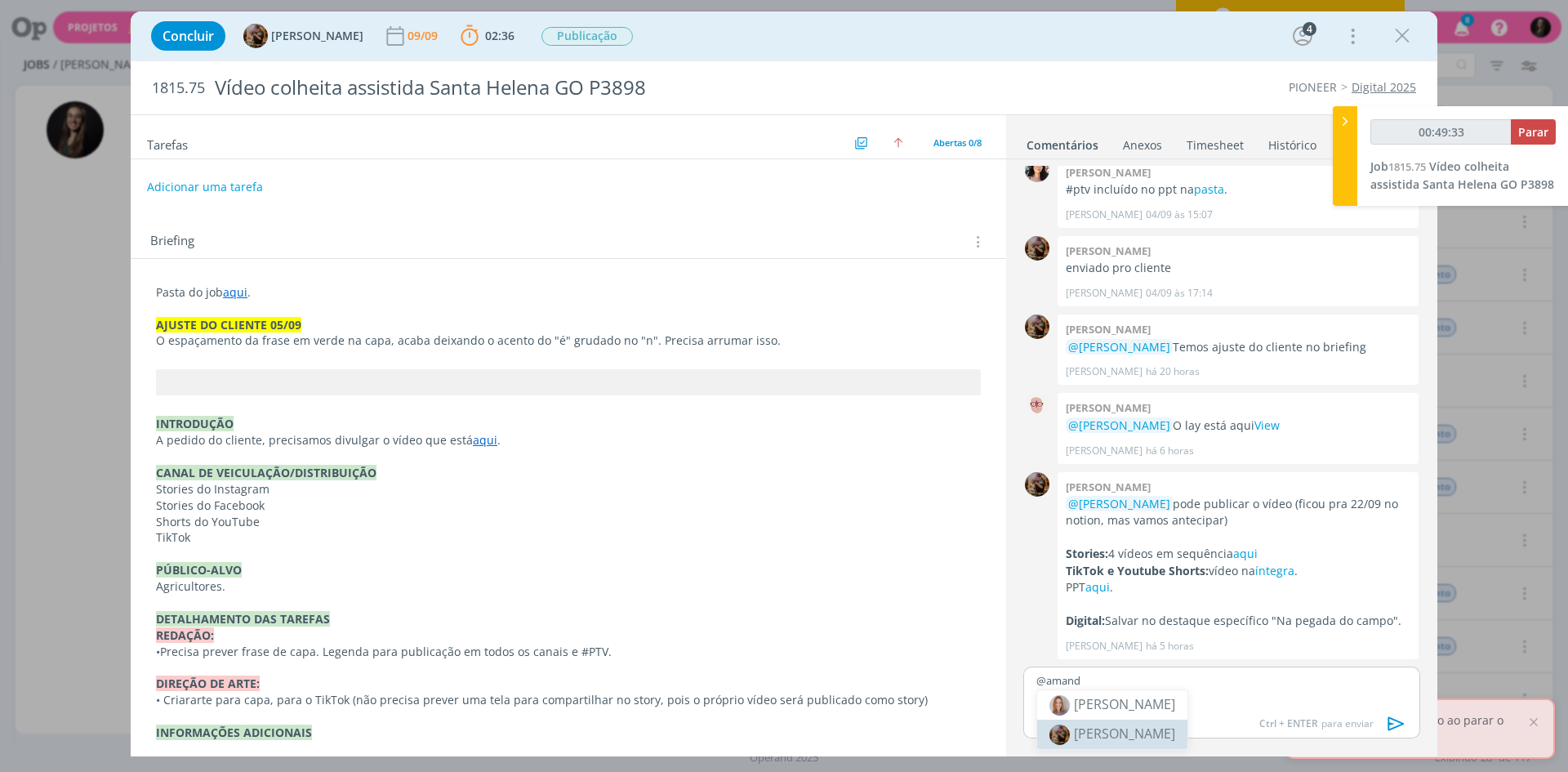
click at [1122, 735] on span "[PERSON_NAME]" at bounding box center [1124, 733] width 101 height 18
type input "00:50:00"
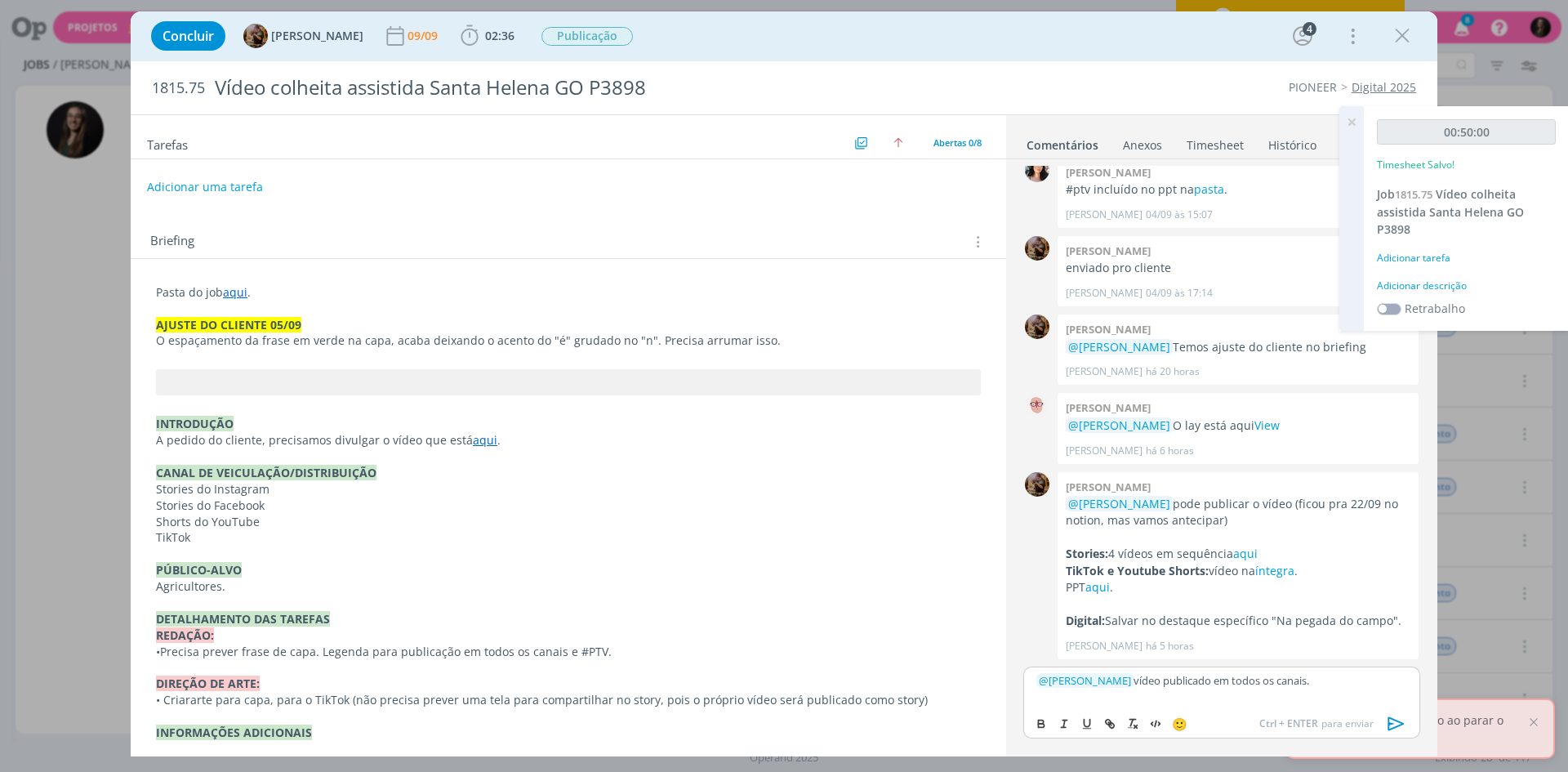
click at [1391, 723] on icon "dialog" at bounding box center [1396, 723] width 16 height 14
click at [1412, 295] on div "00:50:00 Timesheet Salvo! Job 1815.75 Vídeo colheita assistida Santa Helena GO …" at bounding box center [1467, 218] width 205 height 224
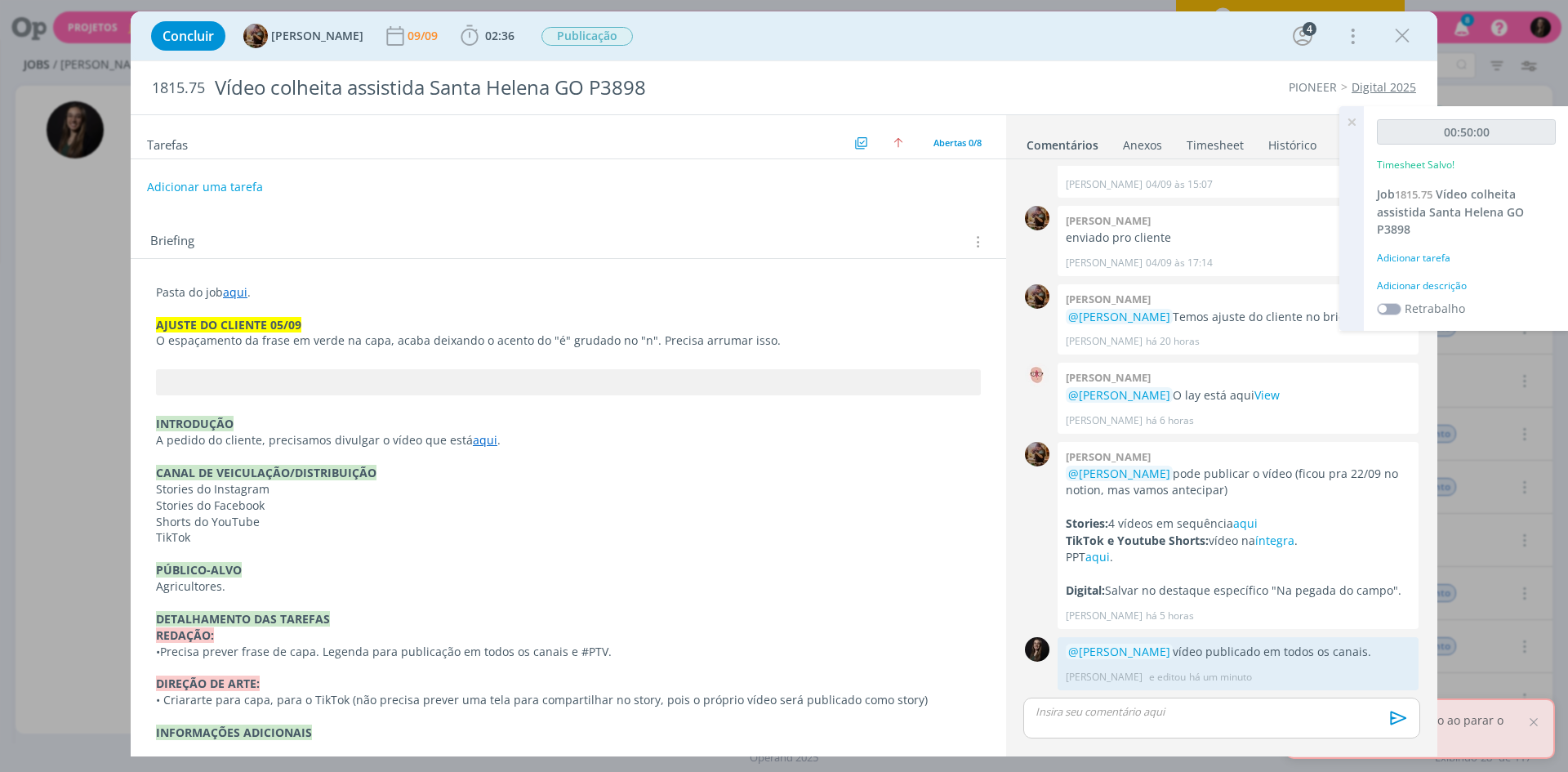
click at [1419, 290] on div "Adicionar descrição" at bounding box center [1467, 285] width 179 height 15
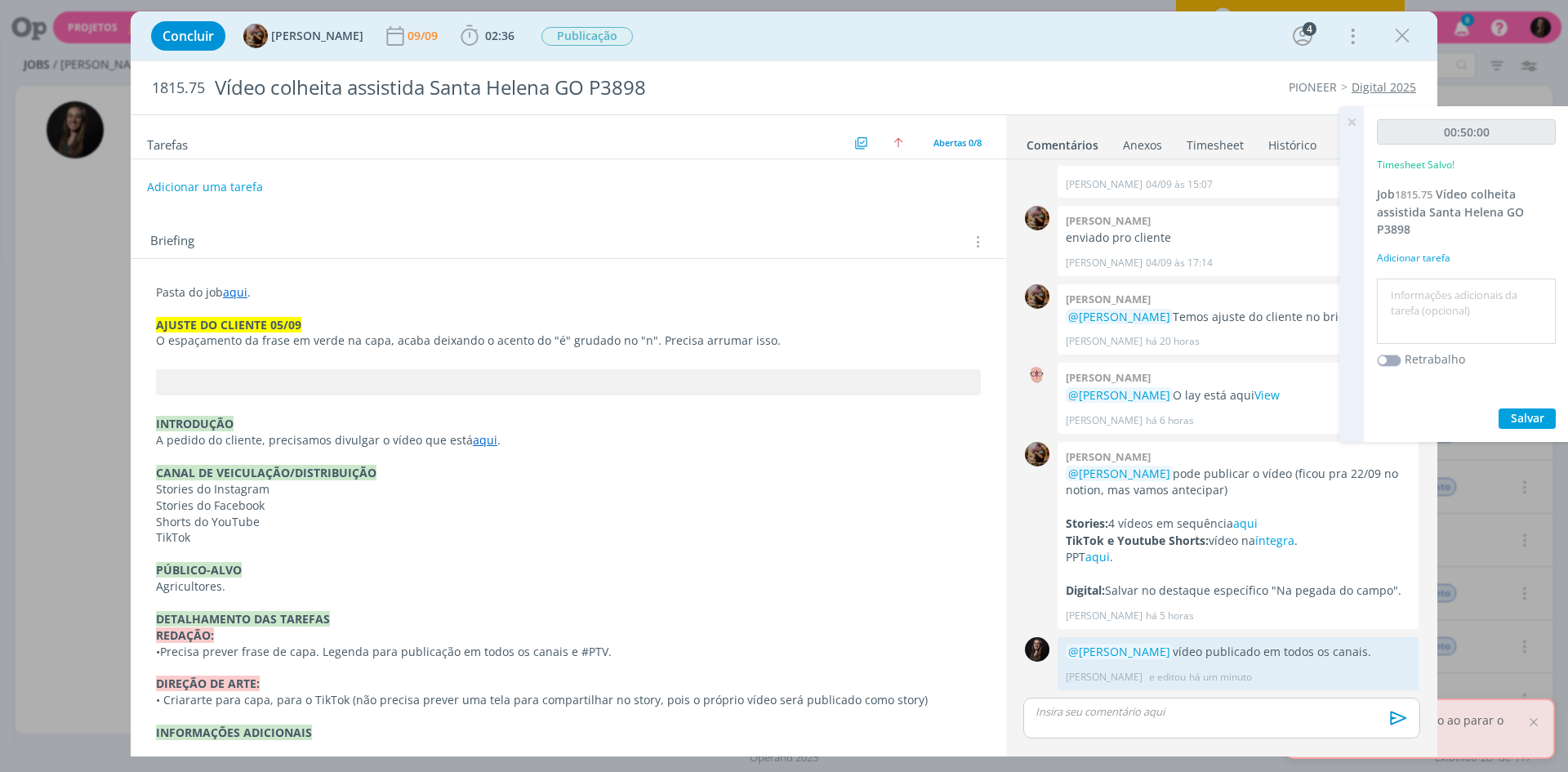
click at [1419, 290] on textarea at bounding box center [1467, 311] width 171 height 58
type textarea "publicar video"
click at [1499, 408] on button "Salvar" at bounding box center [1527, 418] width 57 height 21
click at [1526, 409] on button "Salvar" at bounding box center [1527, 418] width 57 height 21
drag, startPoint x: 1408, startPoint y: 36, endPoint x: 284, endPoint y: 79, distance: 1124.8
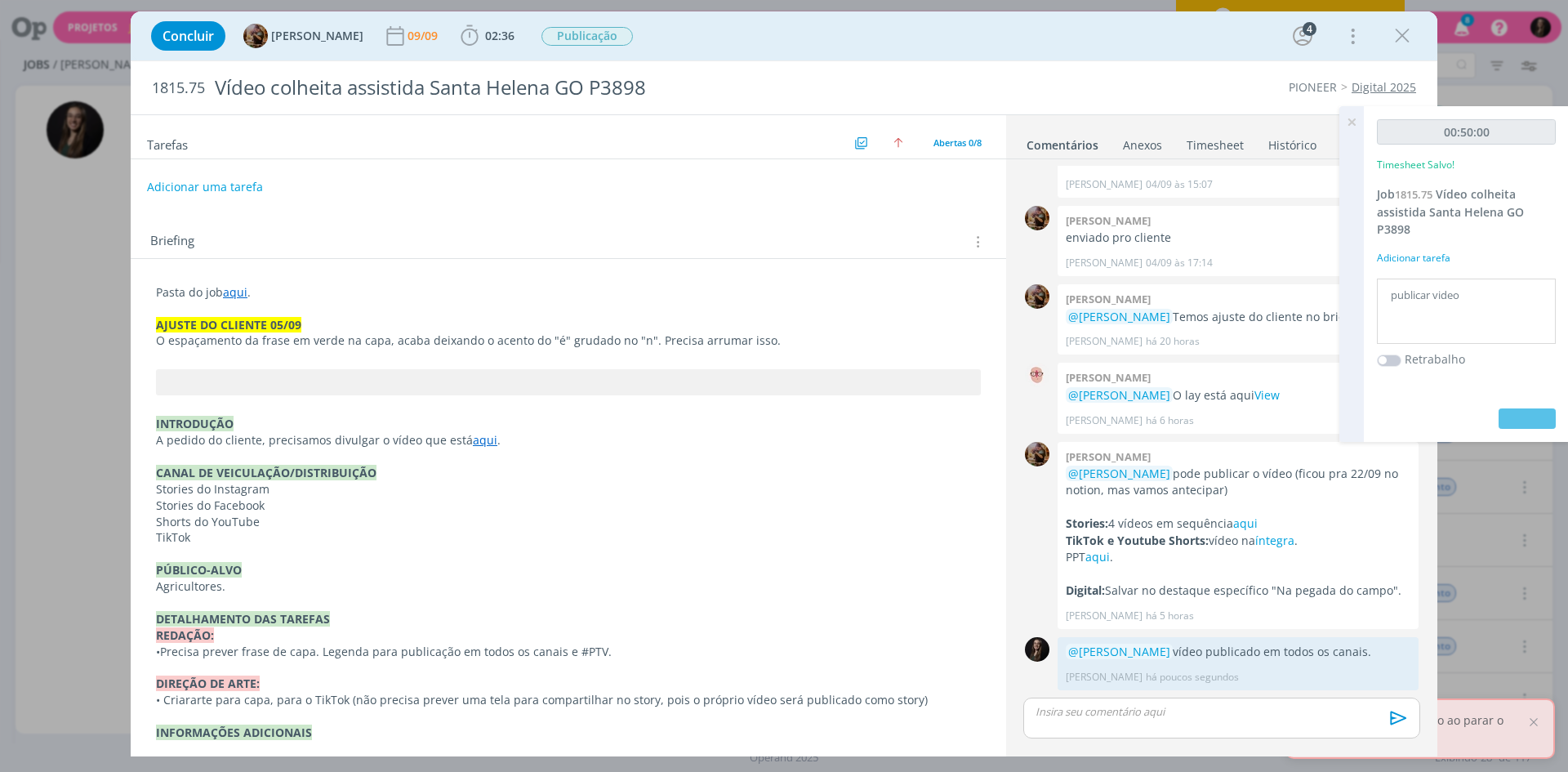
click at [1408, 36] on icon "dialog" at bounding box center [1402, 36] width 24 height 24
click at [1347, 123] on div at bounding box center [784, 386] width 1568 height 772
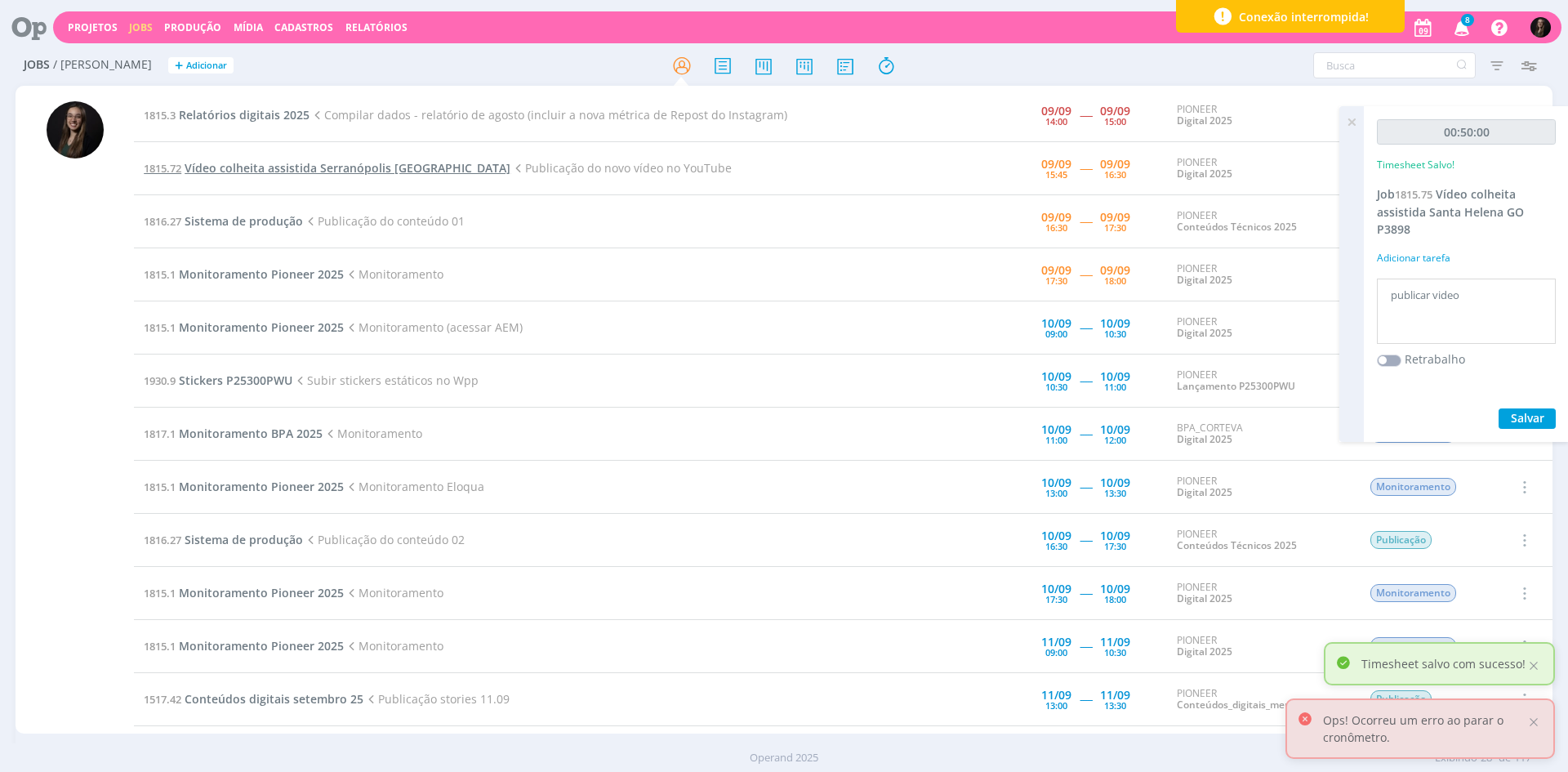
click at [346, 172] on span "Vídeo colheita assistida Serranópolis [GEOGRAPHIC_DATA]" at bounding box center [348, 168] width 326 height 16
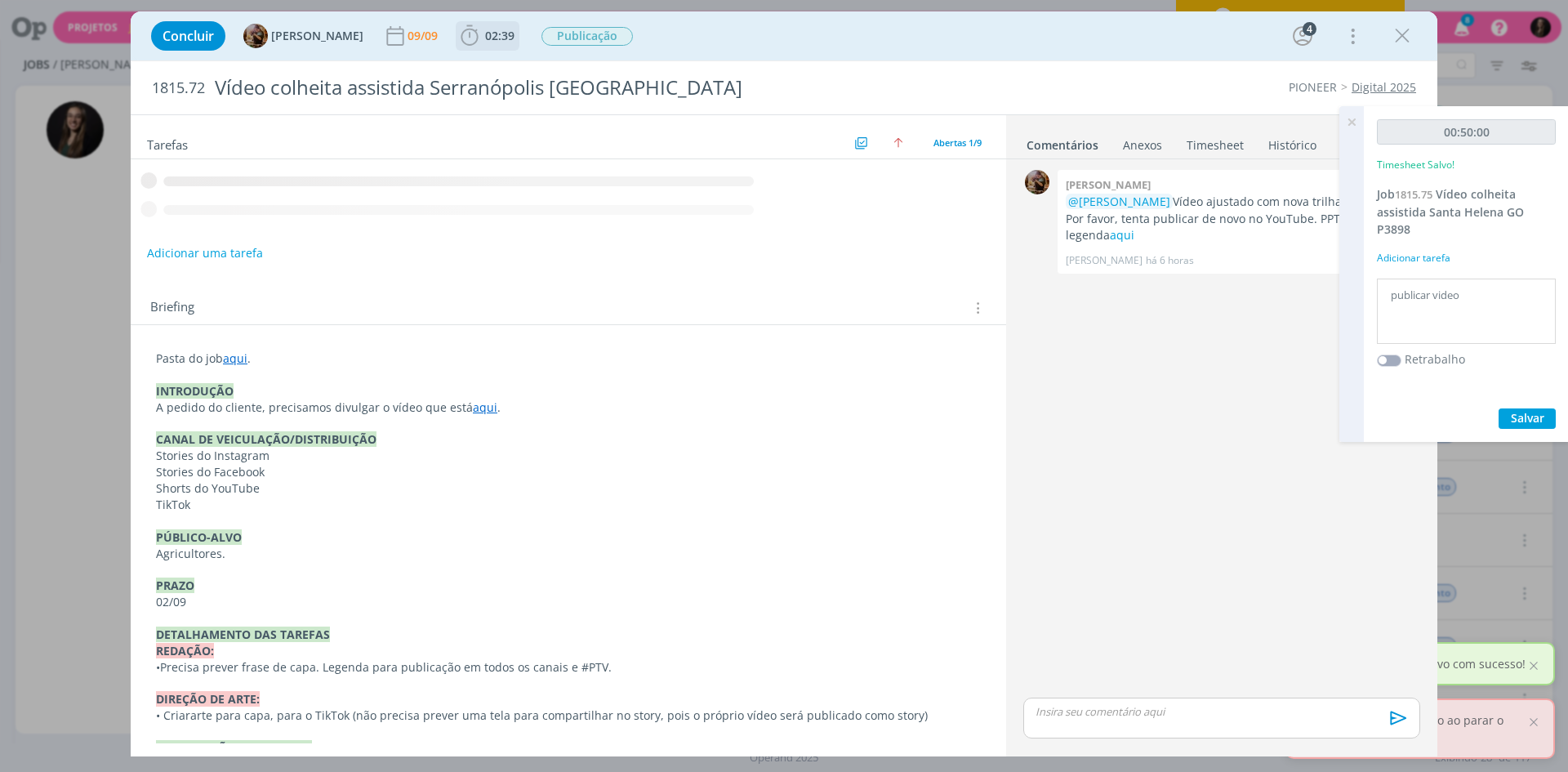
click at [514, 36] on span "02:39" at bounding box center [500, 36] width 29 height 16
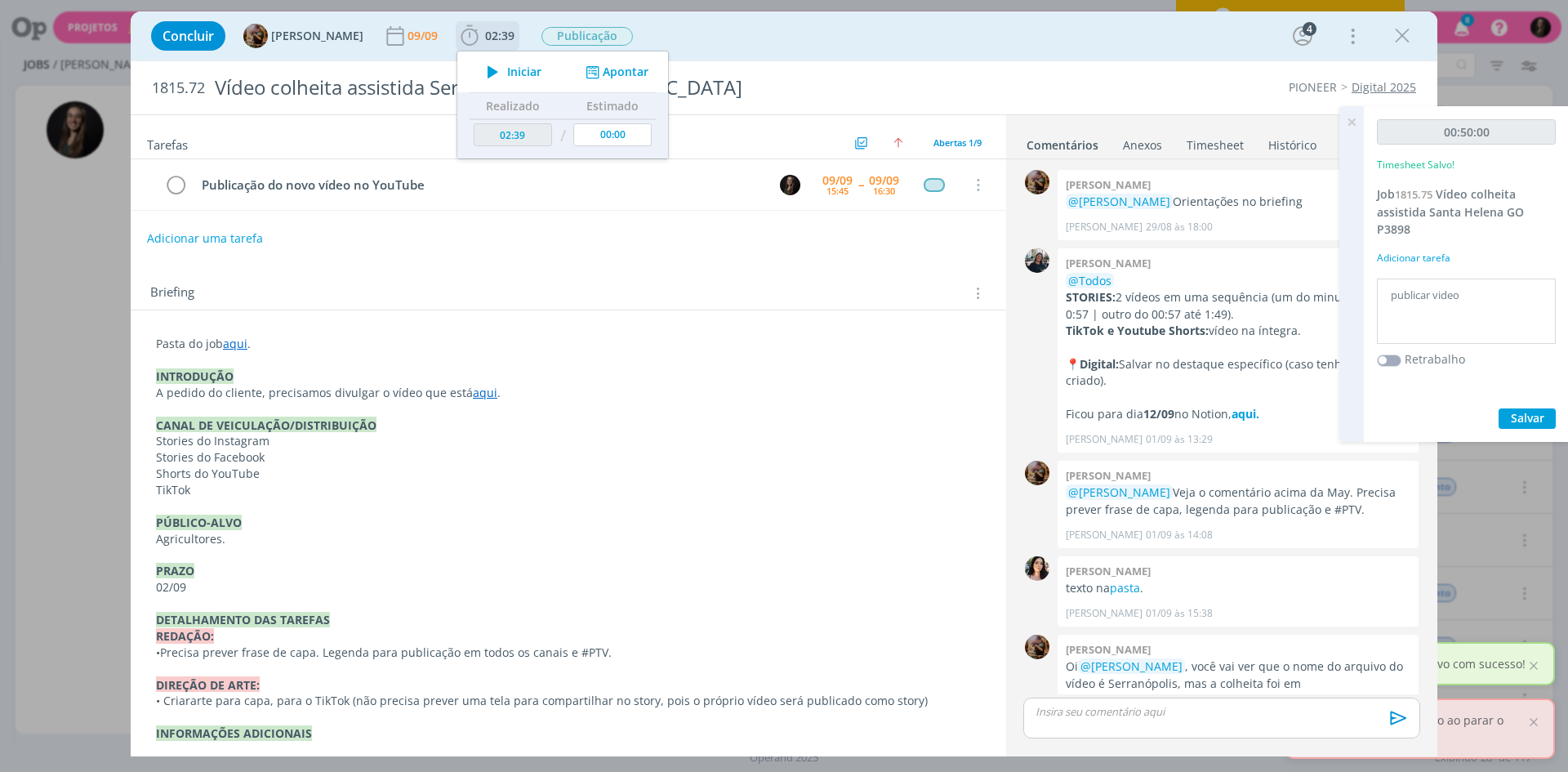
scroll to position [999, 0]
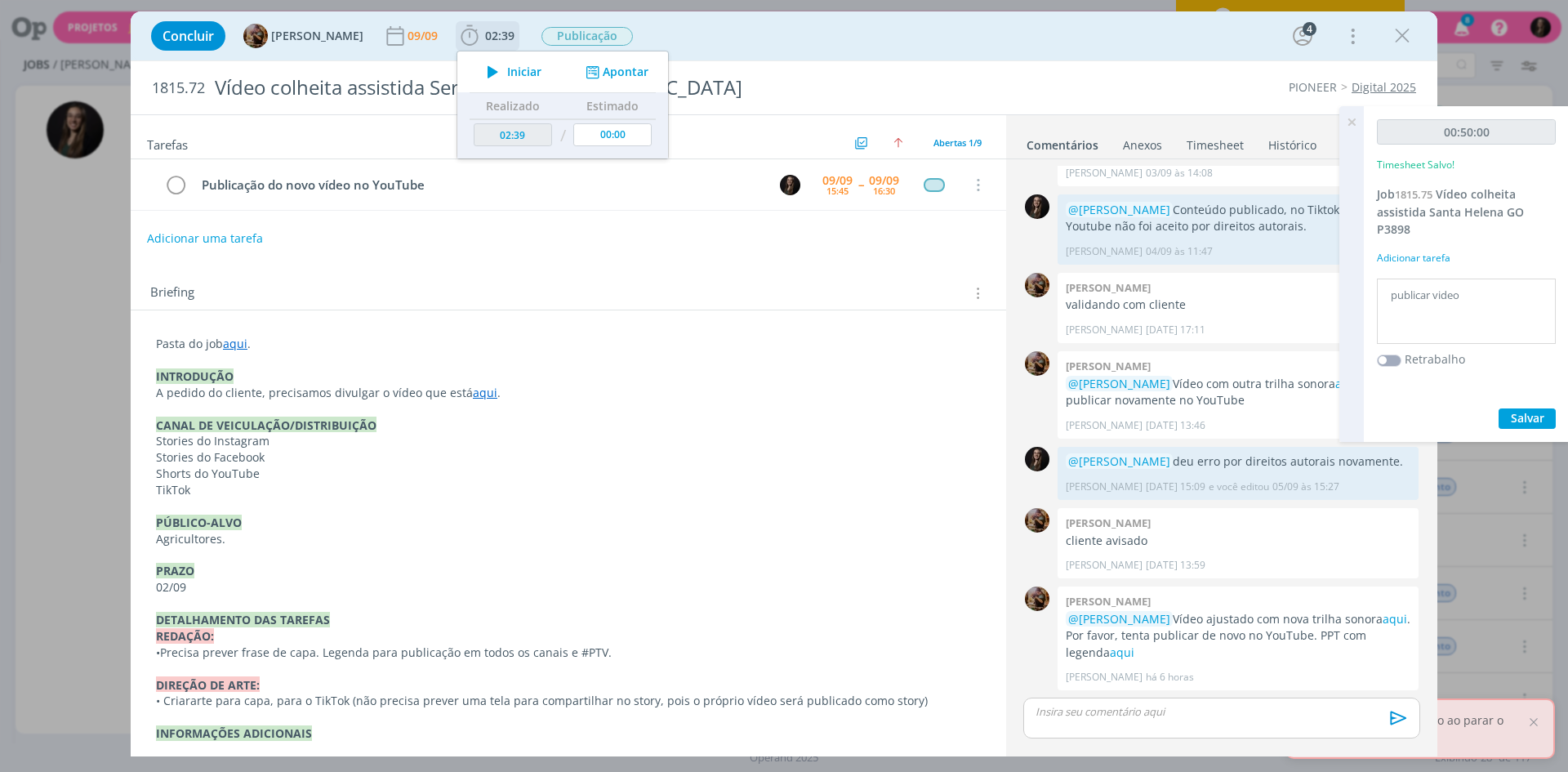
click at [507, 67] on icon "dialog" at bounding box center [492, 72] width 29 height 22
click at [778, 45] on div "Concluir [PERSON_NAME] [DATE] 02:39 Iniciar Apontar Data * [DATE] Horas * 00:00…" at bounding box center [784, 36] width 1282 height 39
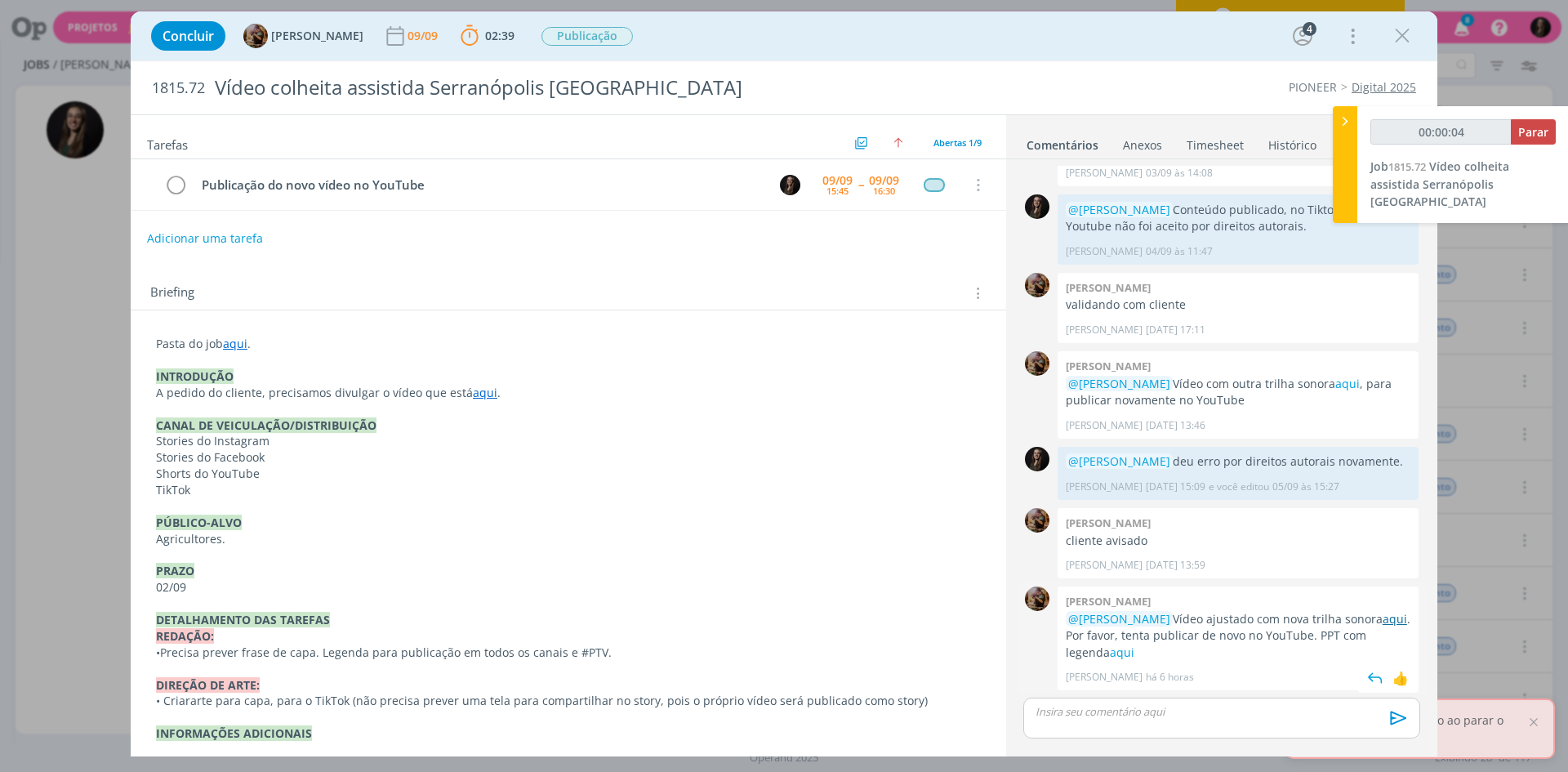
click at [1383, 616] on link "aqui" at bounding box center [1395, 619] width 24 height 16
drag, startPoint x: 1125, startPoint y: 647, endPoint x: 1113, endPoint y: 637, distance: 15.6
click at [1125, 646] on link "aqui" at bounding box center [1122, 652] width 24 height 16
click at [1142, 704] on p "dialog" at bounding box center [1222, 710] width 371 height 15
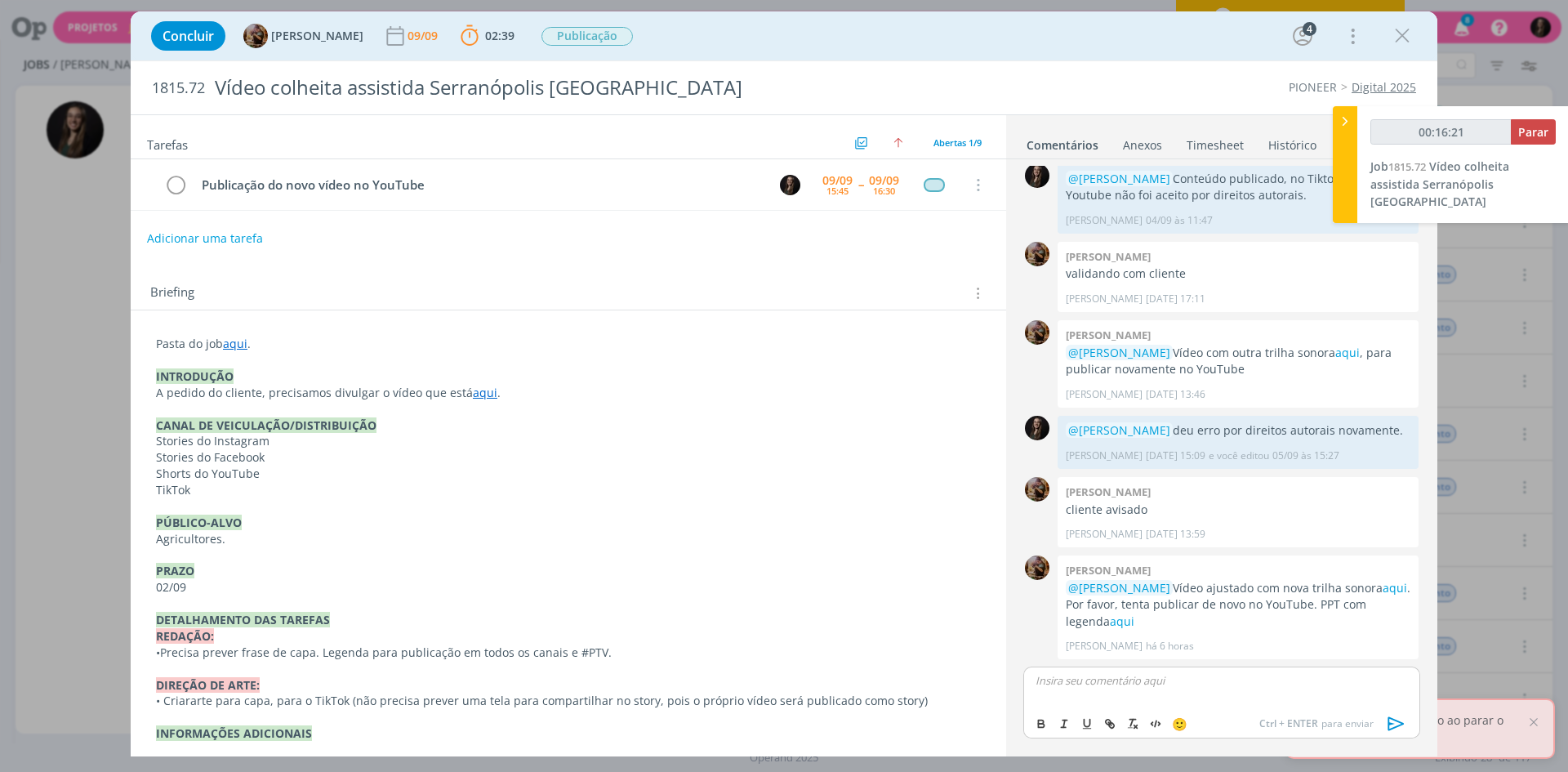
type input "00:16:22"
click at [1175, 738] on span "[PERSON_NAME]" at bounding box center [1124, 733] width 101 height 18
click at [1395, 730] on icon "dialog" at bounding box center [1396, 723] width 24 height 24
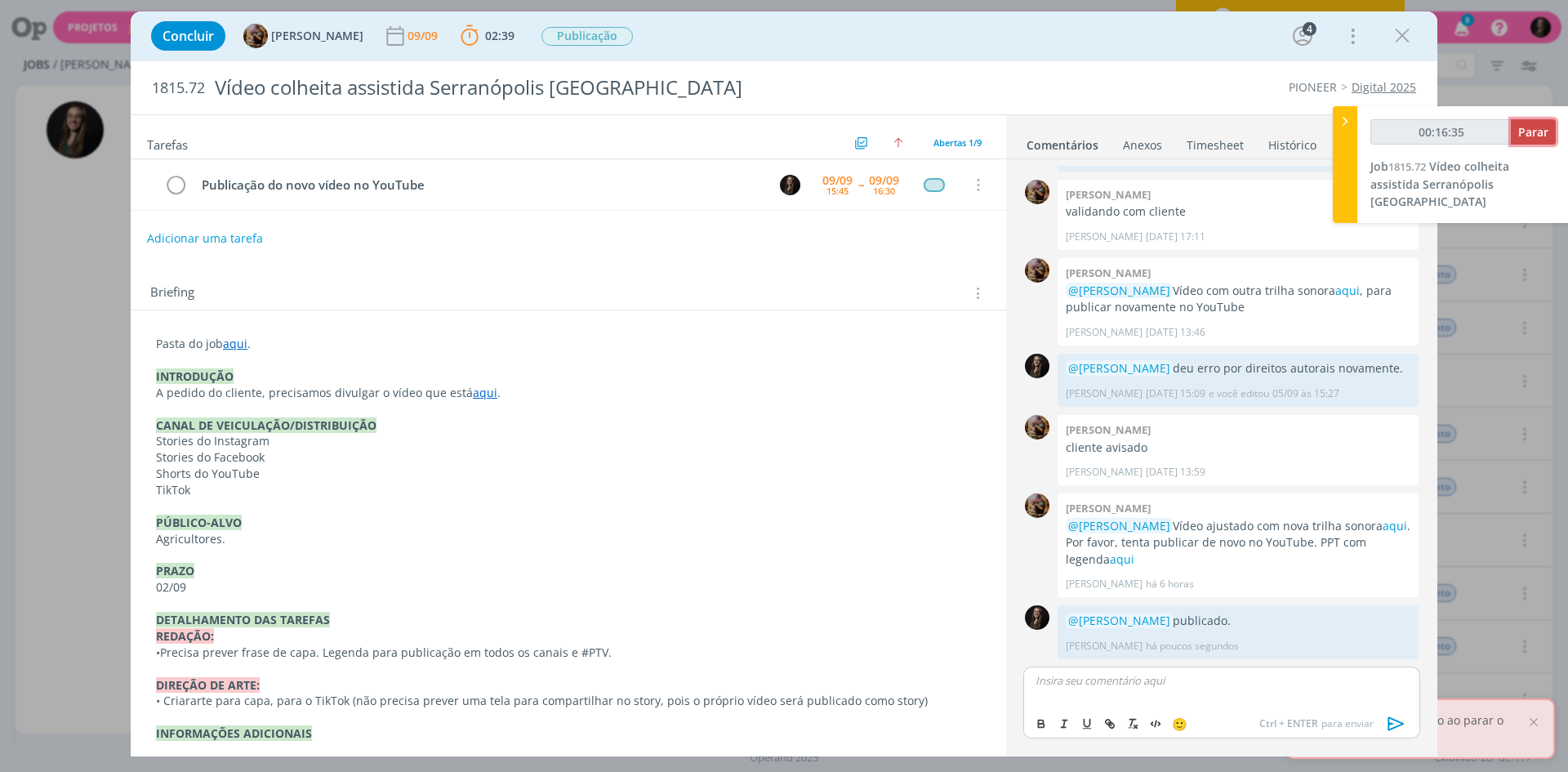
drag, startPoint x: 1552, startPoint y: 140, endPoint x: 1367, endPoint y: 176, distance: 188.5
click at [1552, 139] on button "Parar" at bounding box center [1533, 132] width 45 height 25
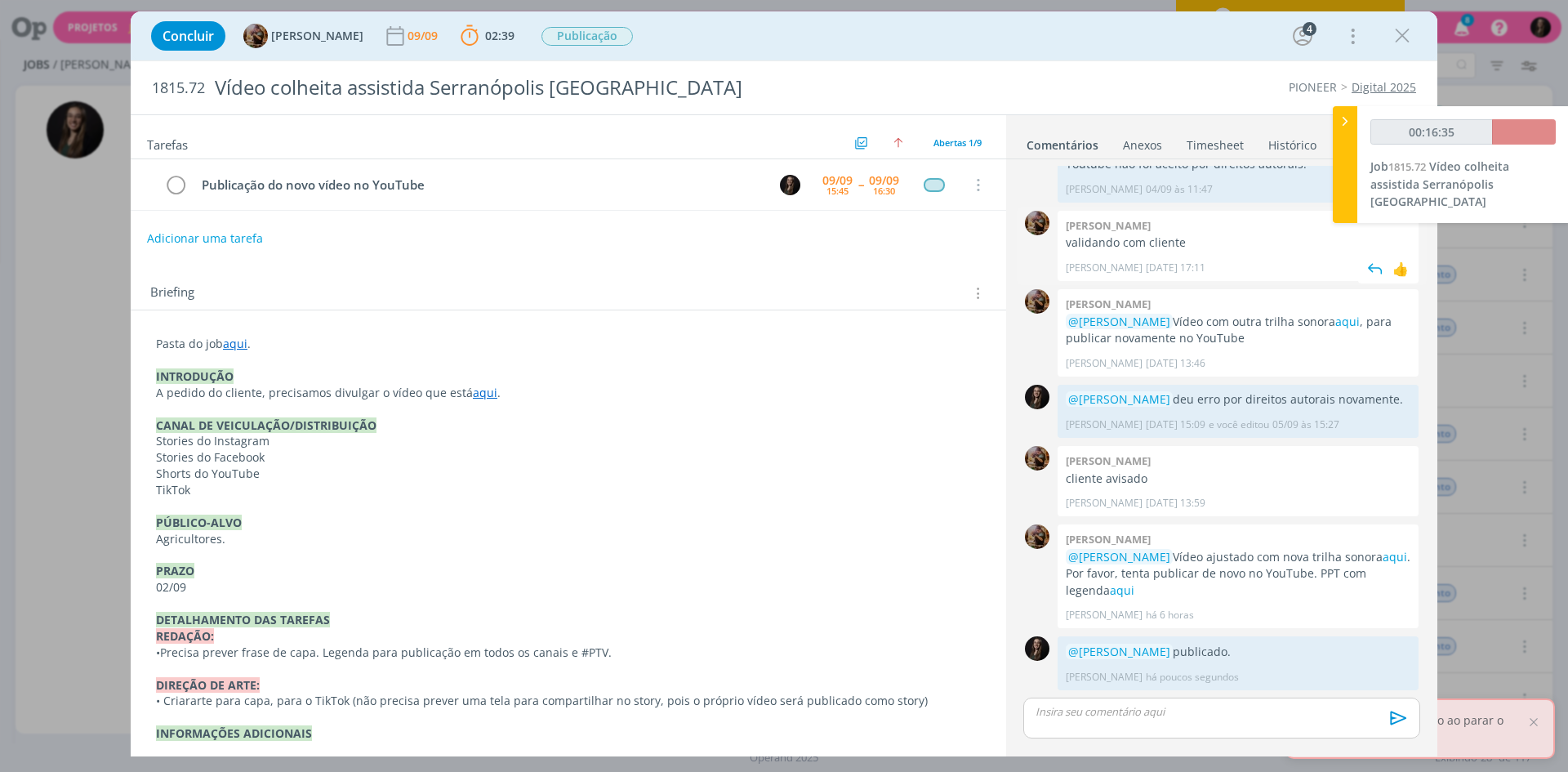
scroll to position [1061, 0]
click at [173, 187] on icon "dialog" at bounding box center [175, 185] width 23 height 24
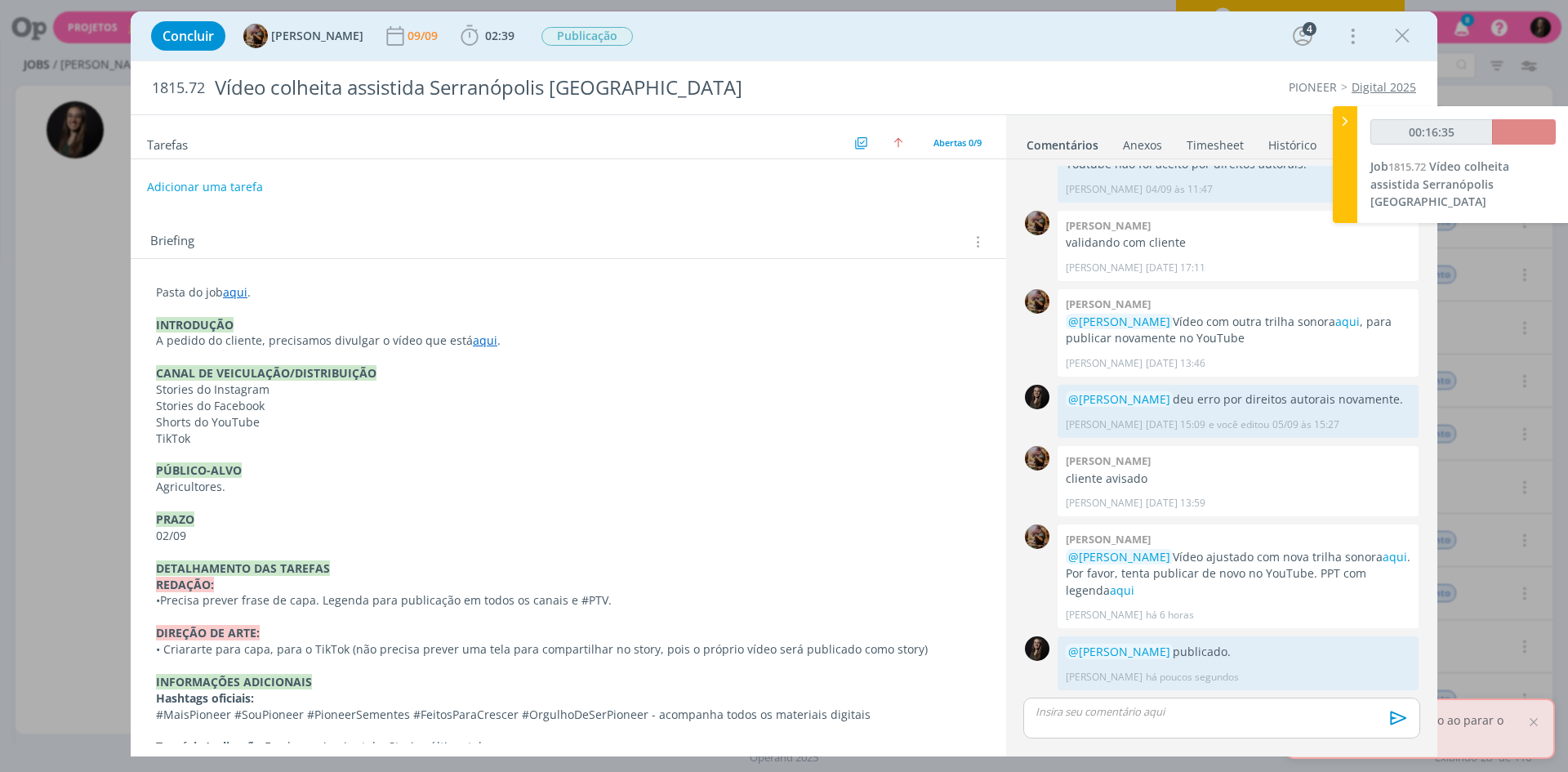
type input "00:17:00"
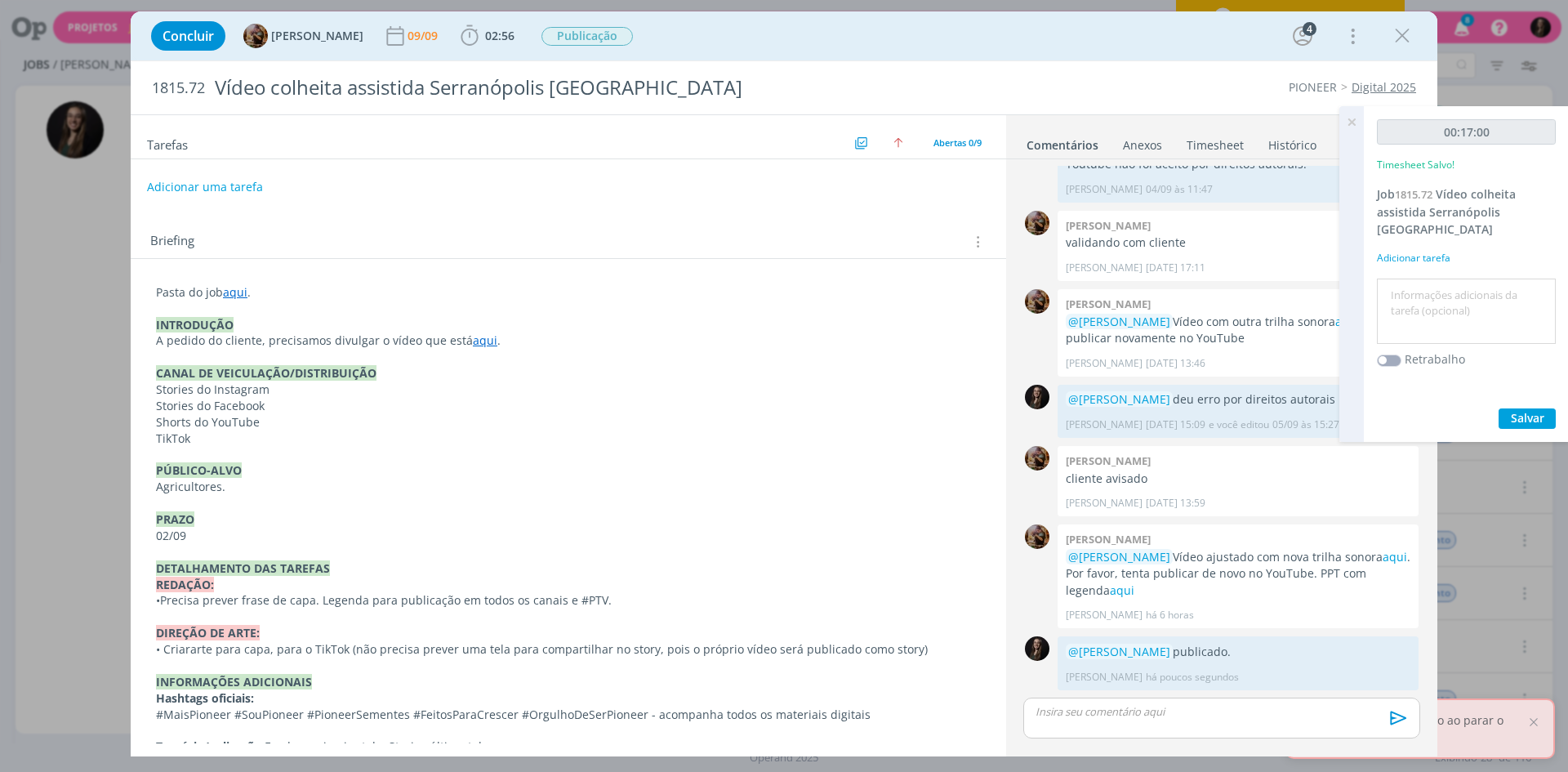
click at [1481, 290] on textarea at bounding box center [1467, 311] width 171 height 58
type textarea "publicar video"
click at [1499, 408] on button "Salvar" at bounding box center [1527, 418] width 57 height 21
click at [1407, 31] on icon "dialog" at bounding box center [1402, 36] width 24 height 24
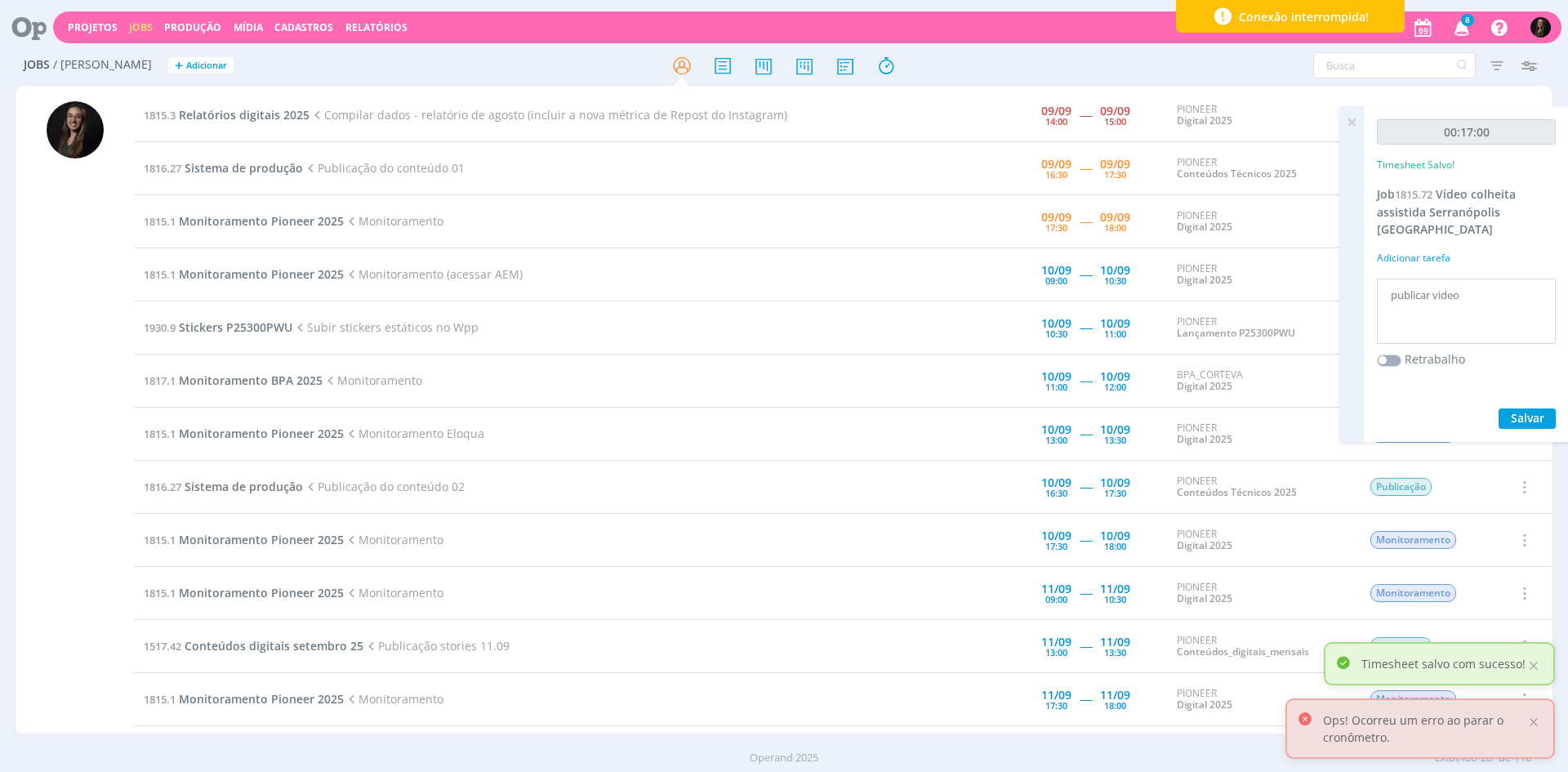
click at [1348, 114] on icon at bounding box center [1352, 122] width 29 height 32
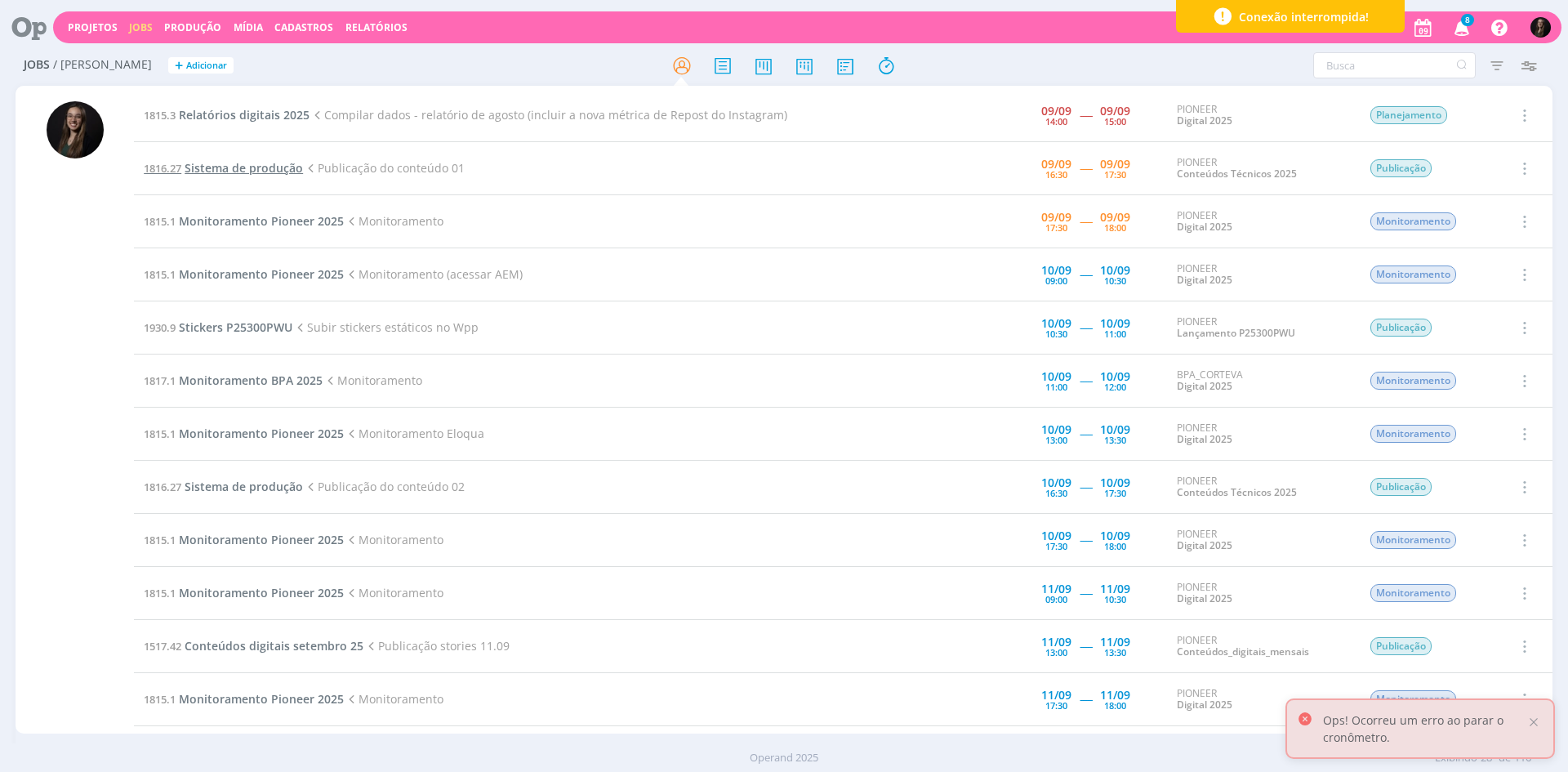
click at [238, 164] on span "Sistema de produção" at bounding box center [244, 168] width 119 height 16
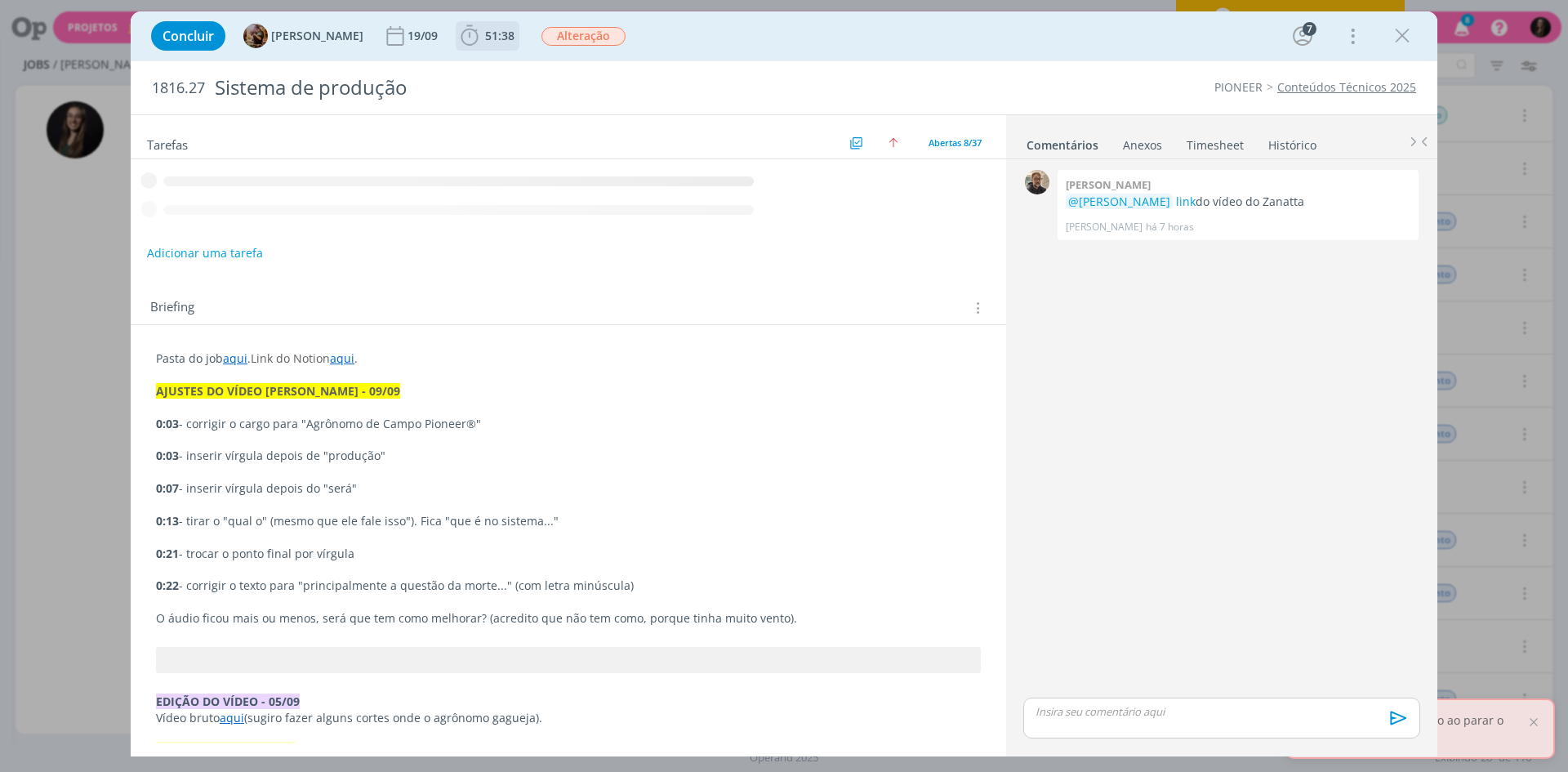
click at [515, 35] on span "51:38" at bounding box center [500, 36] width 29 height 16
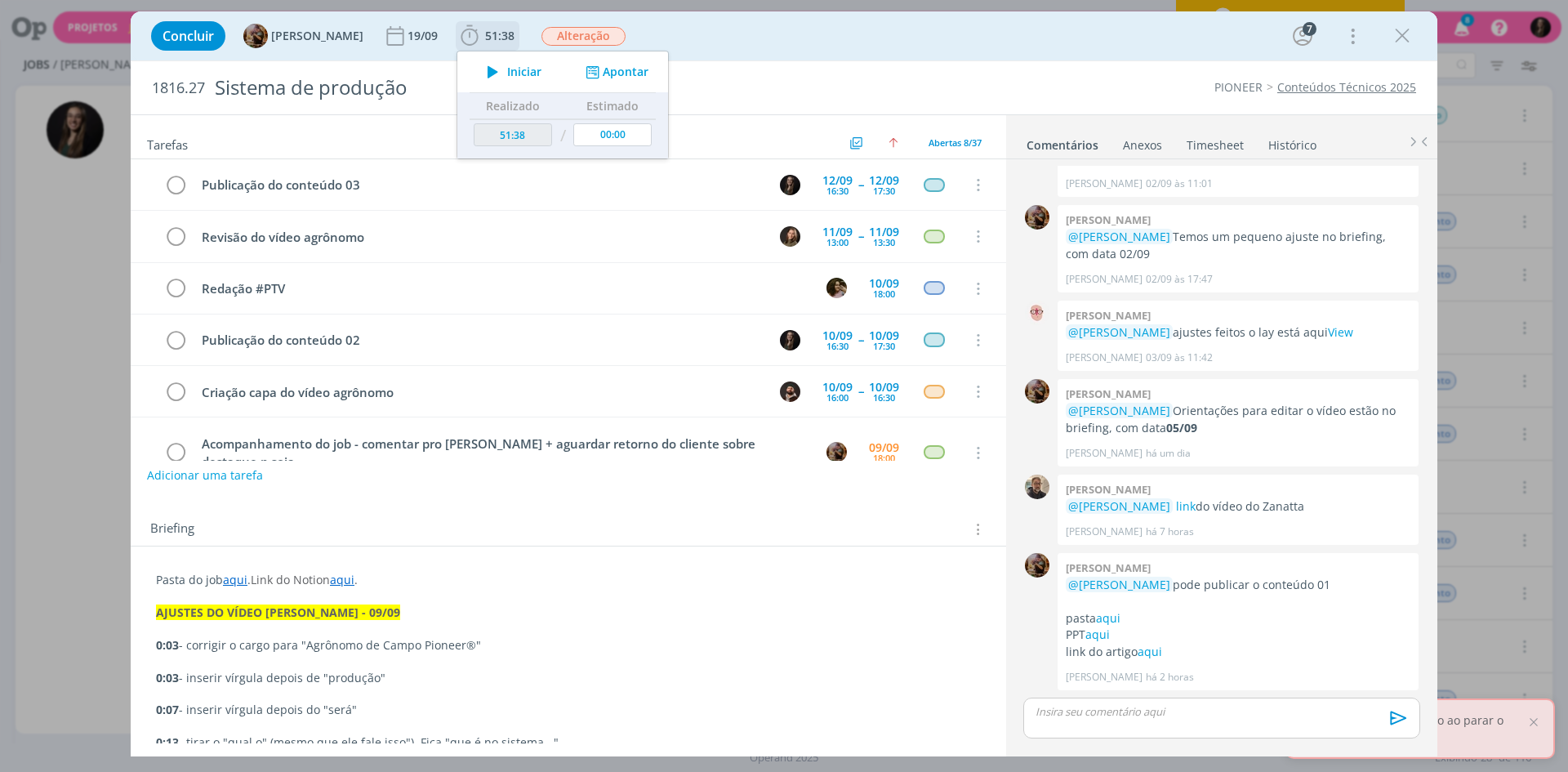
scroll to position [125, 0]
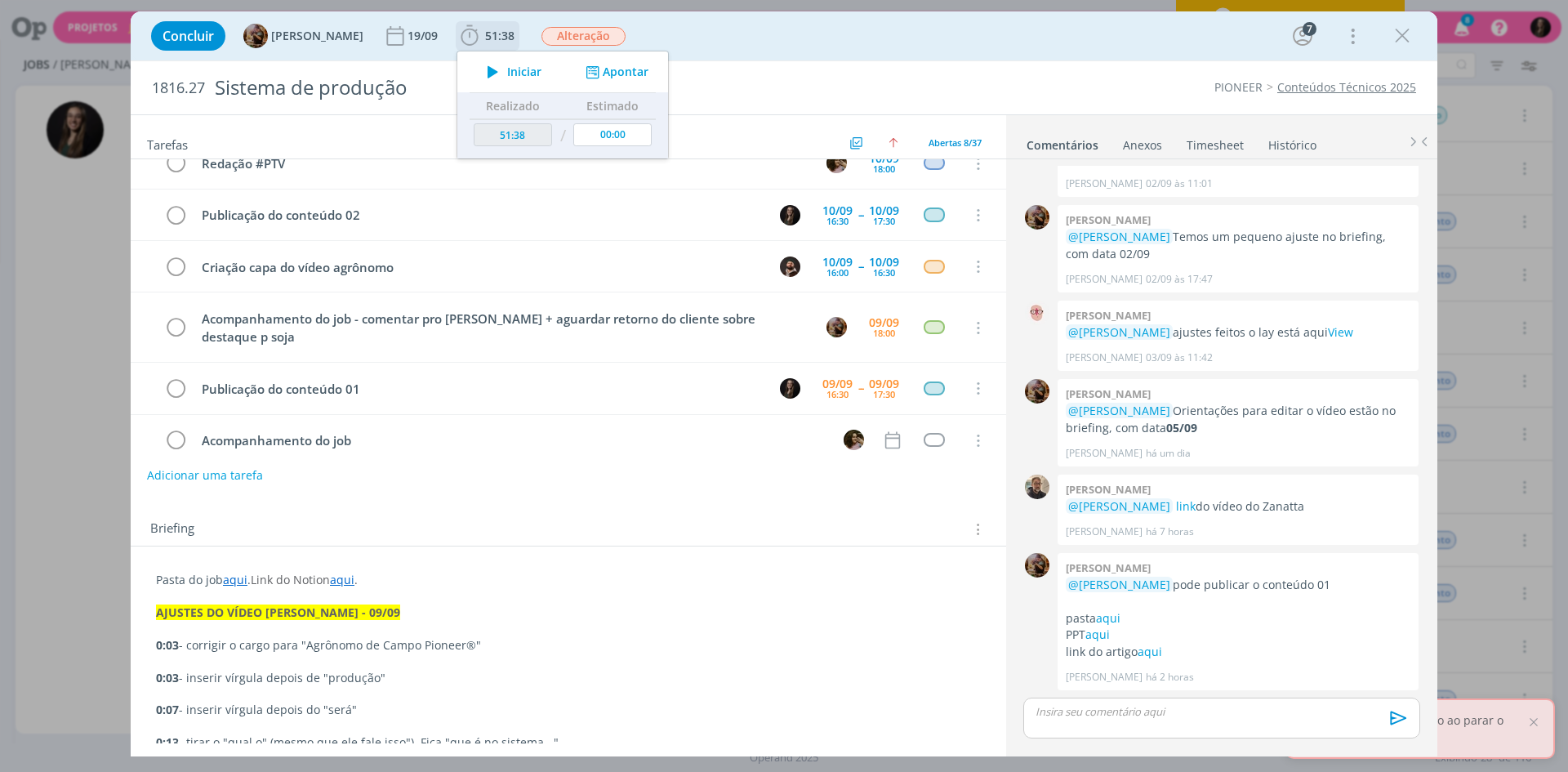
click at [507, 67] on icon "dialog" at bounding box center [492, 72] width 29 height 22
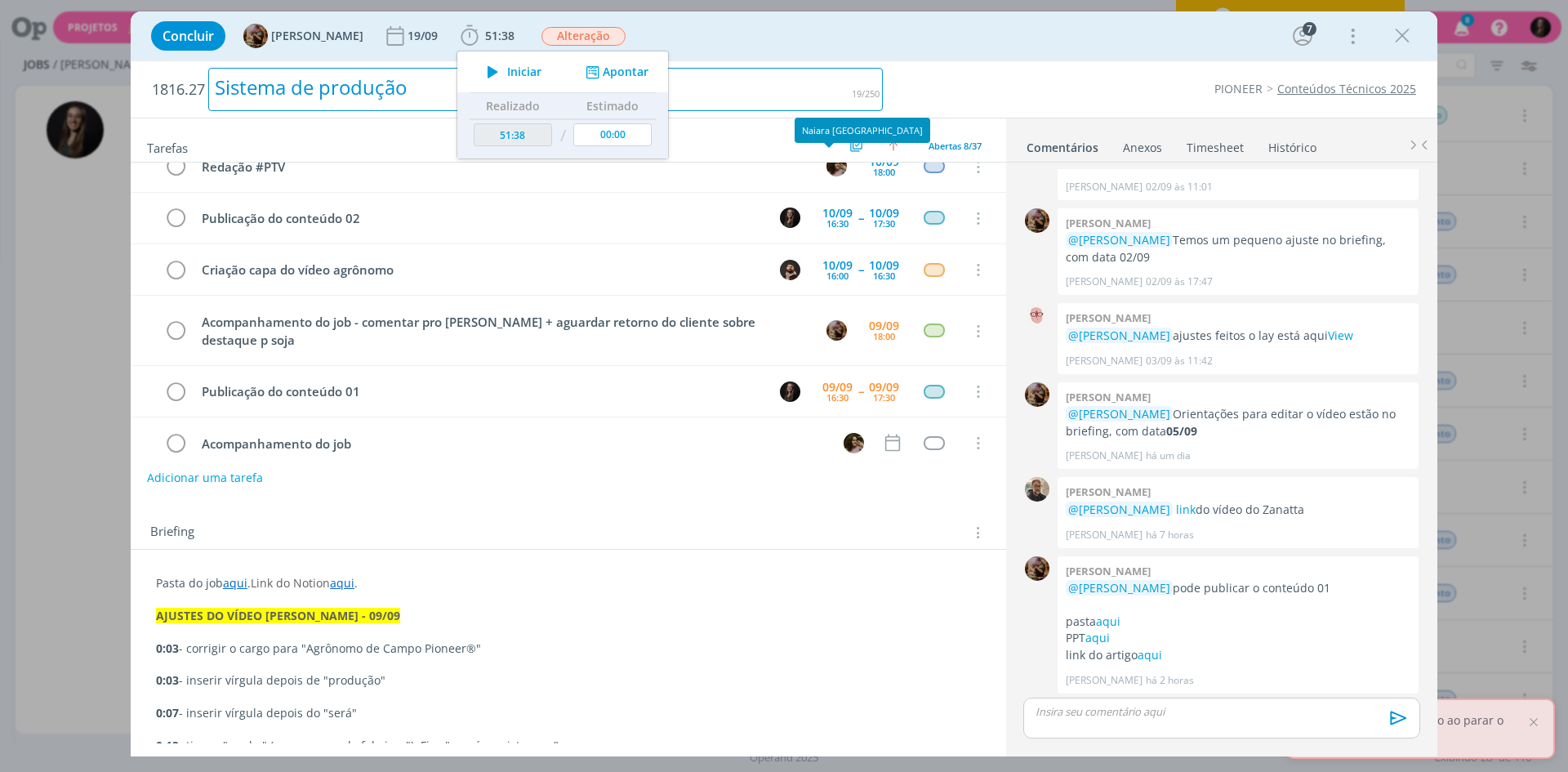
click at [857, 68] on div "Sistema de produção" at bounding box center [545, 89] width 674 height 43
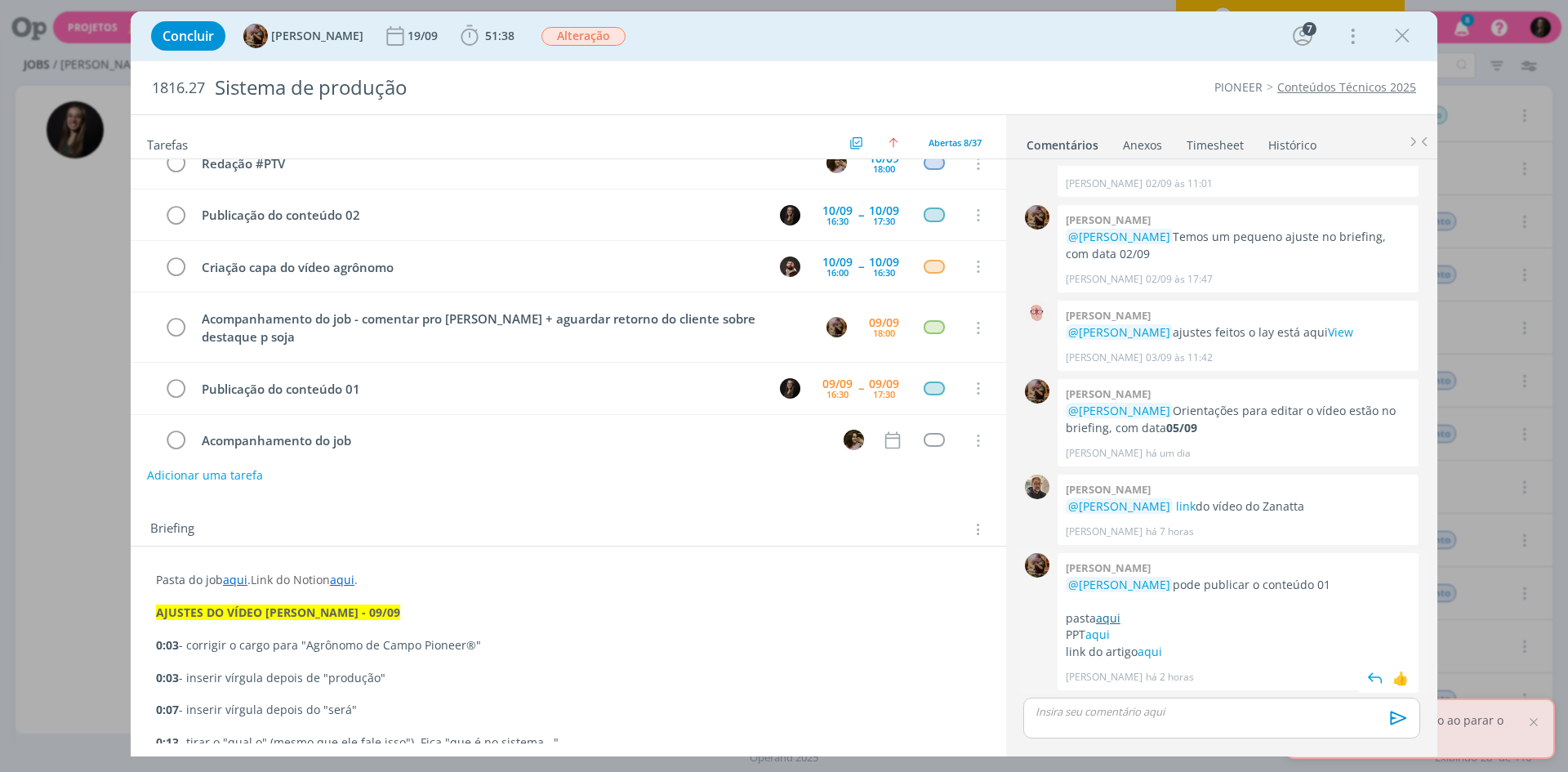
click at [1108, 616] on link "aqui" at bounding box center [1109, 618] width 24 height 16
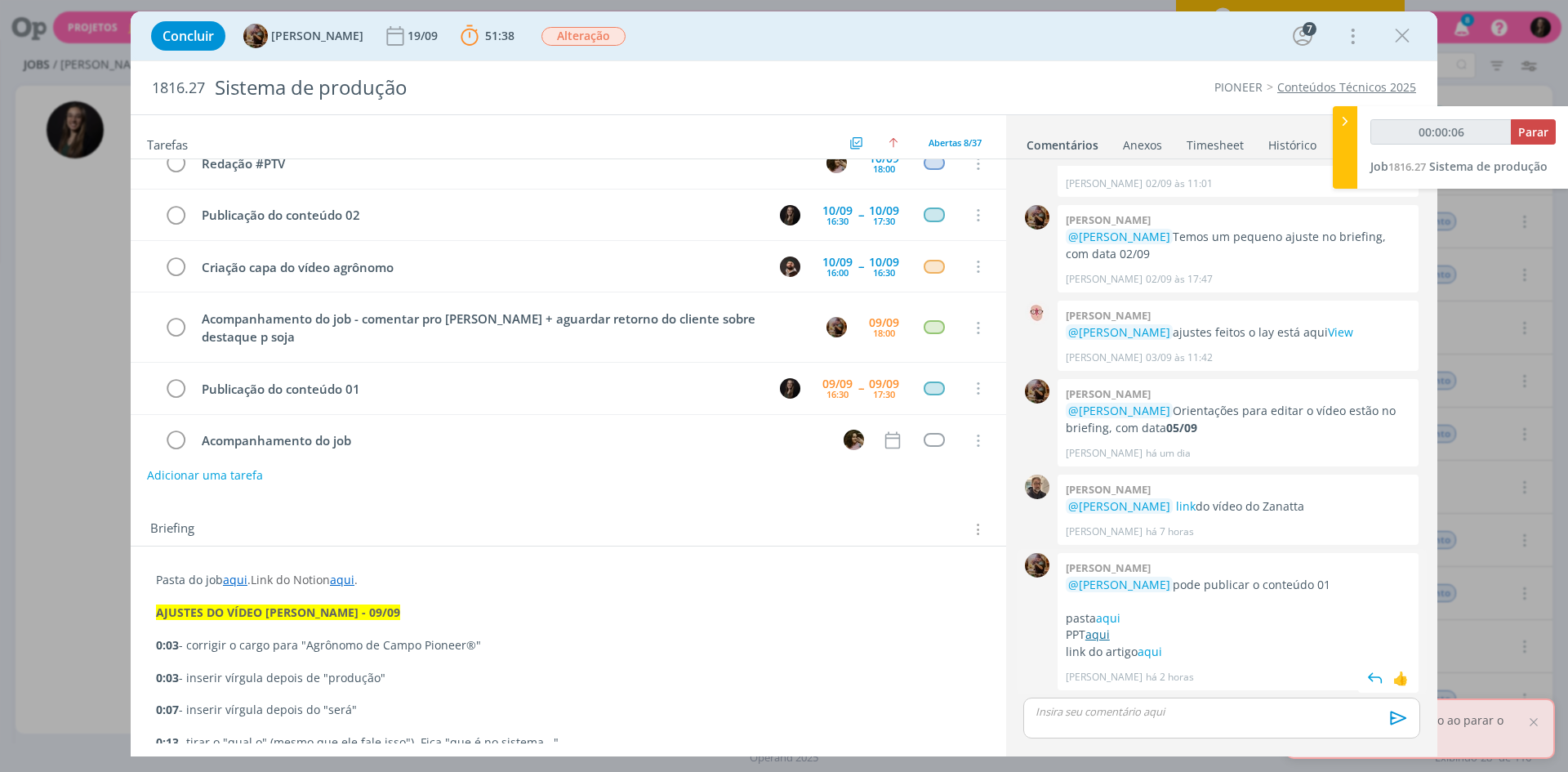
click at [1103, 639] on link "aqui" at bounding box center [1097, 634] width 24 height 16
click at [1155, 651] on link "aqui" at bounding box center [1150, 652] width 24 height 16
type input "00:28:29"
